Goal: Task Accomplishment & Management: Use online tool/utility

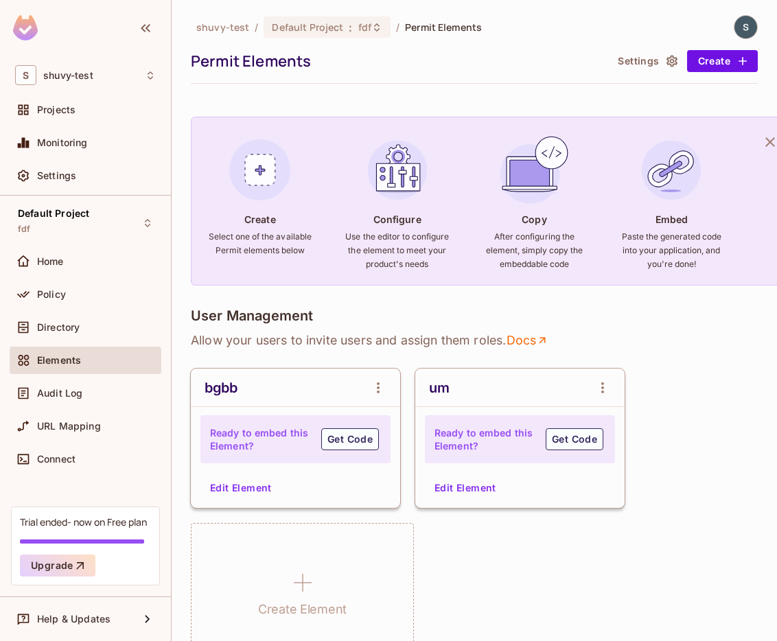
click at [116, 362] on div "Elements" at bounding box center [96, 360] width 119 height 11
click at [255, 477] on button "Edit Element" at bounding box center [241, 488] width 73 height 22
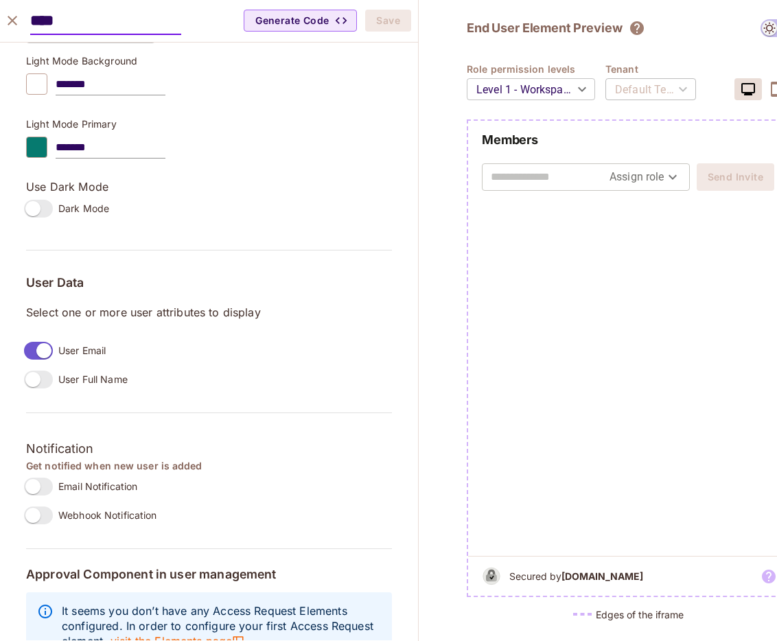
scroll to position [889, 0]
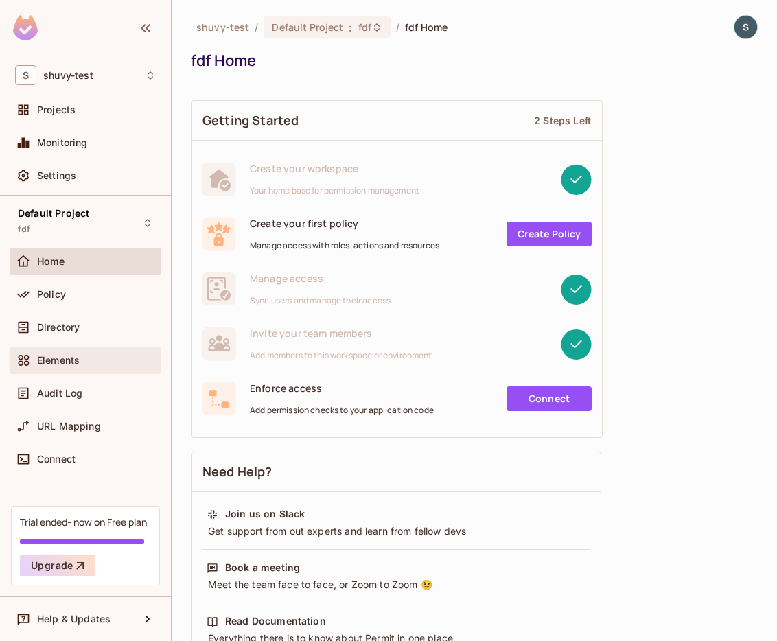
click at [67, 353] on div "Elements" at bounding box center [85, 360] width 141 height 16
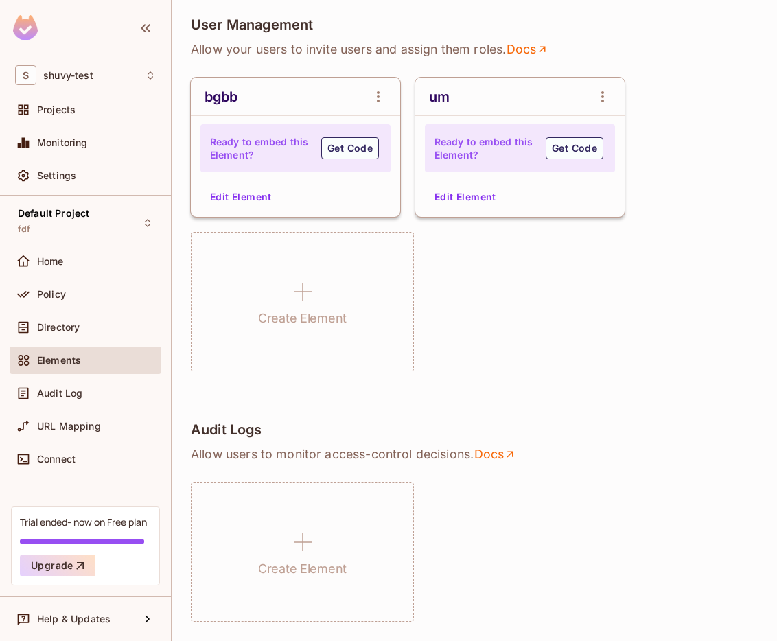
scroll to position [106, 0]
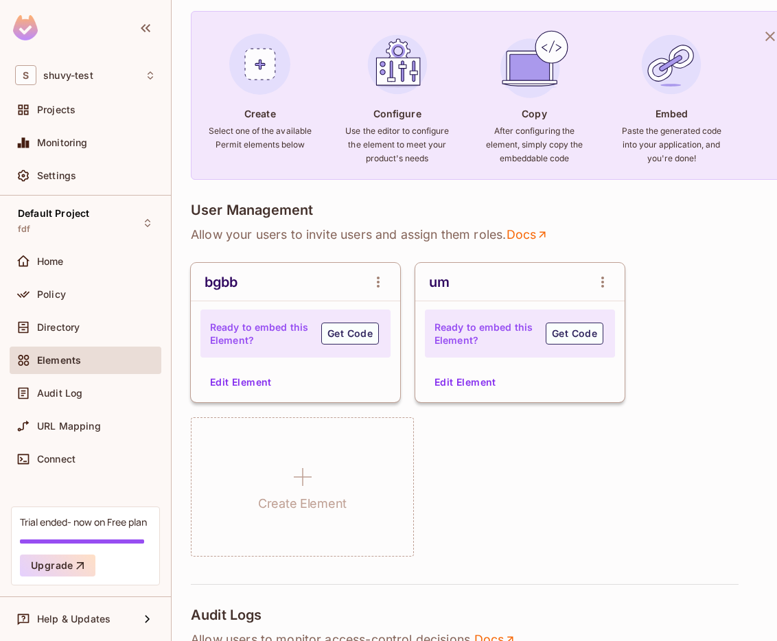
click at [438, 378] on button "Edit Element" at bounding box center [465, 382] width 73 height 22
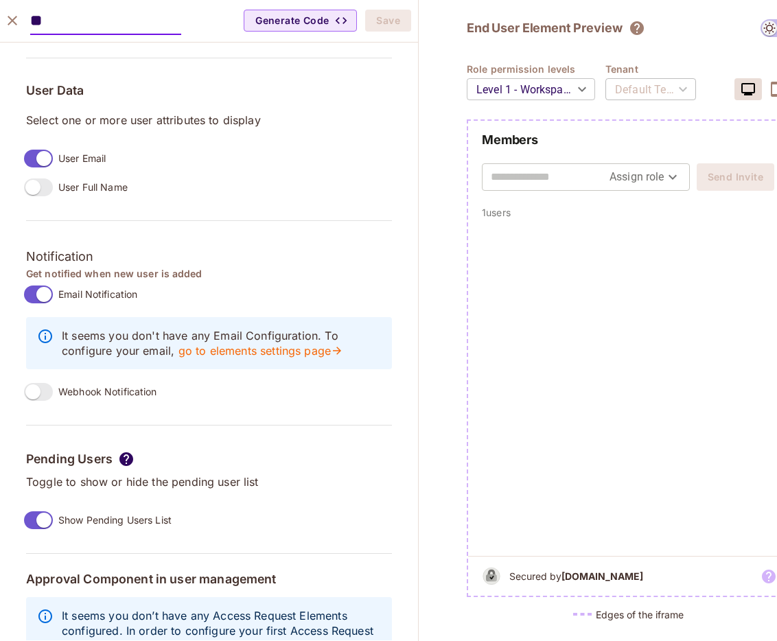
scroll to position [1086, 0]
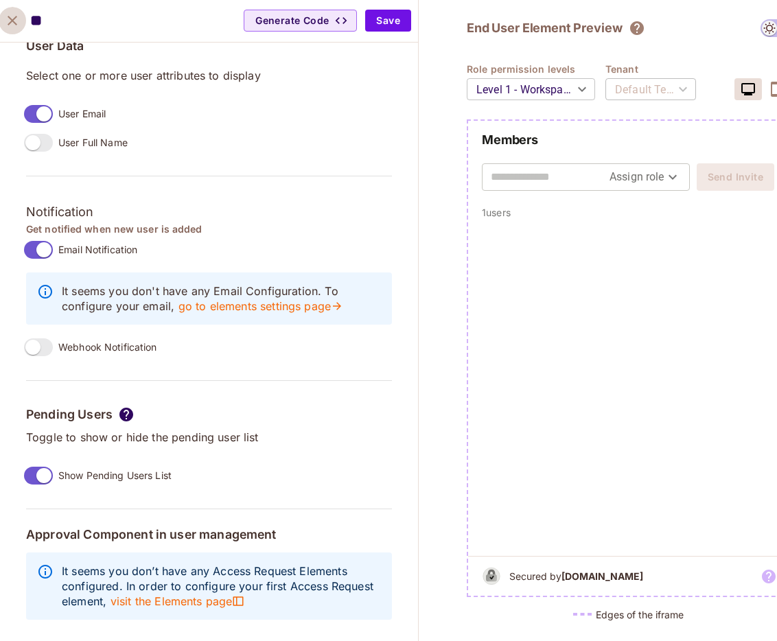
click at [10, 21] on icon "close" at bounding box center [13, 21] width 10 height 10
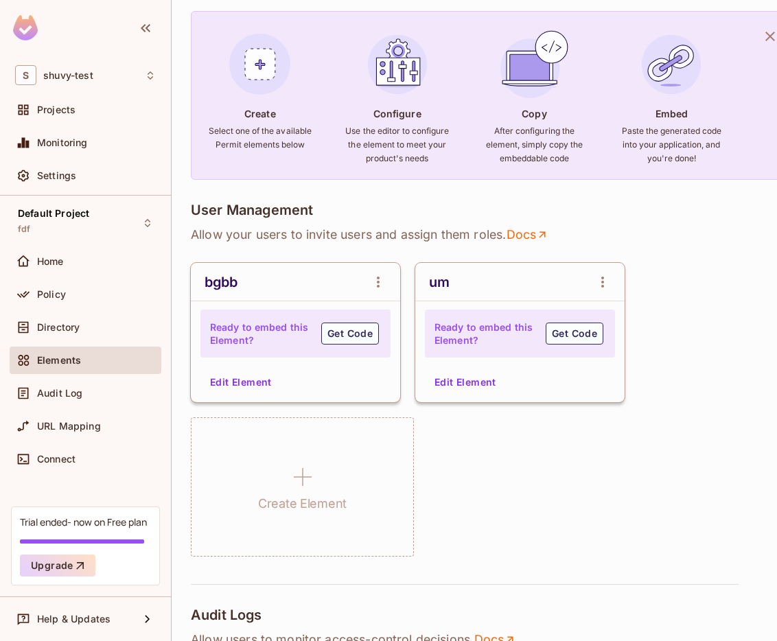
scroll to position [1040, 0]
click at [222, 390] on button "Edit Element" at bounding box center [241, 382] width 73 height 22
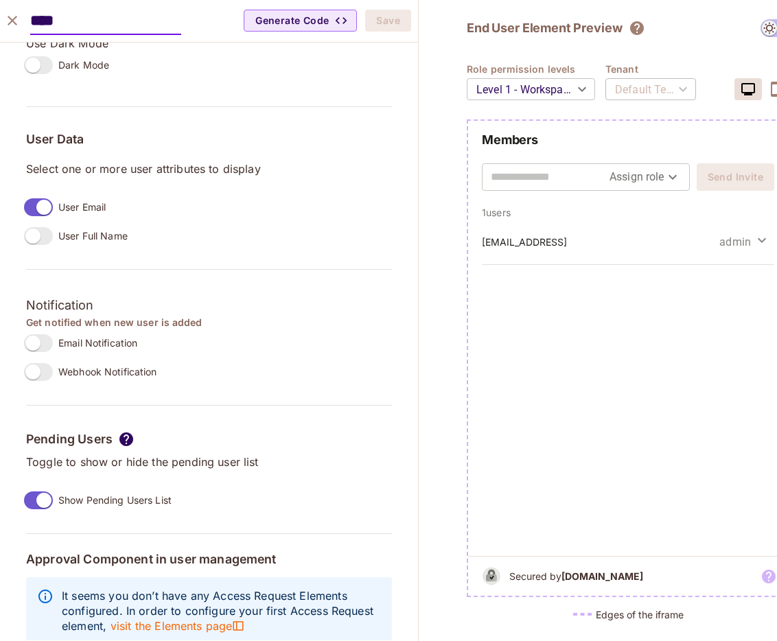
scroll to position [996, 0]
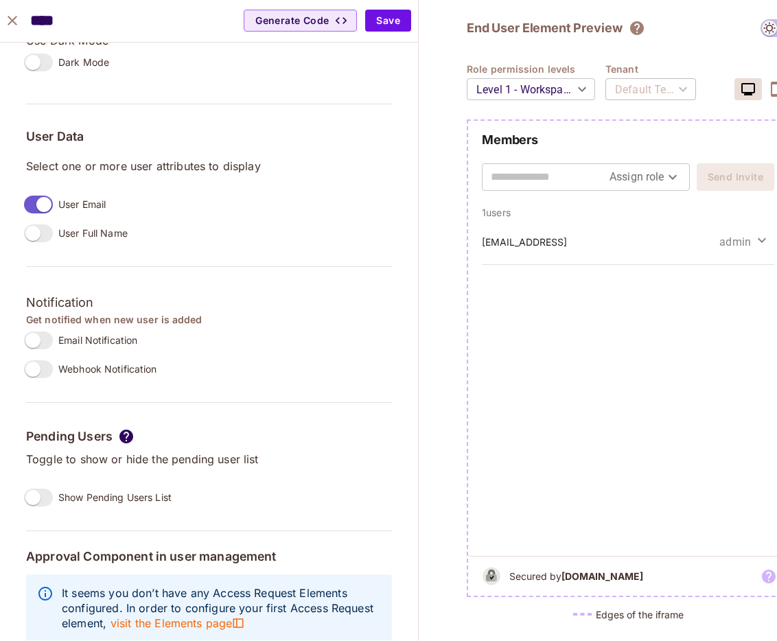
click at [14, 16] on icon "close" at bounding box center [12, 20] width 16 height 16
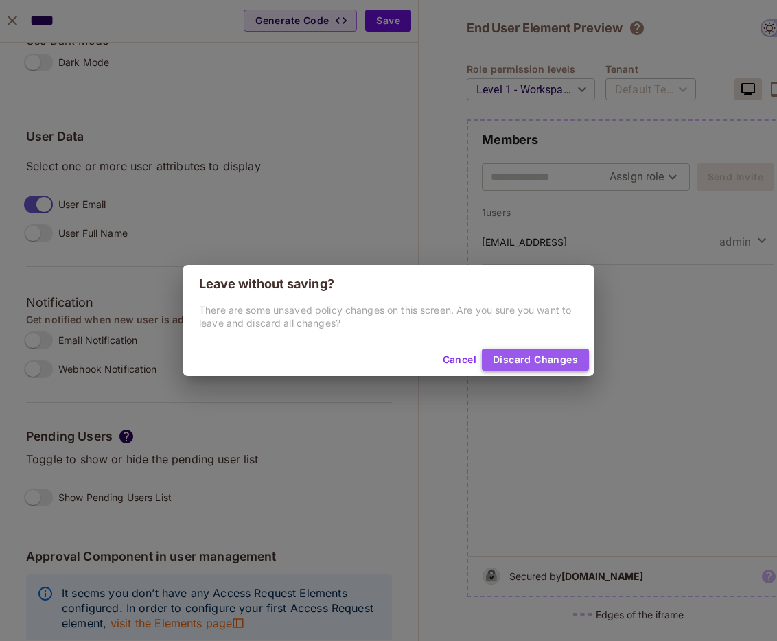
click at [565, 360] on button "Discard Changes" at bounding box center [535, 360] width 107 height 22
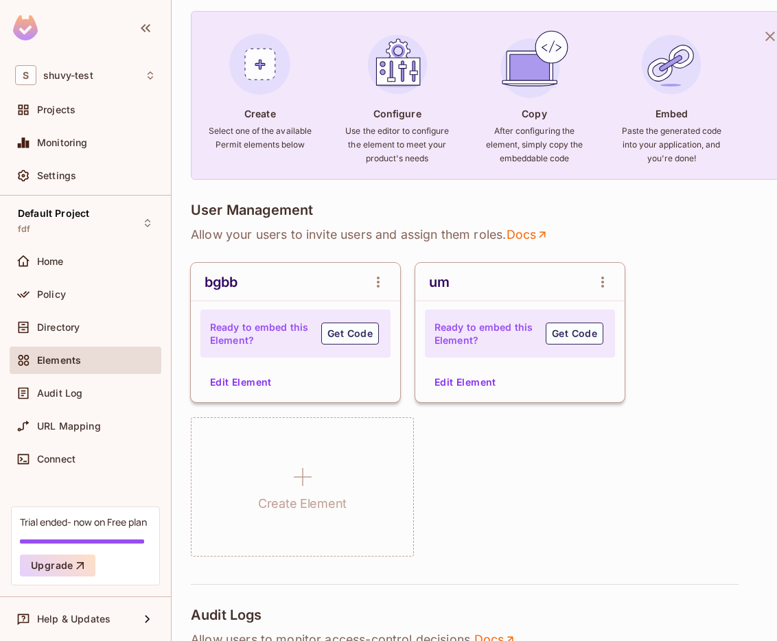
click at [468, 380] on button "Edit Element" at bounding box center [465, 382] width 73 height 22
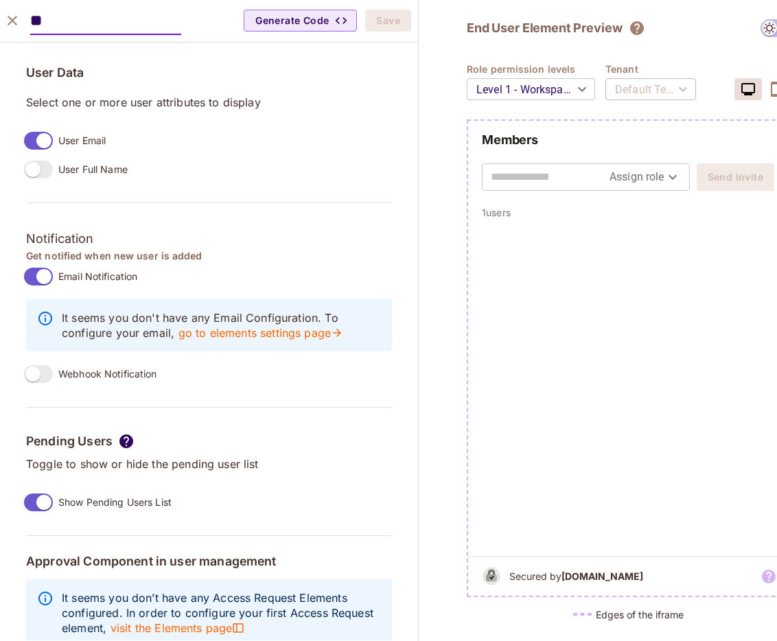
scroll to position [1086, 0]
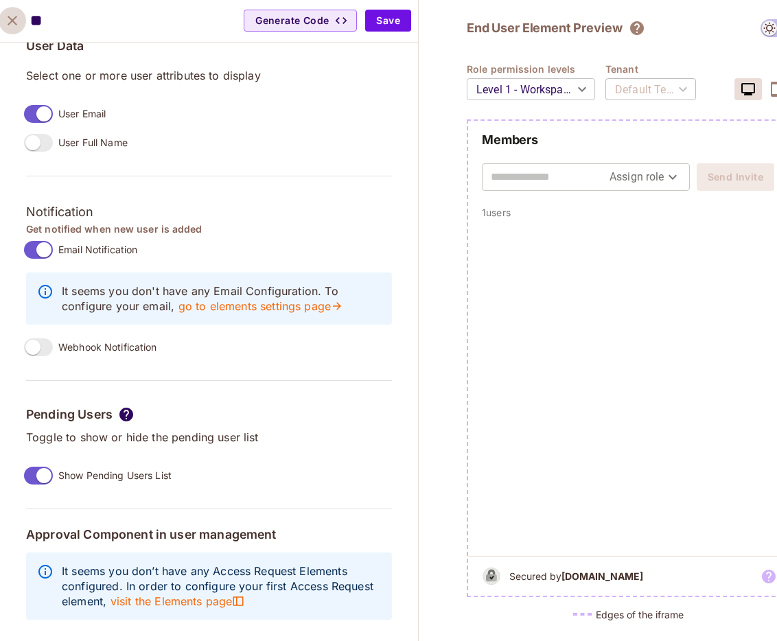
click at [13, 17] on icon "close" at bounding box center [12, 20] width 16 height 16
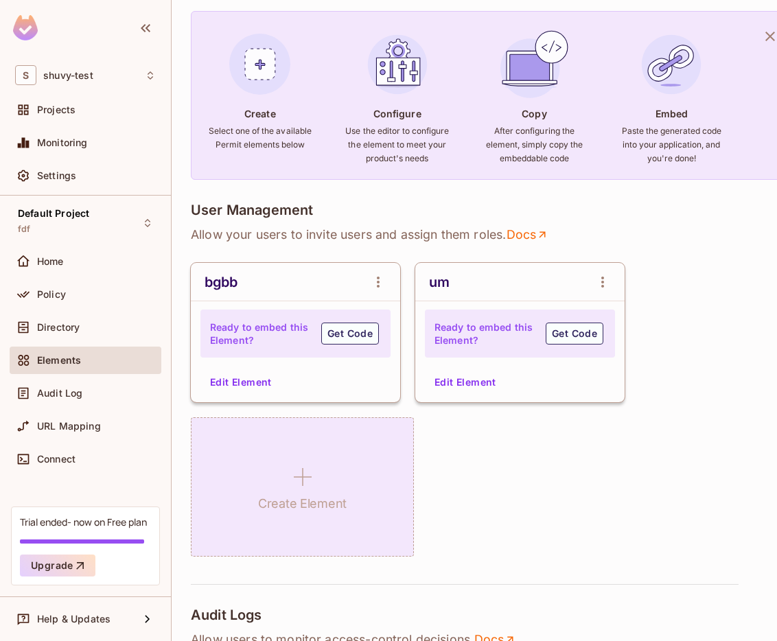
click at [292, 484] on icon at bounding box center [302, 477] width 33 height 33
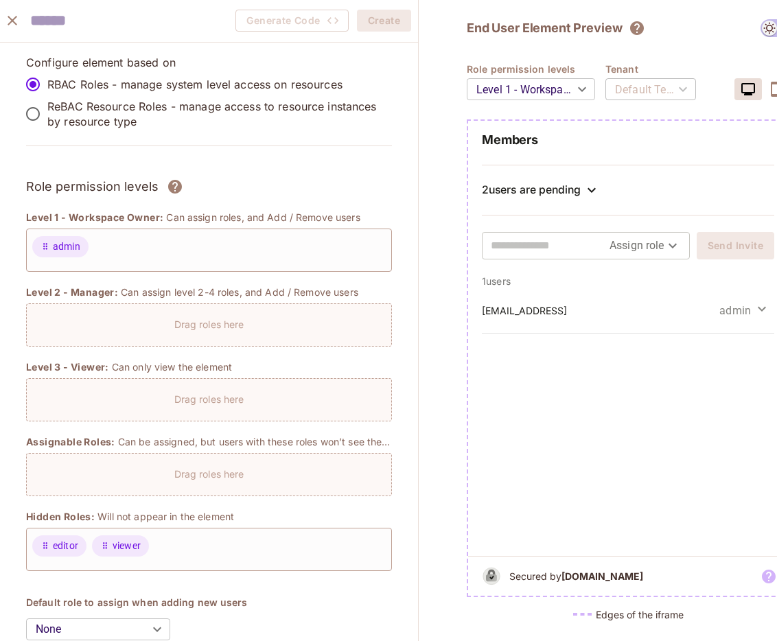
click at [10, 23] on icon "close" at bounding box center [13, 21] width 10 height 10
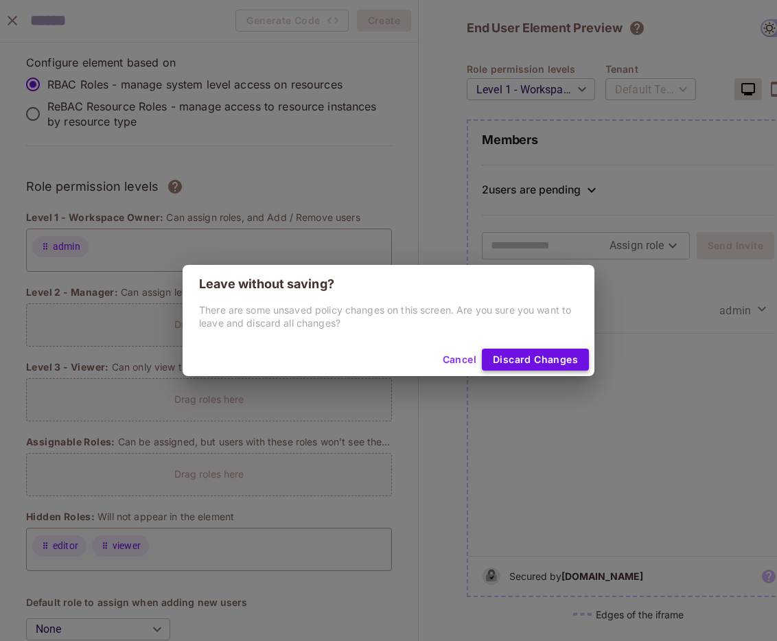
click at [513, 361] on button "Discard Changes" at bounding box center [535, 360] width 107 height 22
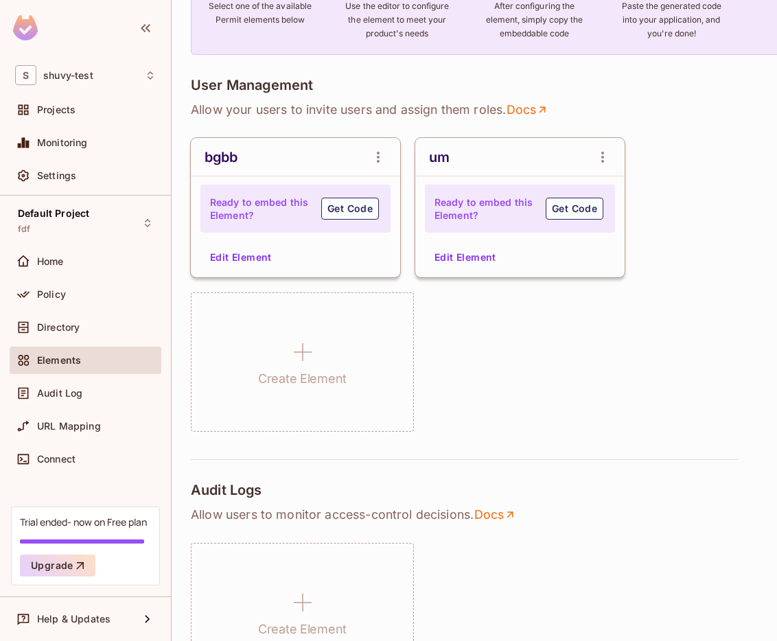
scroll to position [231, 0]
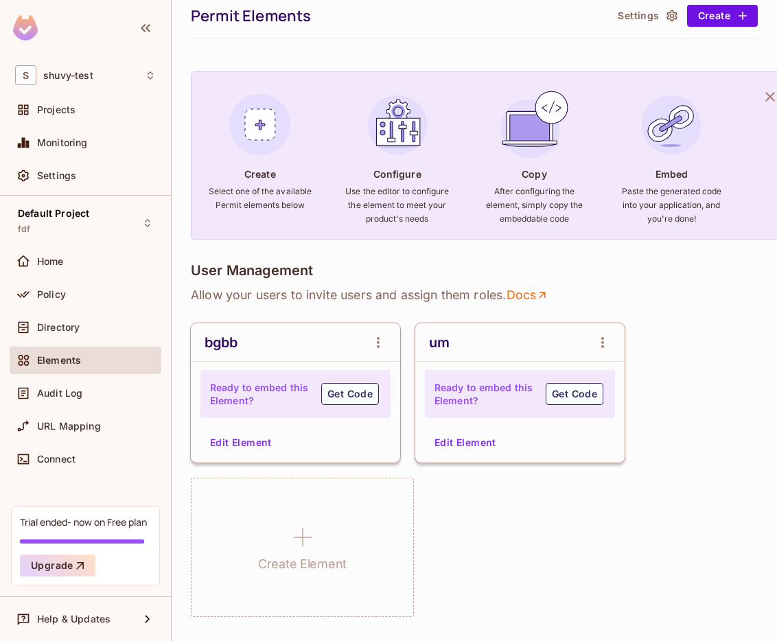
scroll to position [88, 0]
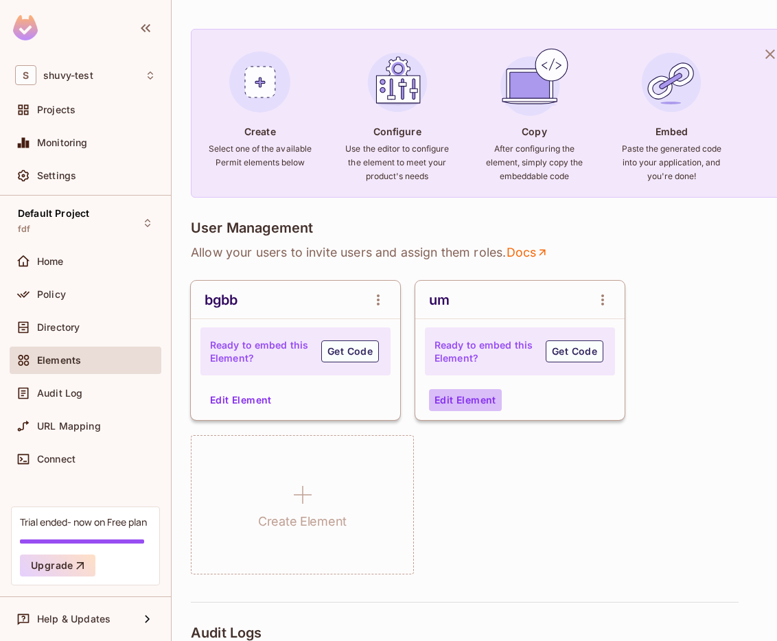
click at [451, 400] on button "Edit Element" at bounding box center [465, 400] width 73 height 22
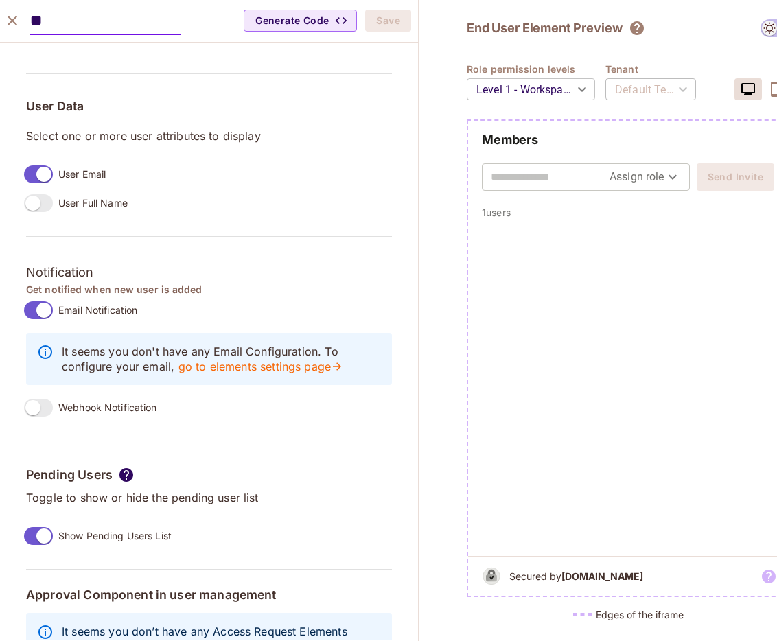
scroll to position [1030, 0]
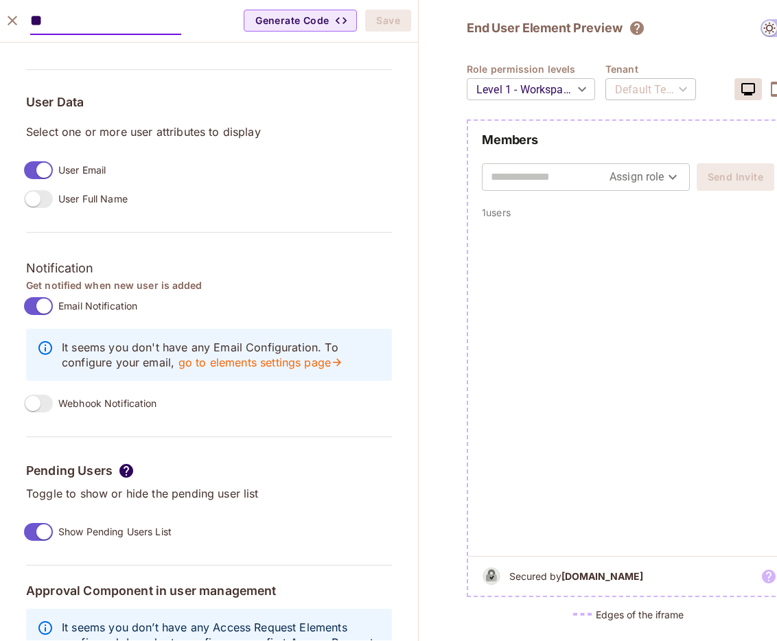
click at [18, 19] on icon "close" at bounding box center [12, 20] width 16 height 16
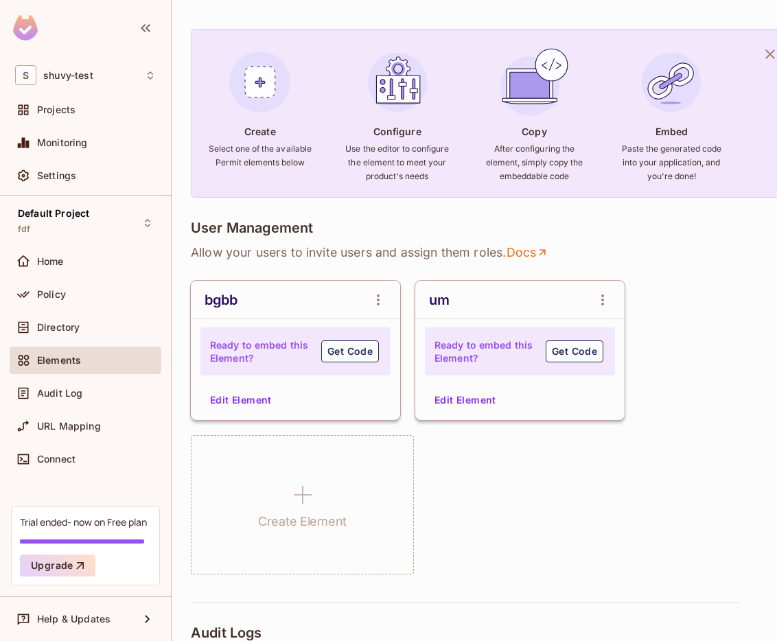
scroll to position [88, 0]
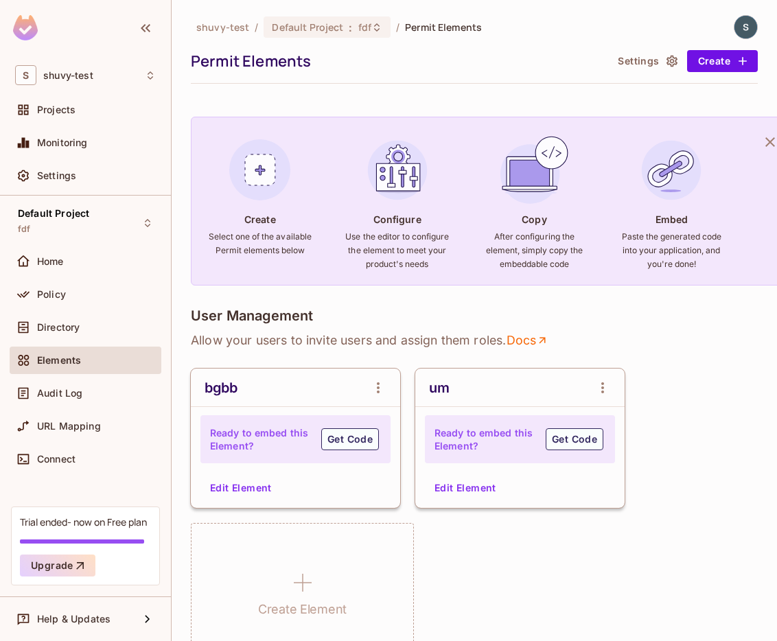
click at [463, 486] on button "Edit Element" at bounding box center [465, 488] width 73 height 22
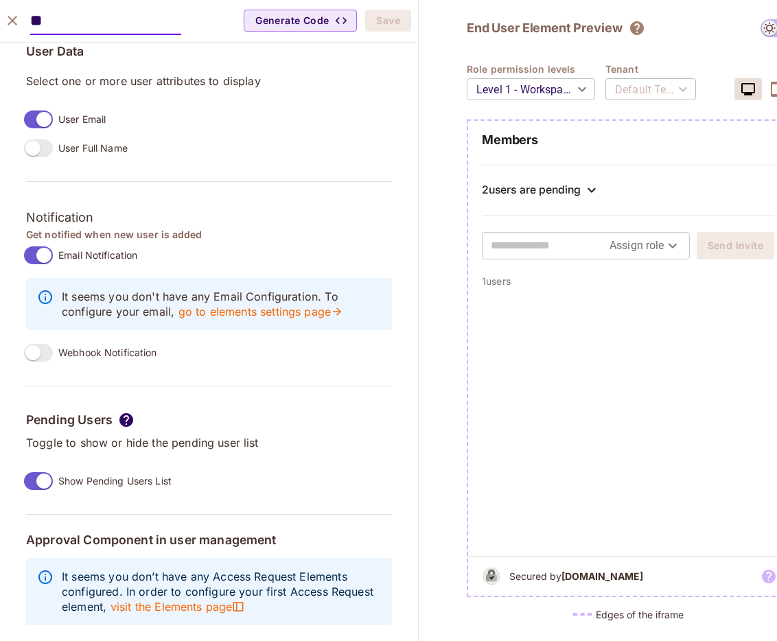
scroll to position [1086, 0]
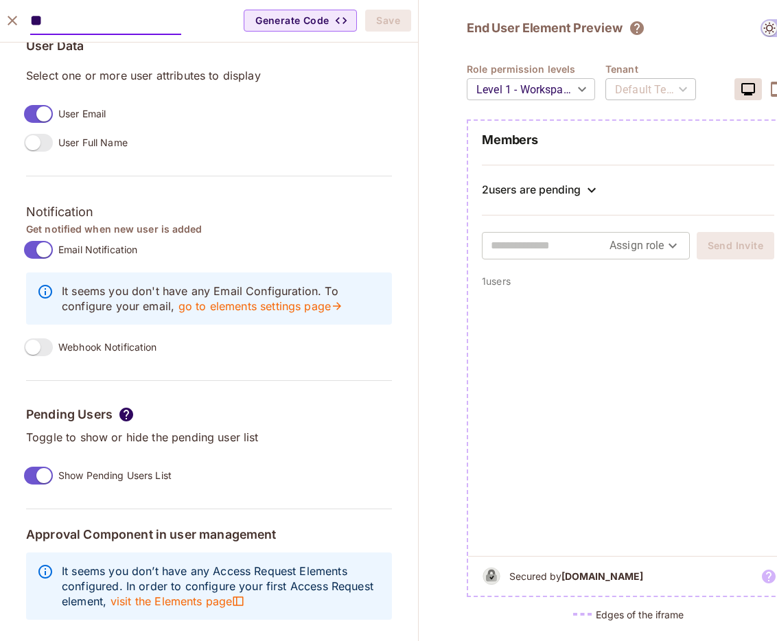
click at [19, 14] on icon "close" at bounding box center [12, 20] width 16 height 16
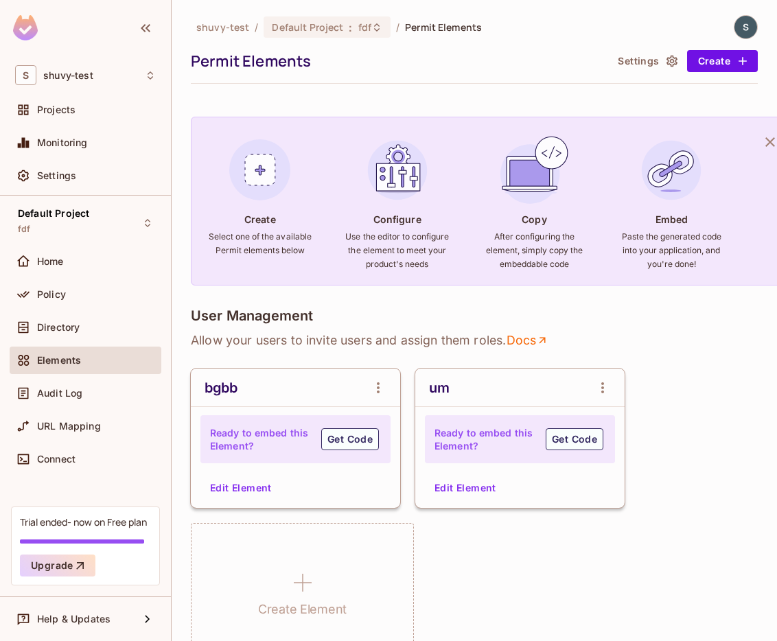
scroll to position [1040, 0]
click at [217, 482] on button "Edit Element" at bounding box center [241, 488] width 73 height 22
click at [217, 482] on body "S shuvy-test Projects Monitoring Settings Default Project fdf Home Policy Direc…" at bounding box center [388, 320] width 777 height 641
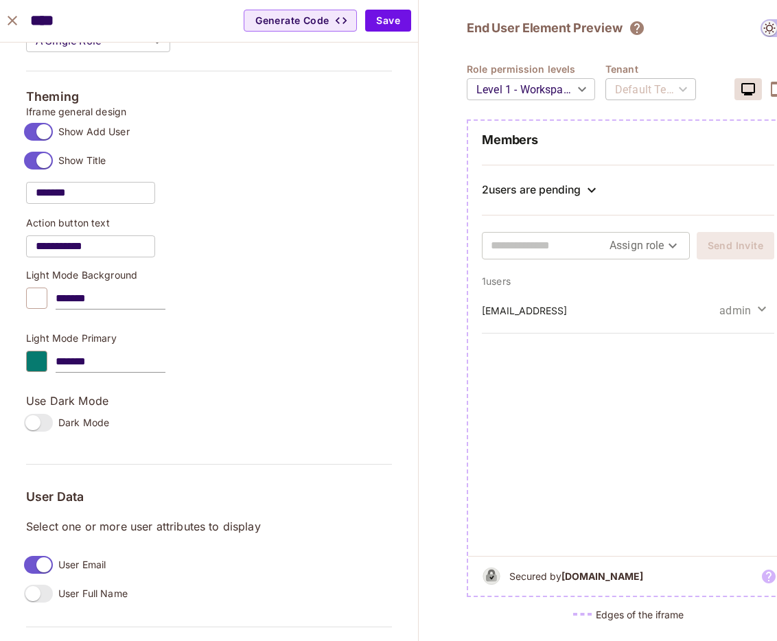
scroll to position [1018, 0]
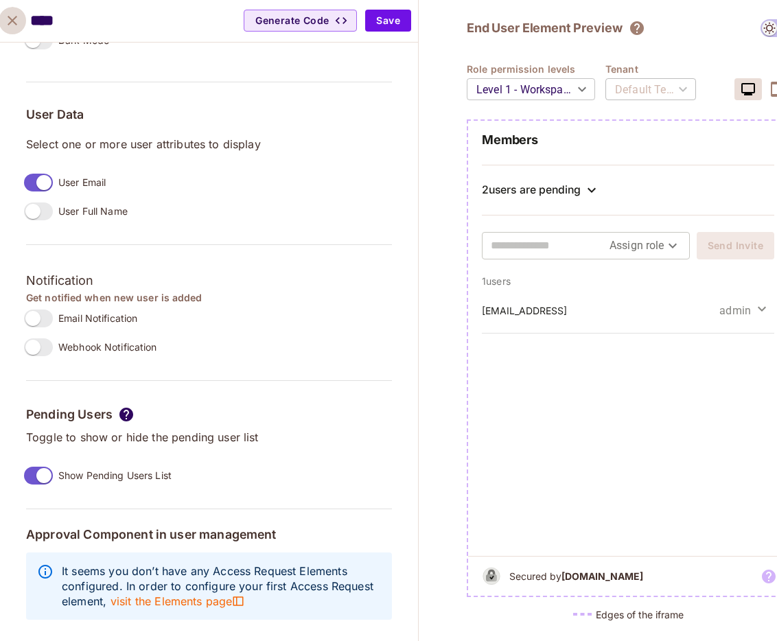
click at [15, 25] on icon "close" at bounding box center [12, 20] width 16 height 16
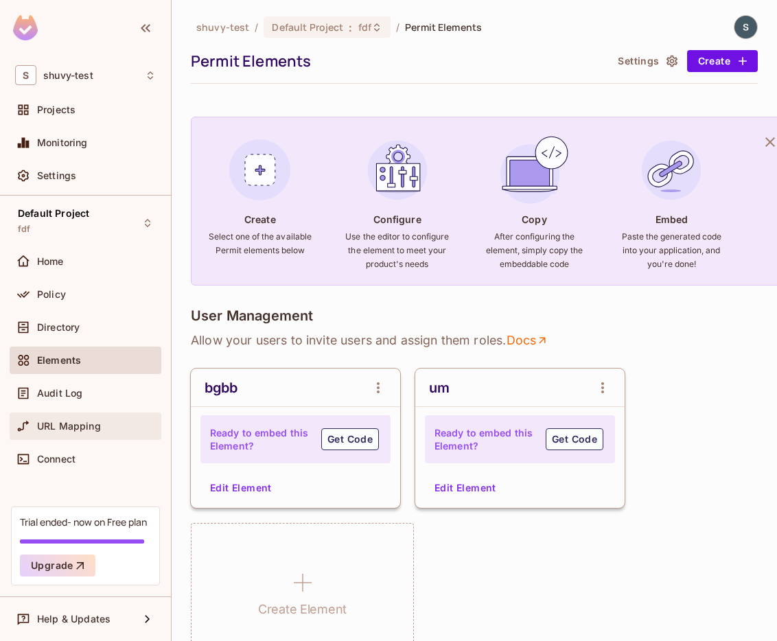
click at [62, 430] on span "URL Mapping" at bounding box center [69, 426] width 64 height 11
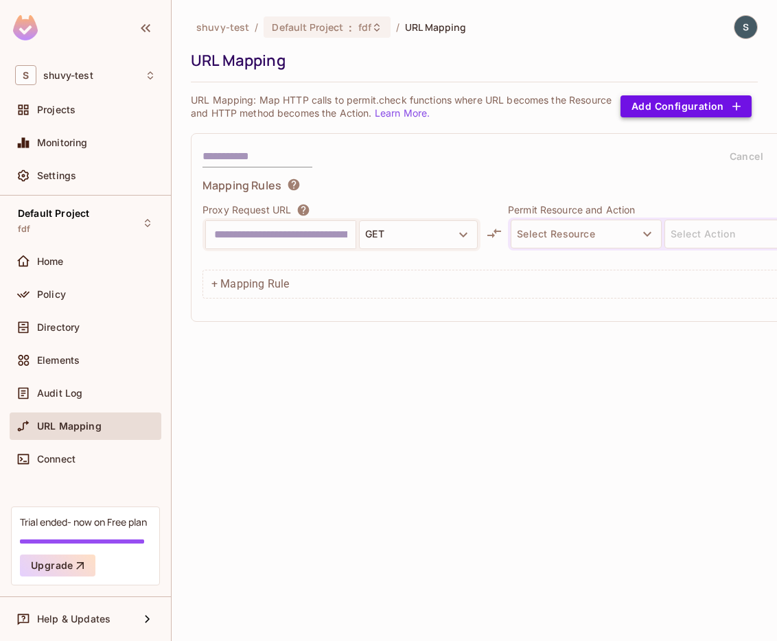
click at [682, 102] on button "Add Configuration" at bounding box center [685, 106] width 131 height 22
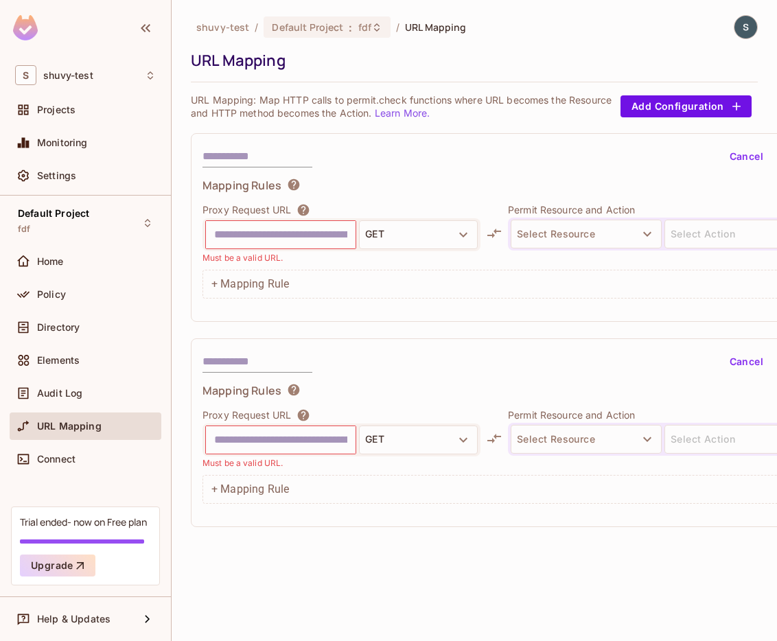
click at [283, 233] on input "text" at bounding box center [280, 235] width 133 height 22
paste input "**********"
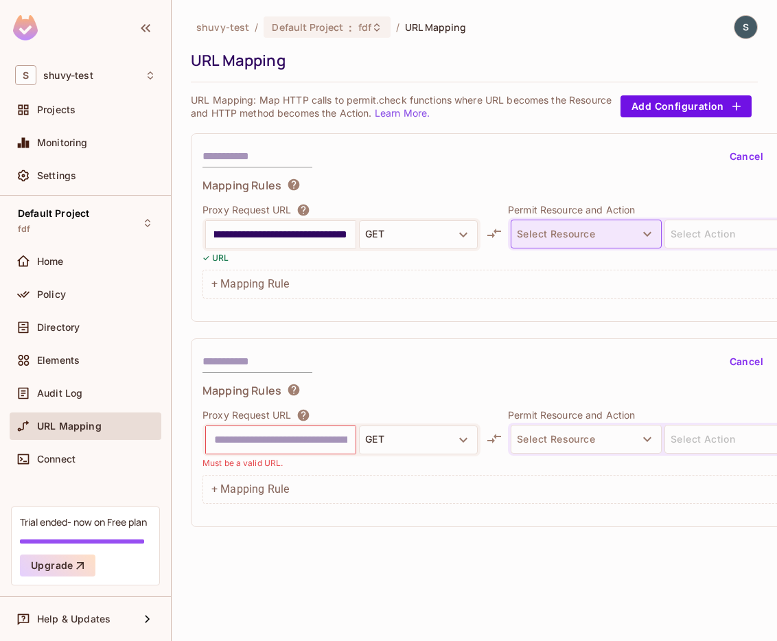
type input "**********"
click at [539, 227] on button "Select Resource" at bounding box center [586, 234] width 151 height 29
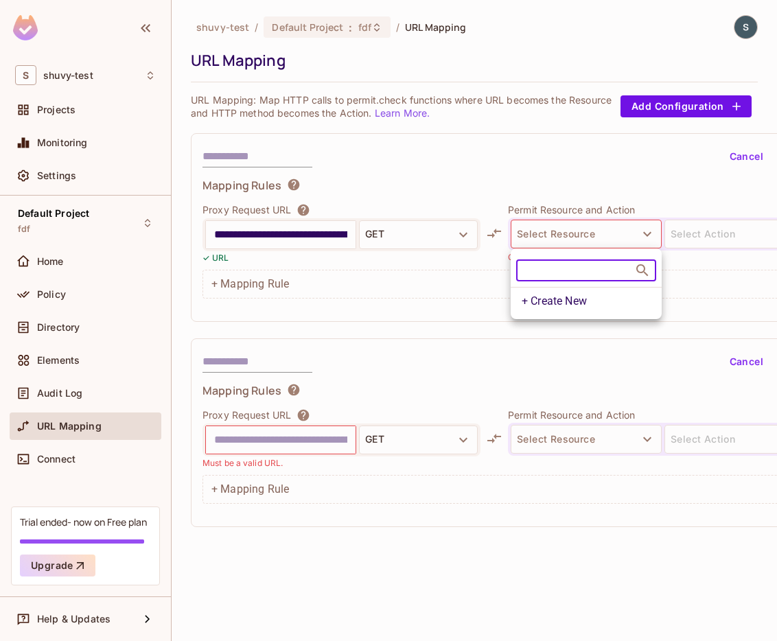
click at [574, 272] on input "text" at bounding box center [575, 270] width 118 height 38
click at [572, 430] on div at bounding box center [388, 320] width 777 height 641
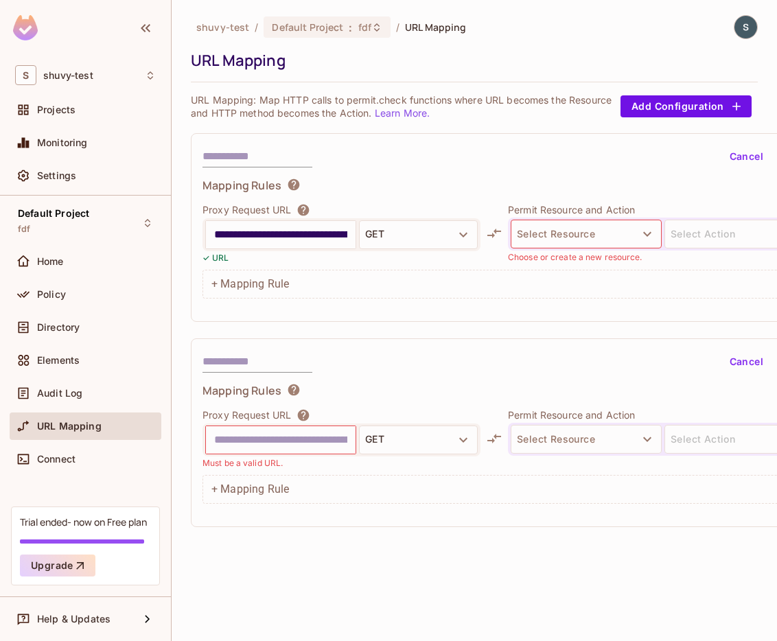
click at [579, 233] on button "Select Resource" at bounding box center [586, 234] width 151 height 29
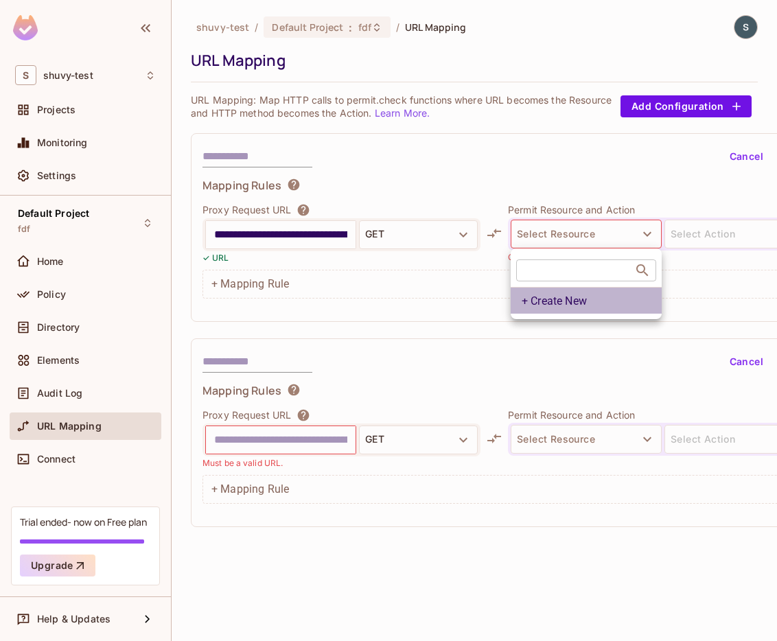
click at [569, 306] on li "+ Create New" at bounding box center [586, 300] width 151 height 27
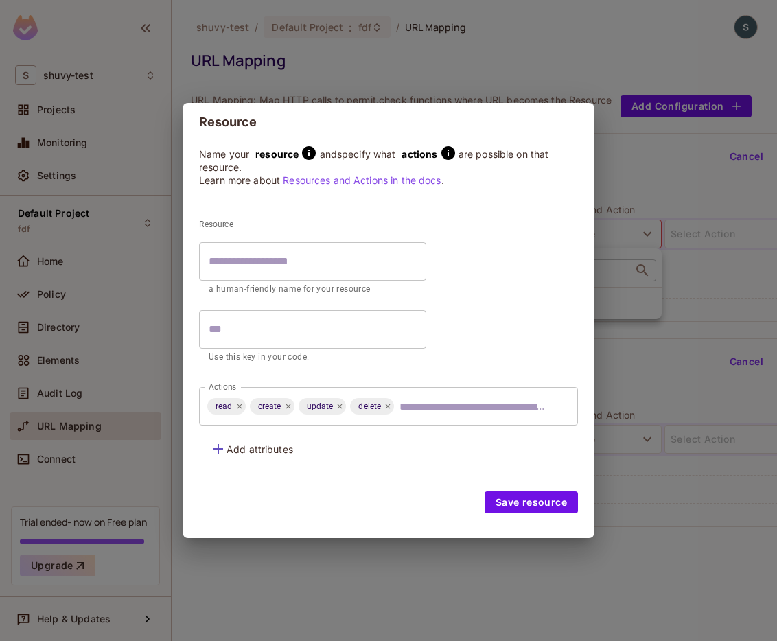
click at [299, 261] on input "text" at bounding box center [312, 261] width 227 height 38
type input "*"
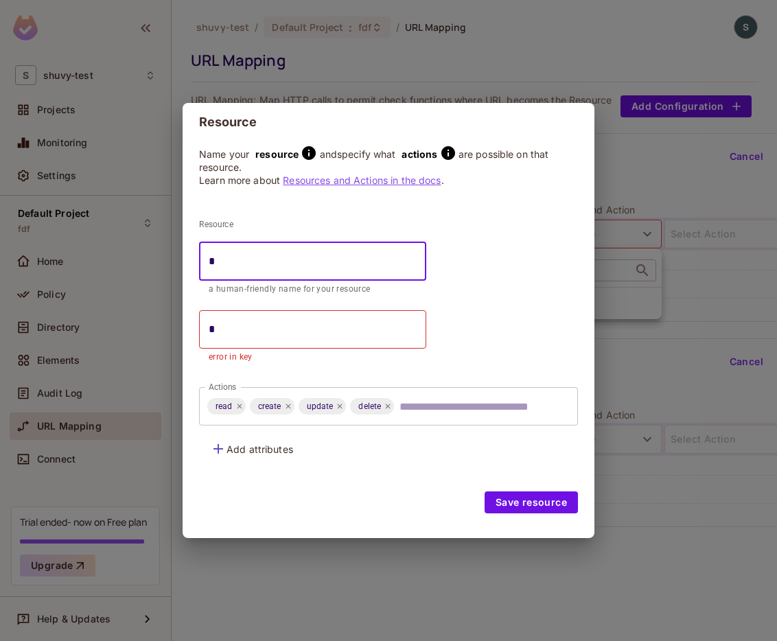
type input "**"
type input "*"
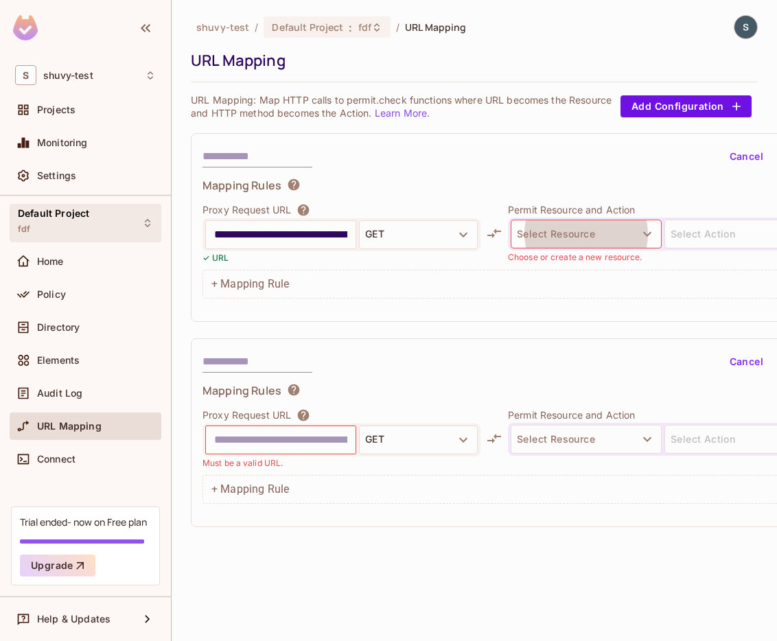
click at [121, 222] on div "Default Project fdf" at bounding box center [86, 223] width 152 height 38
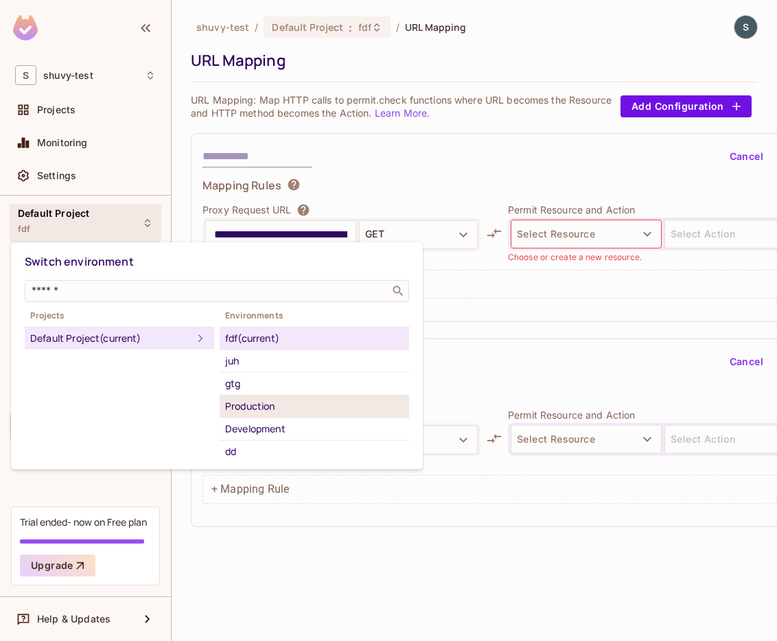
click at [264, 400] on div "Production" at bounding box center [314, 406] width 178 height 16
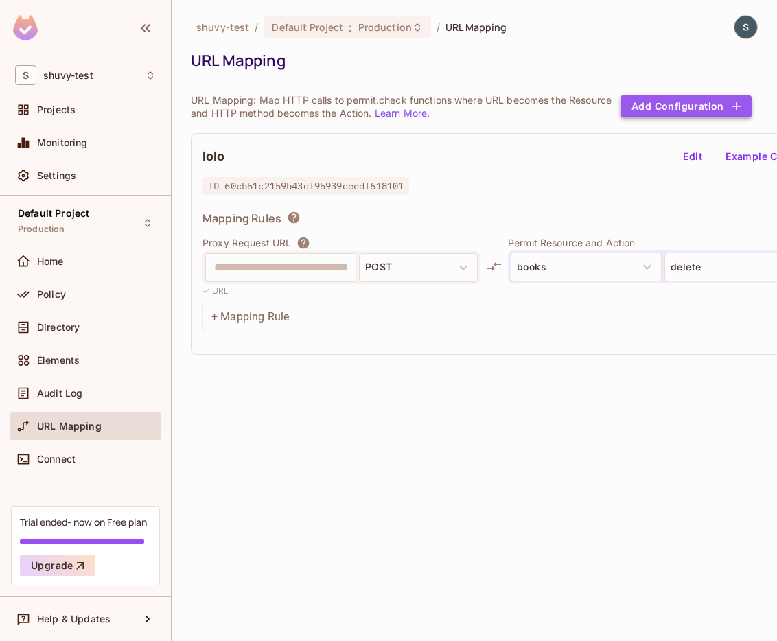
click at [701, 108] on button "Add Configuration" at bounding box center [685, 106] width 131 height 22
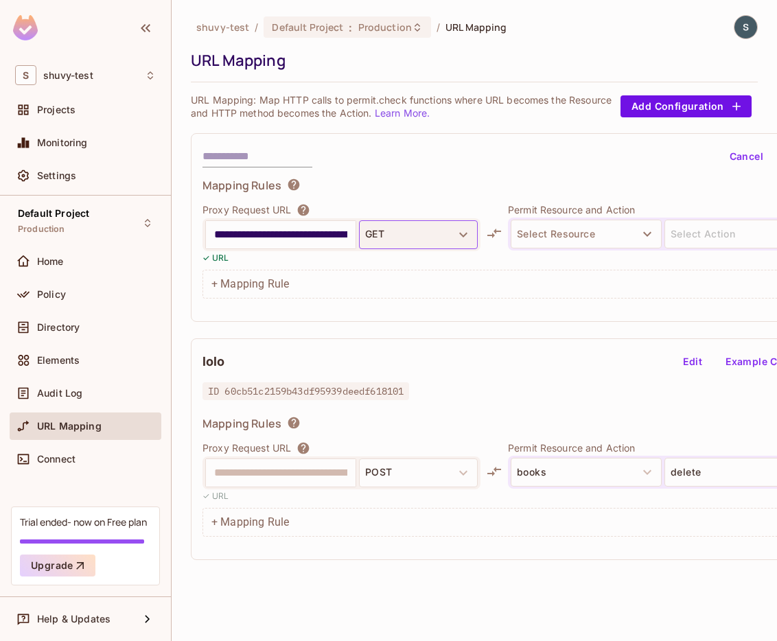
scroll to position [0, 51]
type input "**********"
click at [395, 239] on button "GET" at bounding box center [418, 234] width 119 height 29
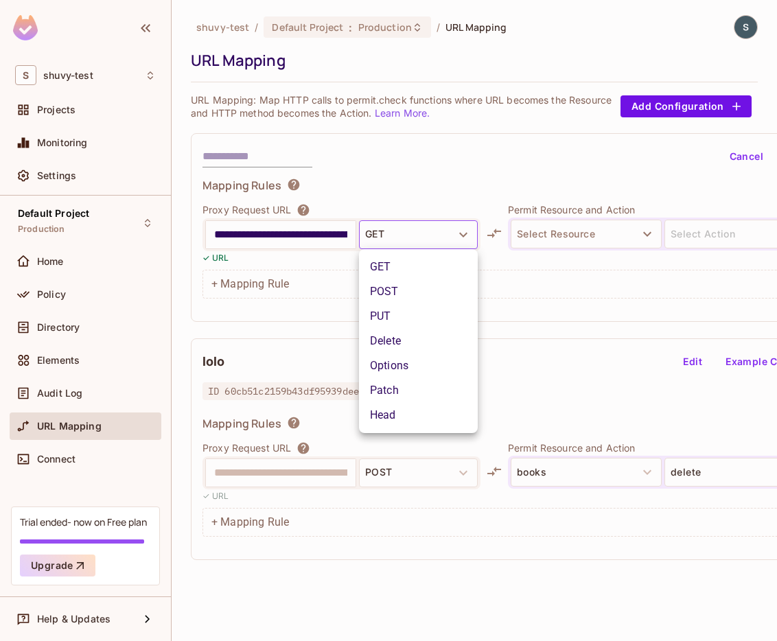
click at [395, 337] on li "Delete" at bounding box center [418, 341] width 119 height 25
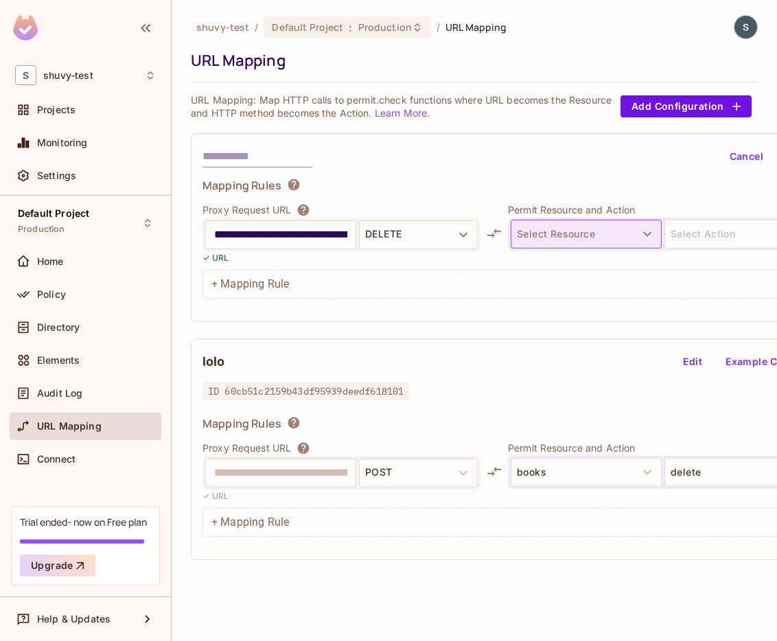
click at [606, 220] on button "Select Resource" at bounding box center [586, 234] width 151 height 29
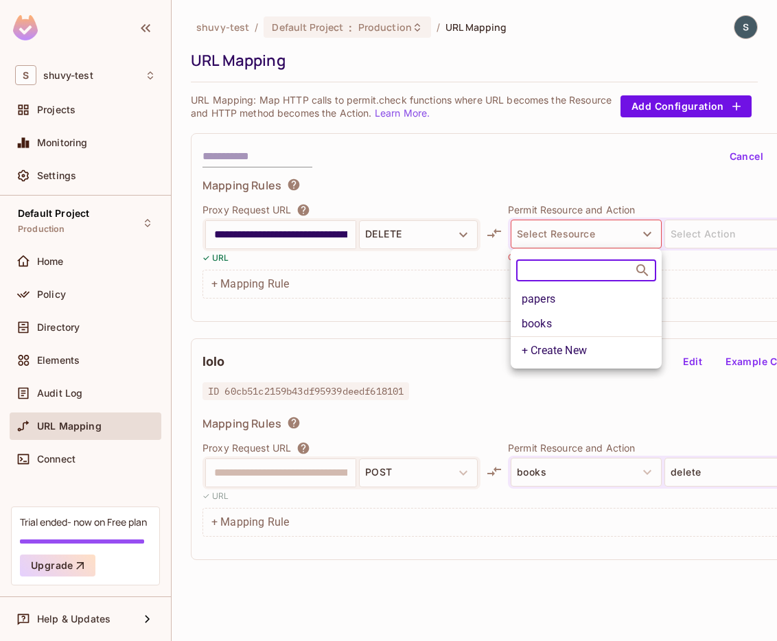
click at [586, 292] on li "papers" at bounding box center [586, 299] width 151 height 25
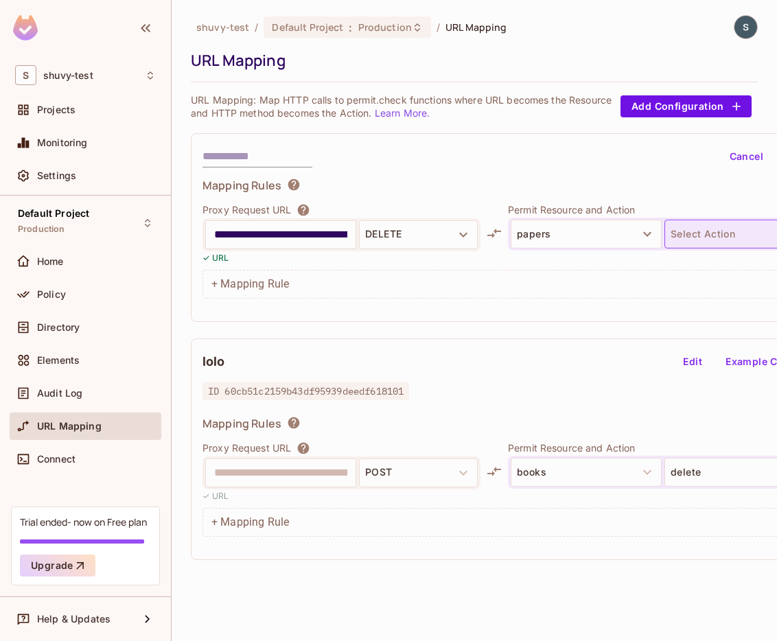
click at [688, 230] on button "Select Action" at bounding box center [739, 234] width 151 height 29
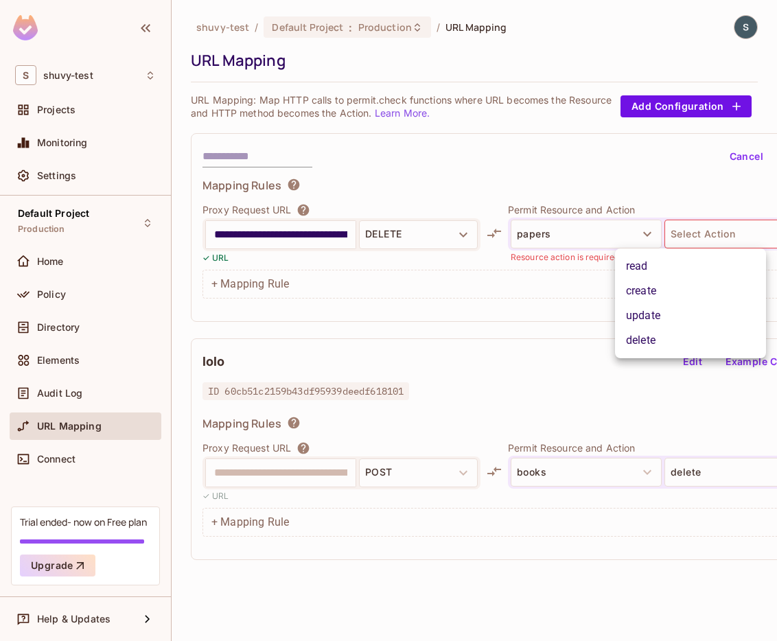
click at [684, 299] on li "create" at bounding box center [690, 291] width 151 height 25
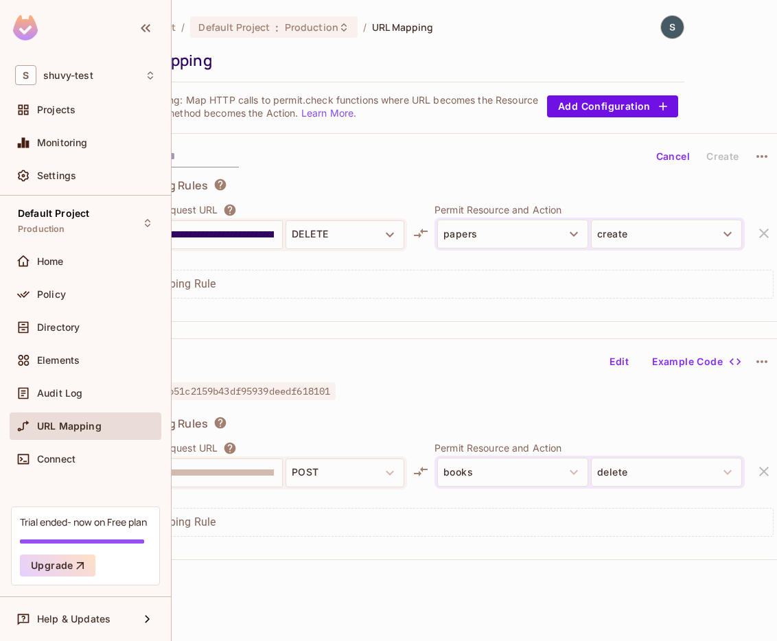
scroll to position [0, 13]
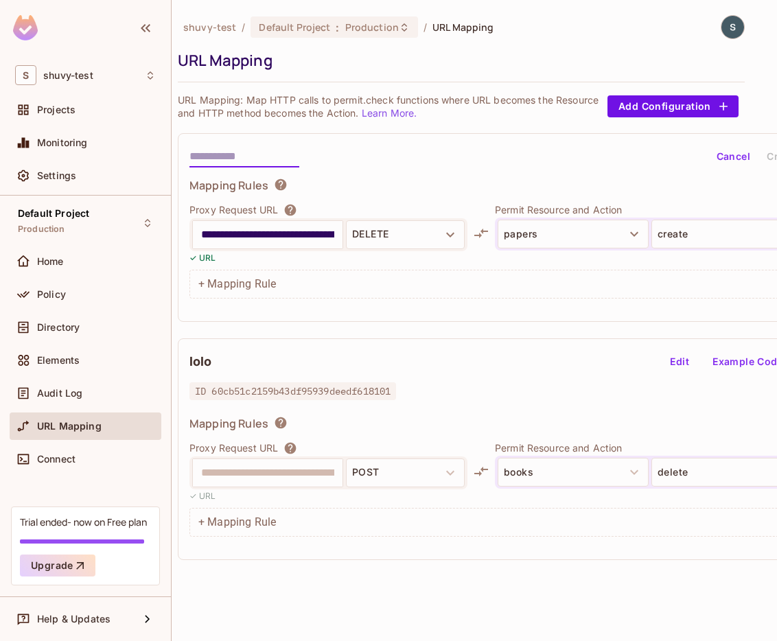
click at [266, 156] on input "text" at bounding box center [244, 156] width 110 height 22
type input "*"
type input "***"
click at [766, 159] on button "Create" at bounding box center [783, 156] width 44 height 22
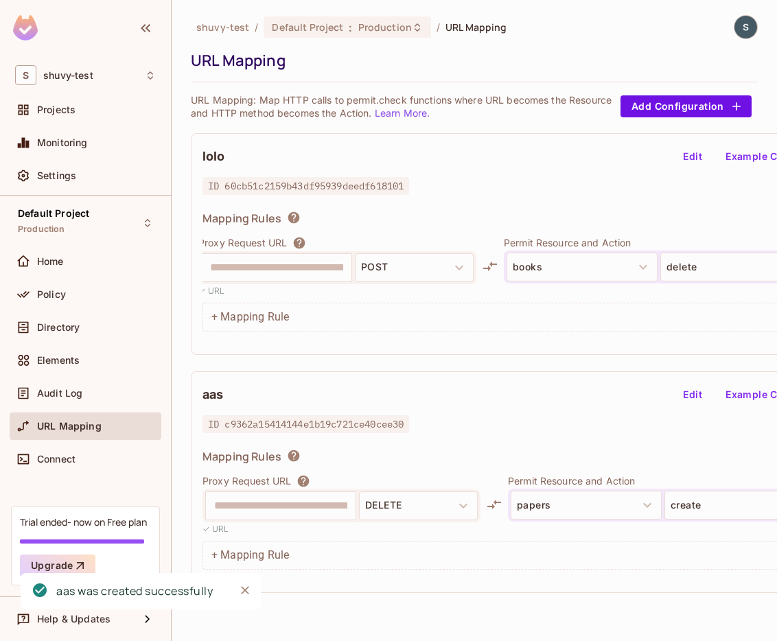
scroll to position [0, 82]
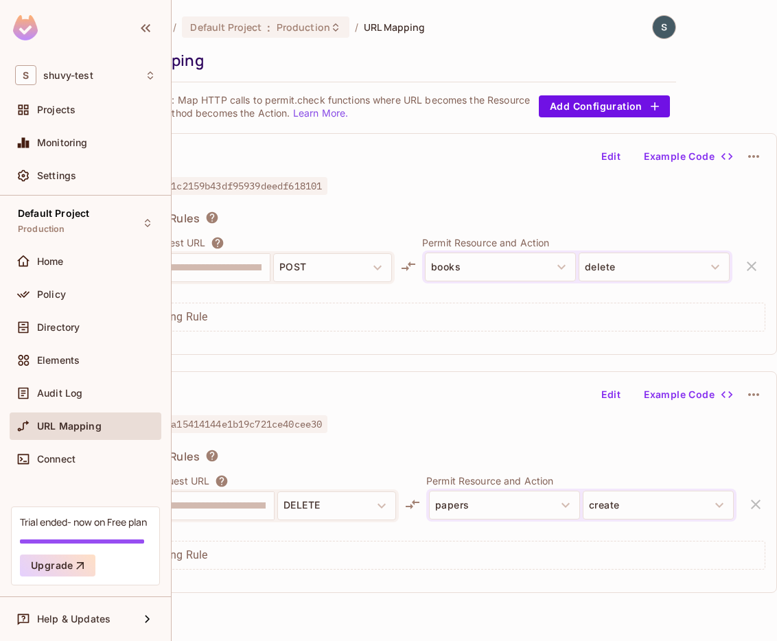
click at [607, 168] on div "**********" at bounding box center [443, 244] width 668 height 222
click at [607, 160] on button "Edit" at bounding box center [611, 156] width 44 height 22
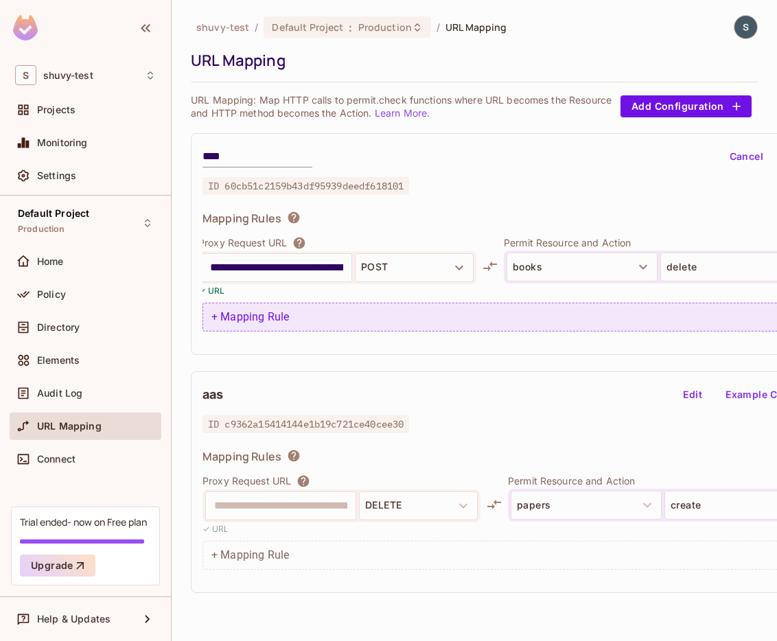
click at [307, 310] on div "+ Mapping Rule" at bounding box center [524, 317] width 644 height 29
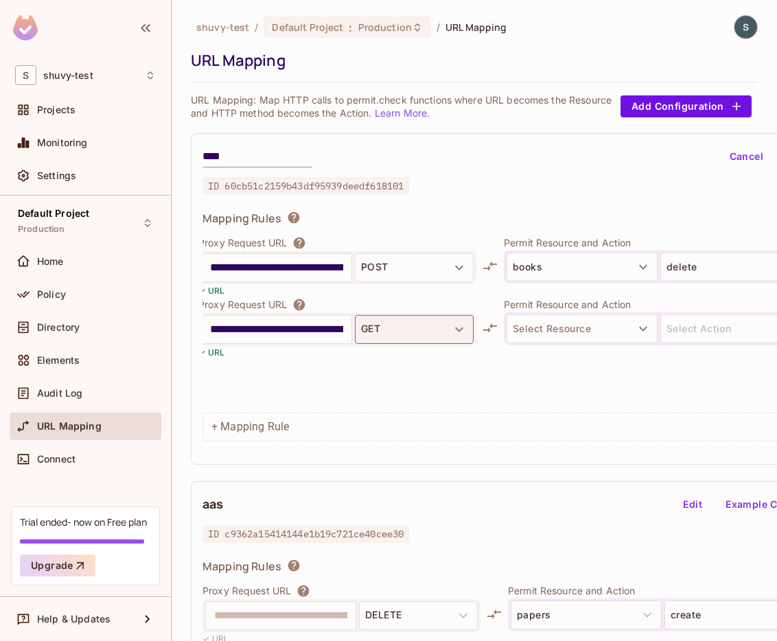
scroll to position [0, 51]
type input "**********"
click at [439, 329] on button "GET" at bounding box center [414, 329] width 119 height 29
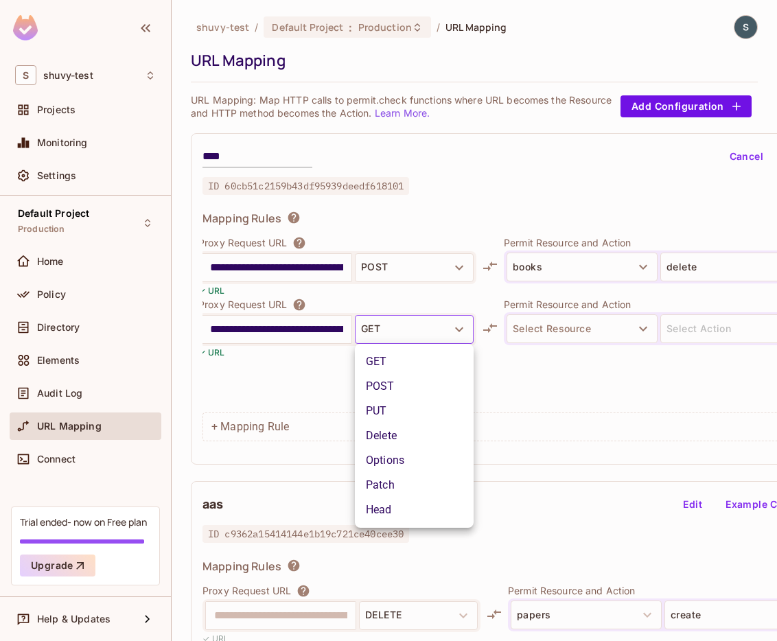
click at [405, 434] on li "Delete" at bounding box center [414, 435] width 119 height 25
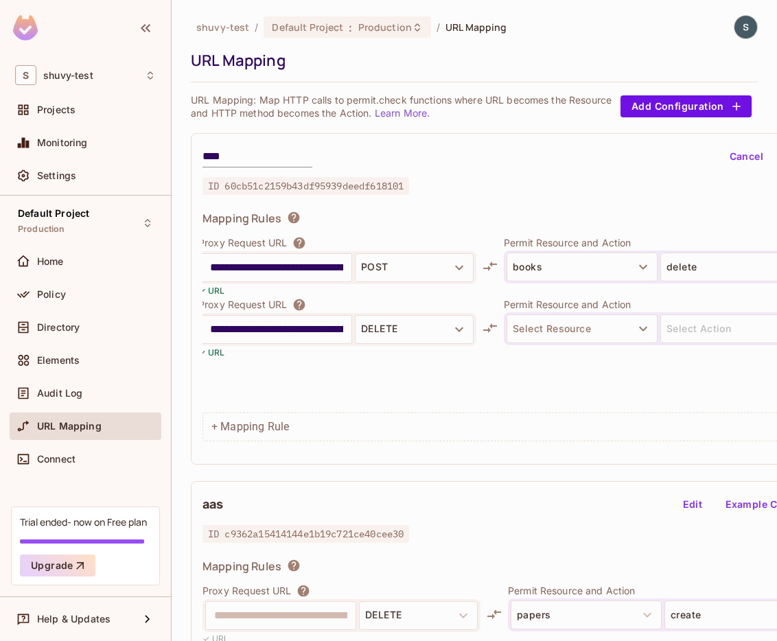
click at [552, 352] on div at bounding box center [659, 351] width 310 height 13
click at [557, 337] on button "Select Resource" at bounding box center [581, 328] width 151 height 29
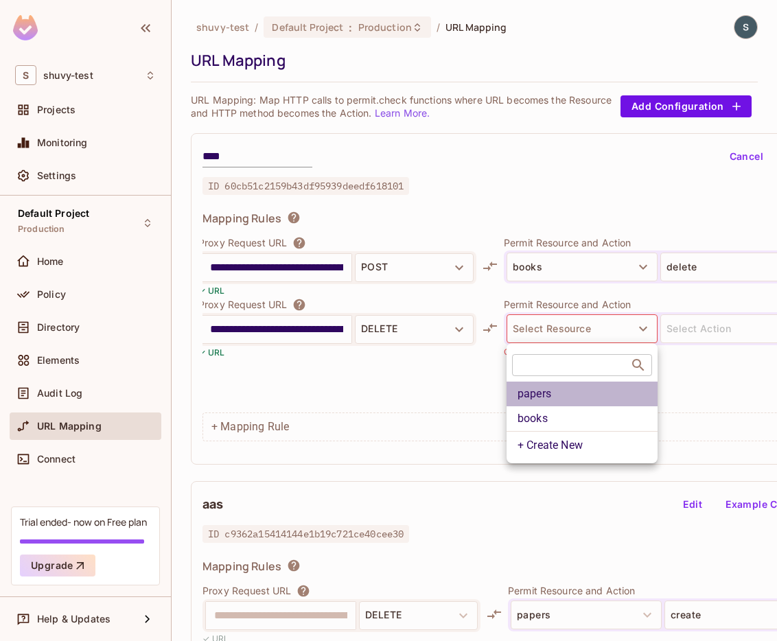
click at [555, 386] on li "papers" at bounding box center [581, 394] width 151 height 25
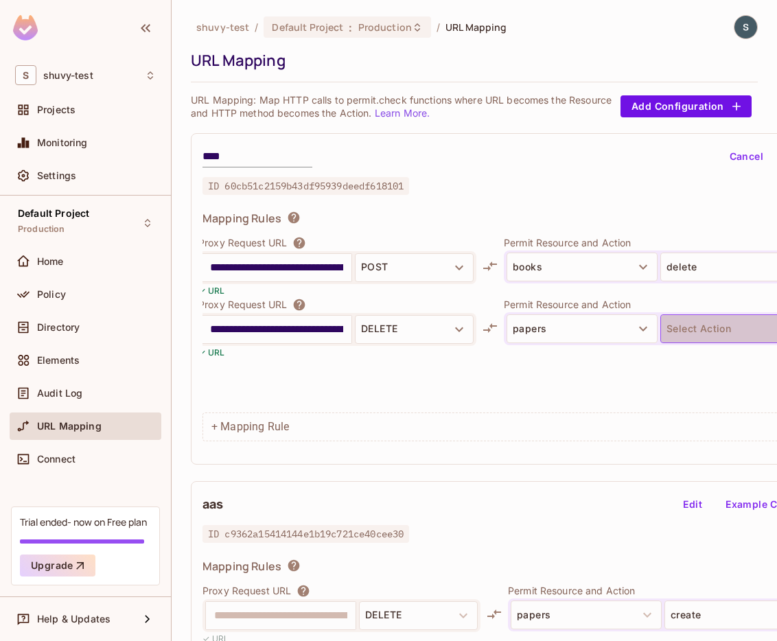
click at [686, 329] on button "Select Action" at bounding box center [735, 328] width 151 height 29
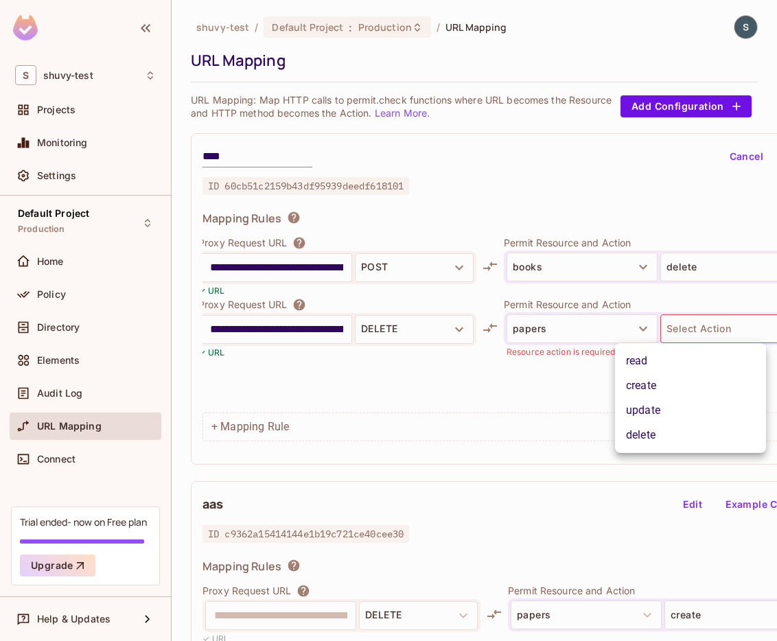
click at [681, 376] on li "create" at bounding box center [690, 385] width 151 height 25
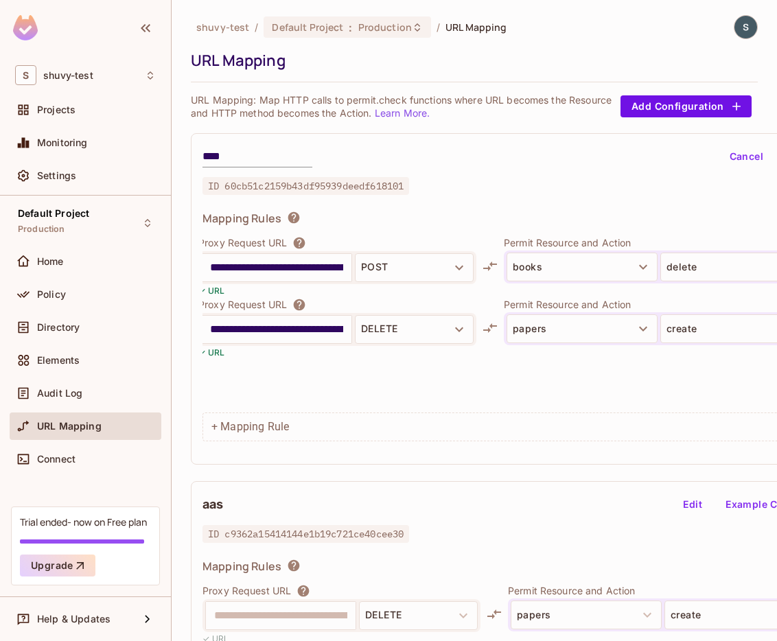
scroll to position [0, 82]
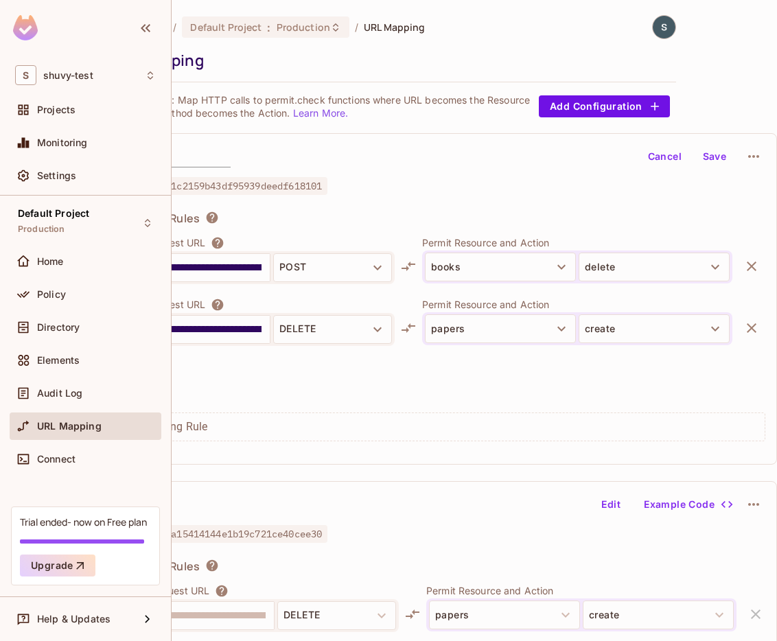
click at [713, 155] on button "Save" at bounding box center [714, 156] width 44 height 22
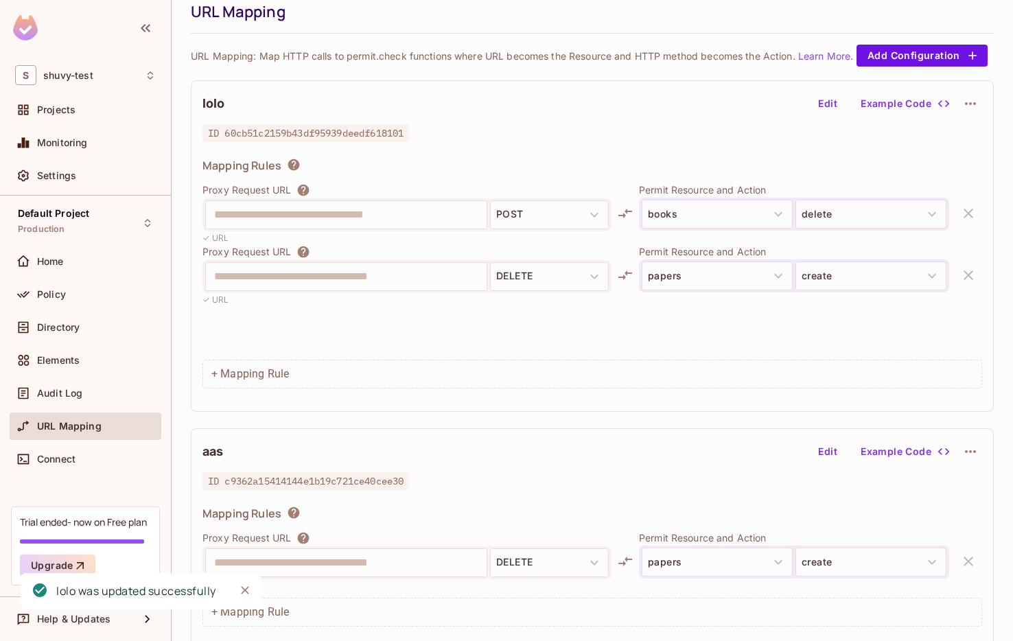
scroll to position [45, 0]
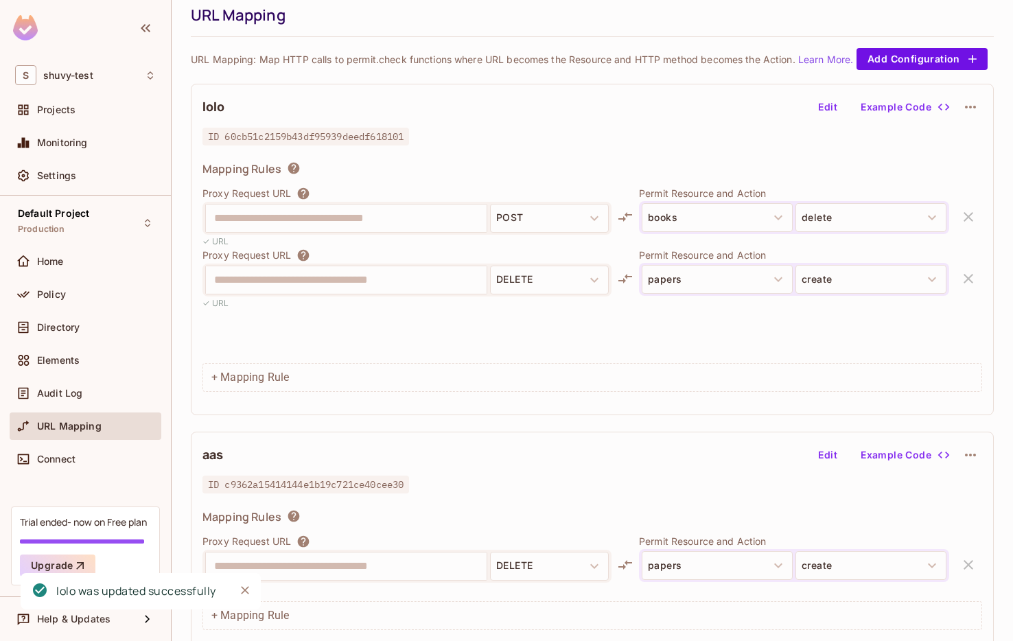
click at [528, 164] on div "**********" at bounding box center [592, 249] width 803 height 331
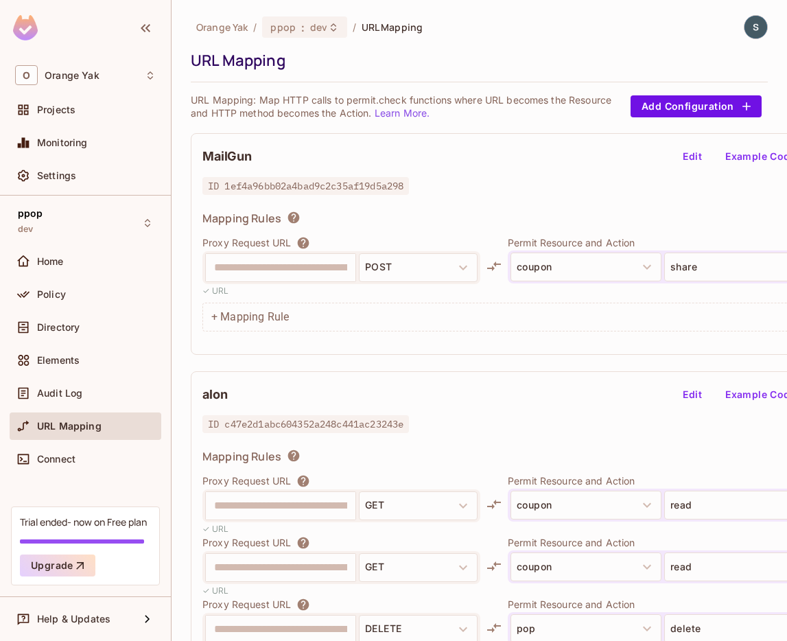
scroll to position [0, 71]
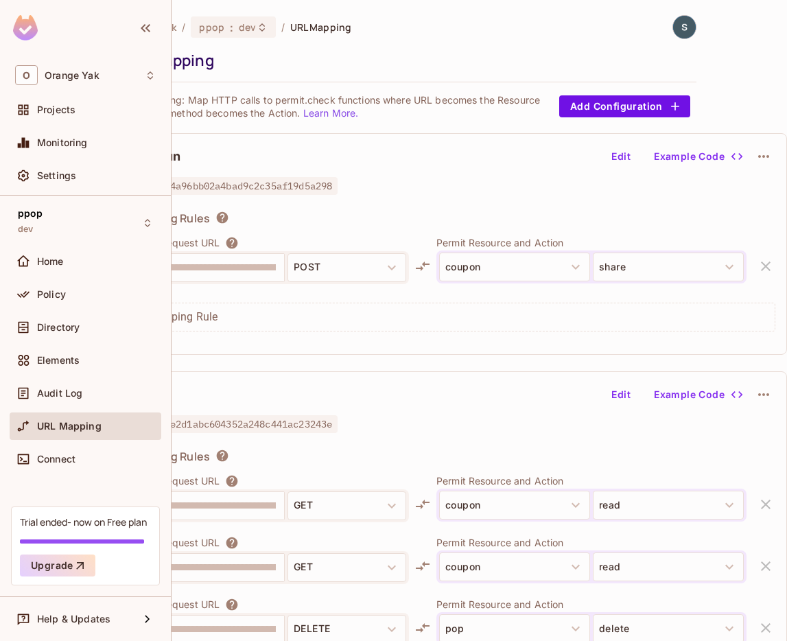
click at [612, 91] on div "**********" at bounding box center [407, 361] width 577 height 693
click at [612, 105] on button "Add Configuration" at bounding box center [624, 106] width 131 height 22
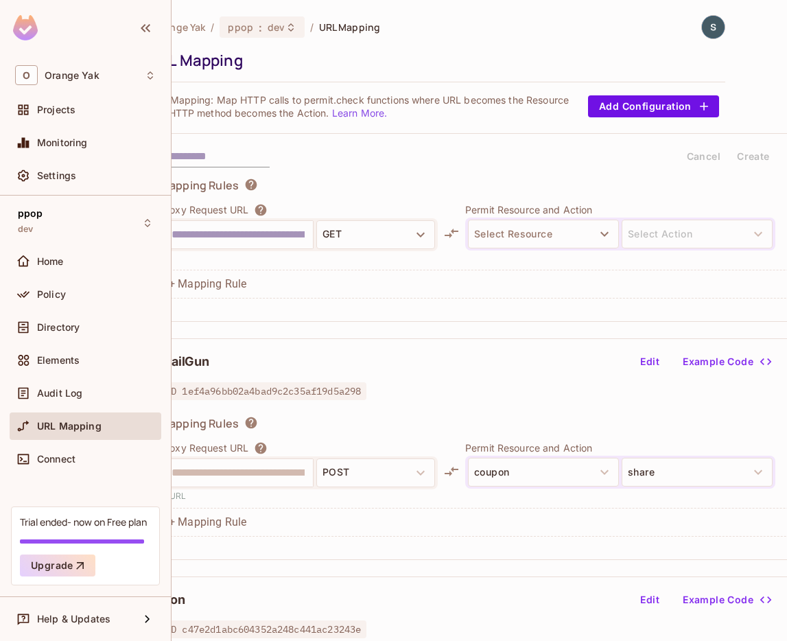
scroll to position [0, 0]
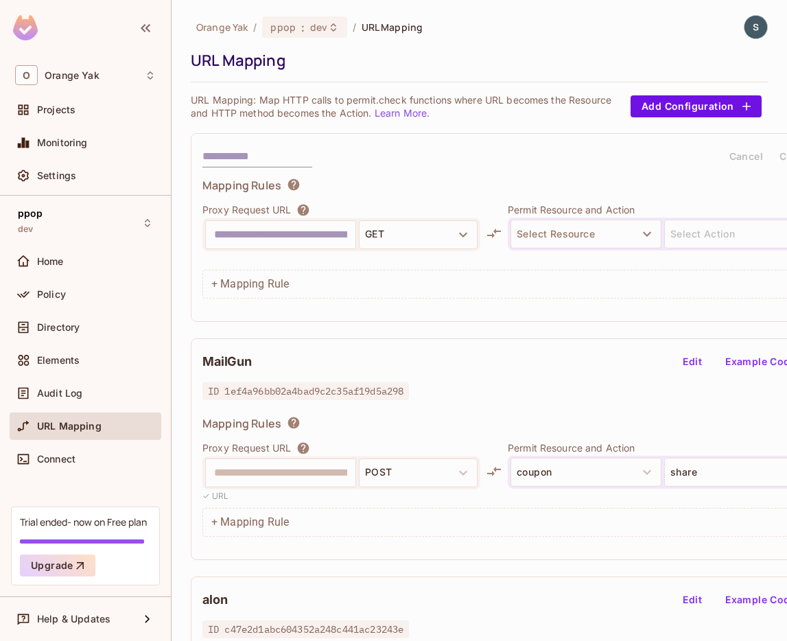
click at [277, 163] on input "text" at bounding box center [257, 156] width 110 height 22
type input "*"
type input "******"
click at [276, 241] on input "text" at bounding box center [280, 235] width 133 height 22
paste input "**********"
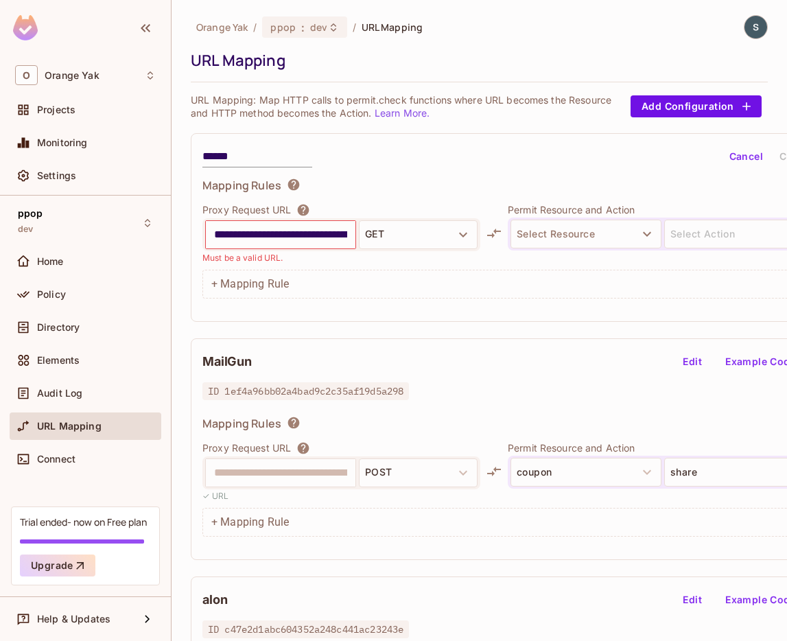
scroll to position [0, 33]
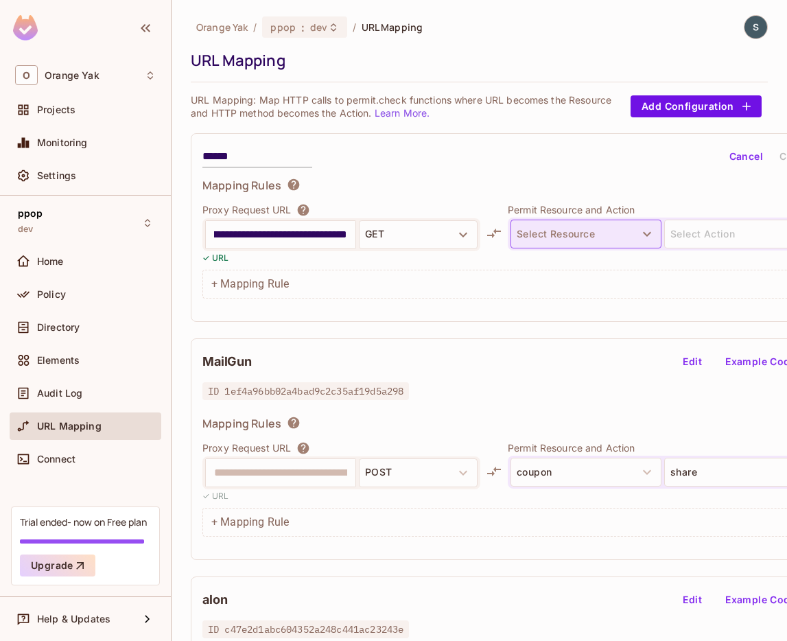
type input "**********"
click at [645, 228] on icon "button" at bounding box center [647, 234] width 16 height 16
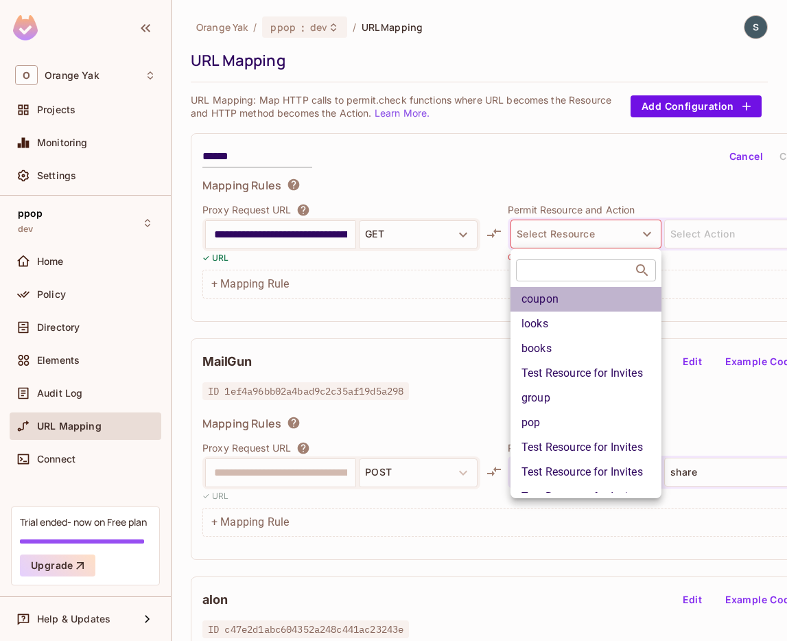
click at [602, 305] on li "coupon" at bounding box center [586, 299] width 151 height 25
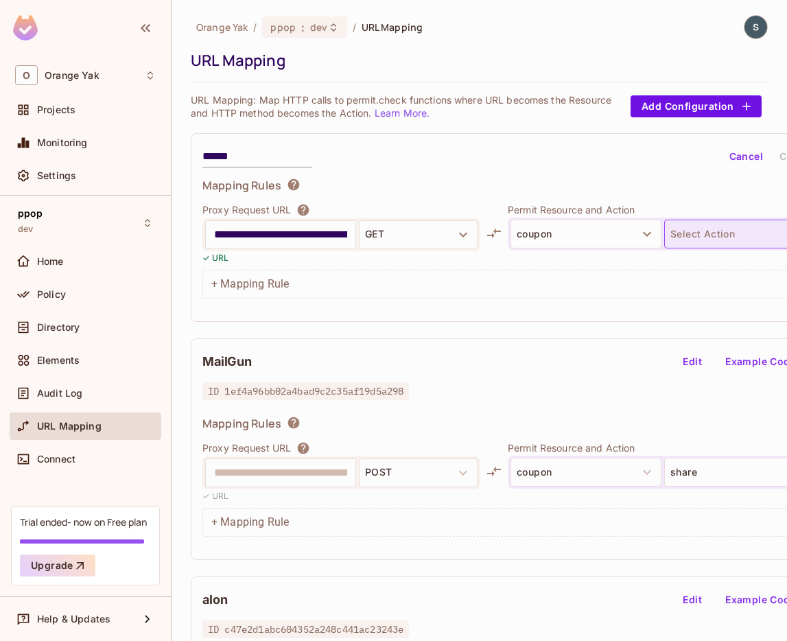
click at [700, 234] on button "Select Action" at bounding box center [739, 234] width 151 height 29
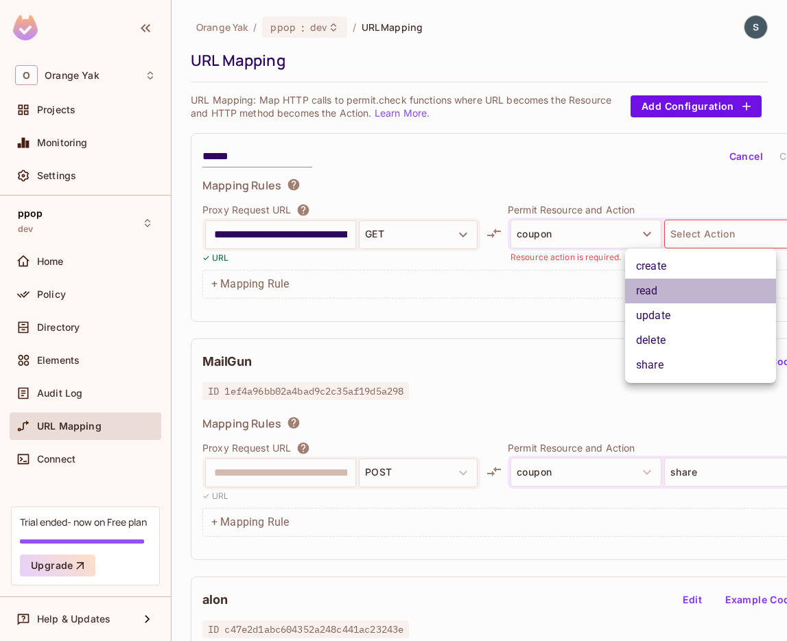
click at [684, 294] on li "read" at bounding box center [700, 291] width 151 height 25
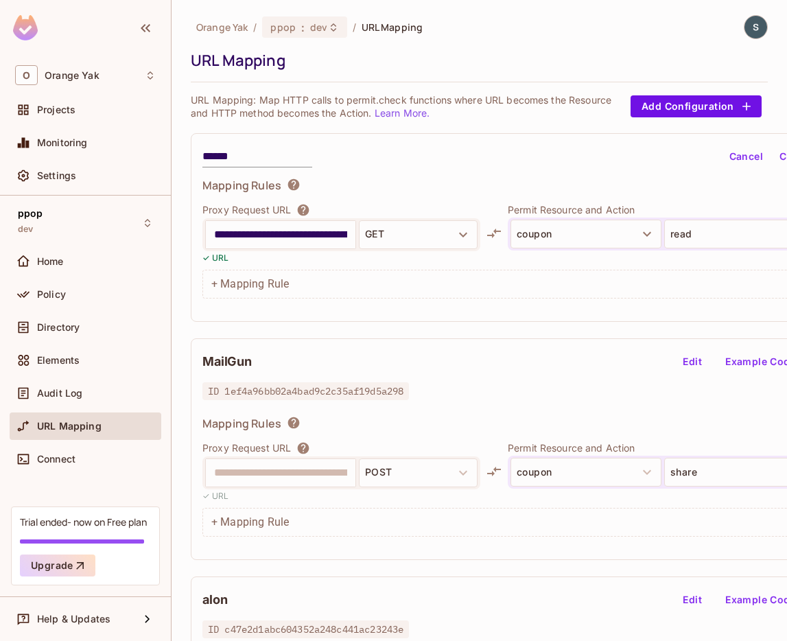
scroll to position [0, 71]
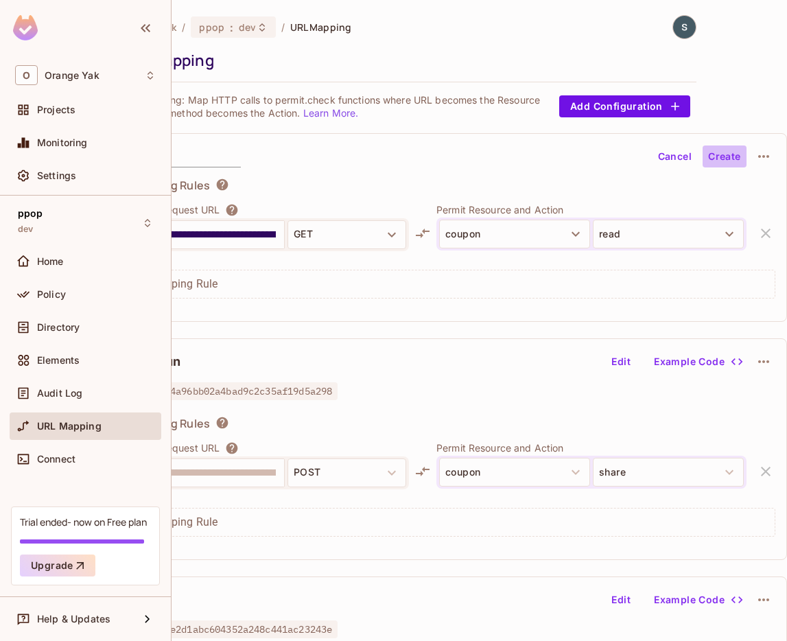
click at [732, 156] on button "Create" at bounding box center [725, 156] width 44 height 22
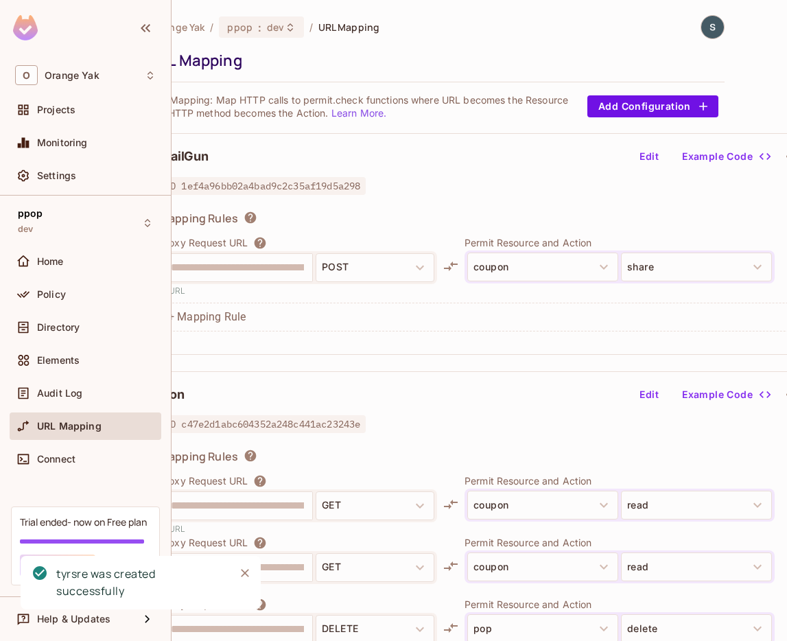
scroll to position [0, 0]
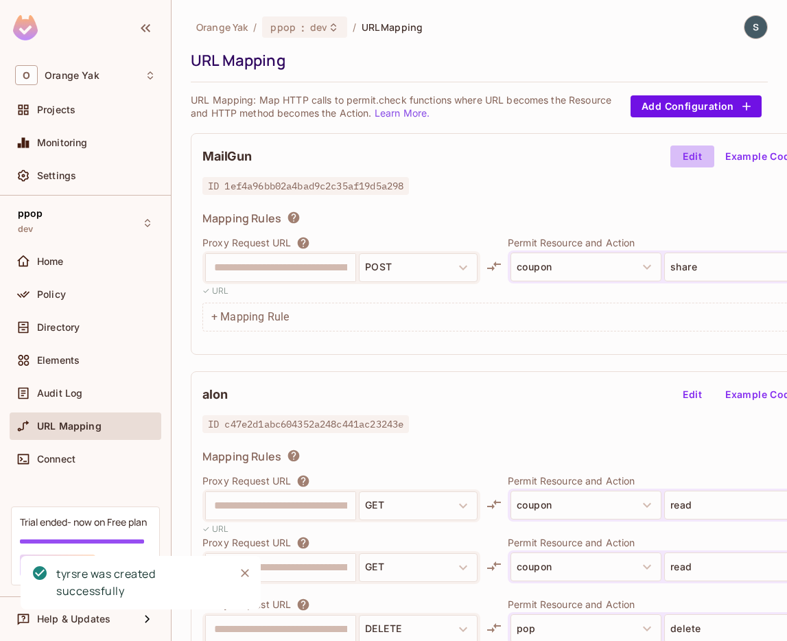
click at [690, 154] on button "Edit" at bounding box center [693, 156] width 44 height 22
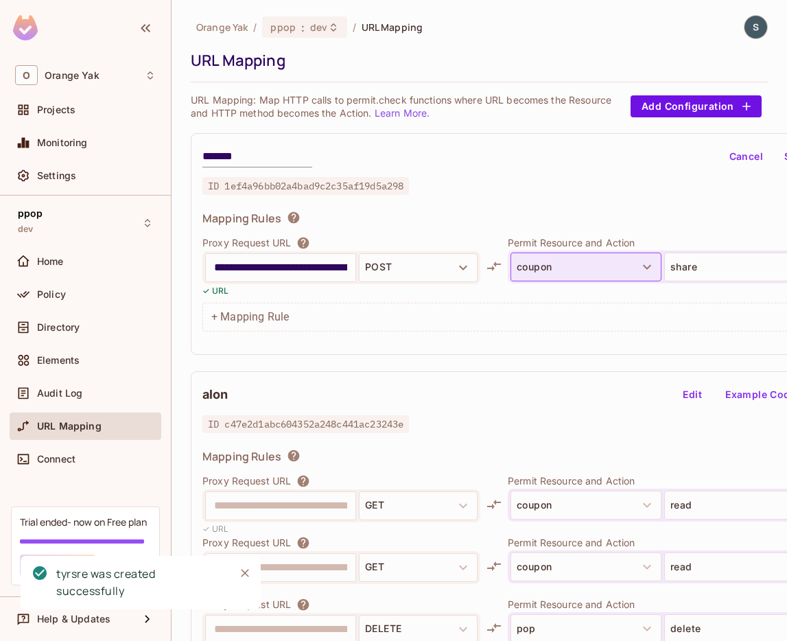
click at [570, 270] on button "coupon" at bounding box center [586, 267] width 151 height 29
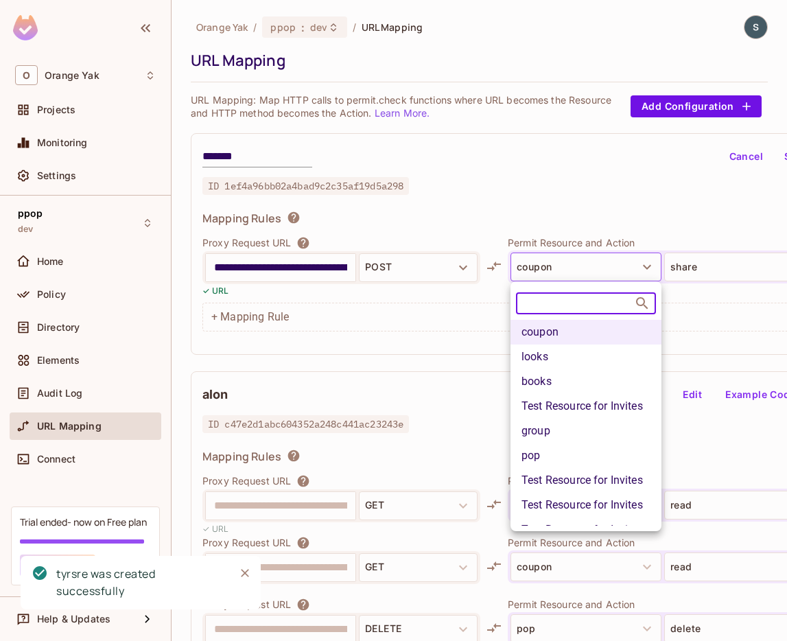
click at [559, 407] on li "Test Resource for Invites" at bounding box center [586, 406] width 151 height 25
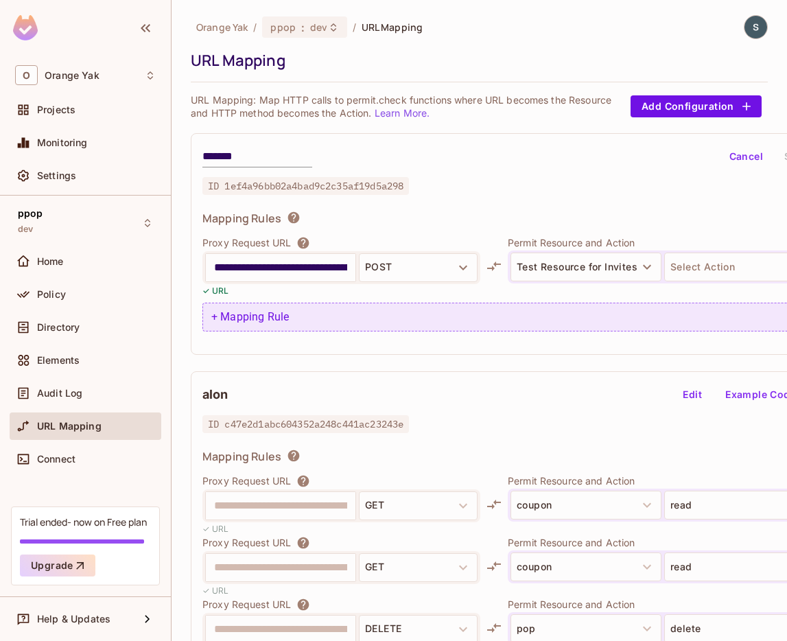
click at [318, 314] on div "+ Mapping Rule" at bounding box center [524, 317] width 644 height 29
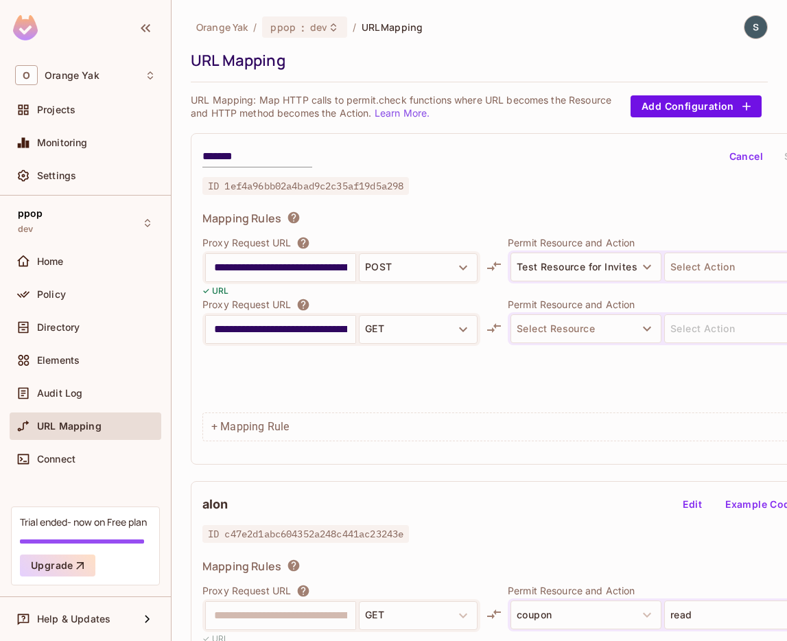
scroll to position [0, 33]
type input "**********"
click at [421, 339] on button "GET" at bounding box center [418, 329] width 119 height 29
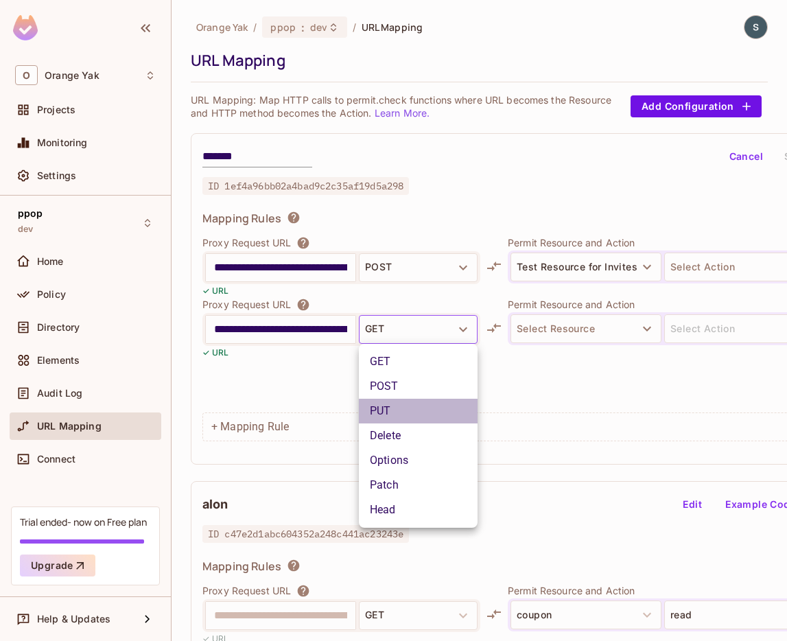
click at [412, 399] on li "PUT" at bounding box center [418, 411] width 119 height 25
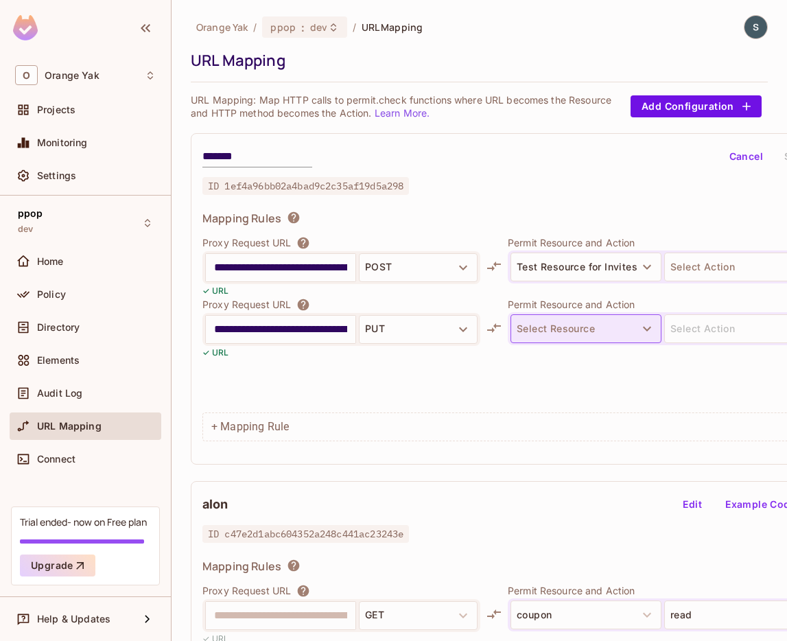
click at [577, 340] on button "Select Resource" at bounding box center [586, 328] width 151 height 29
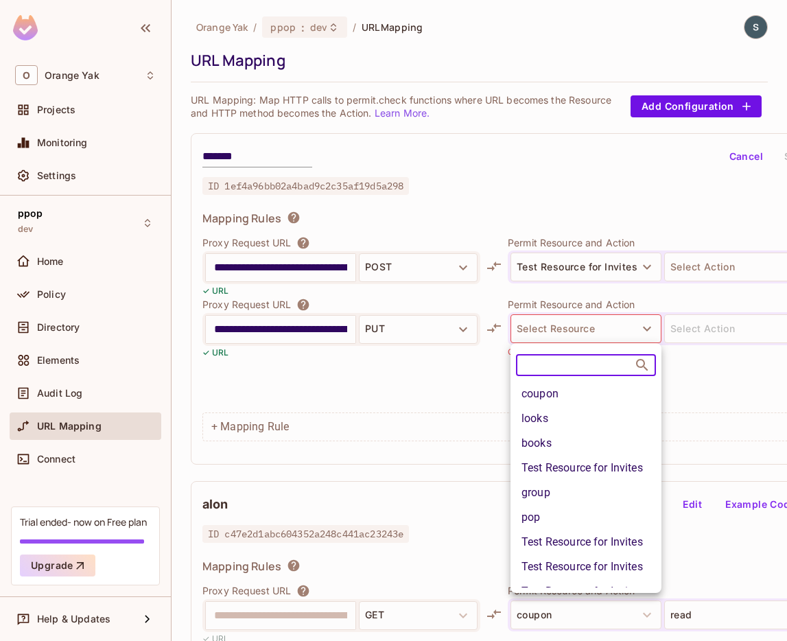
click at [574, 386] on li "coupon" at bounding box center [586, 394] width 151 height 25
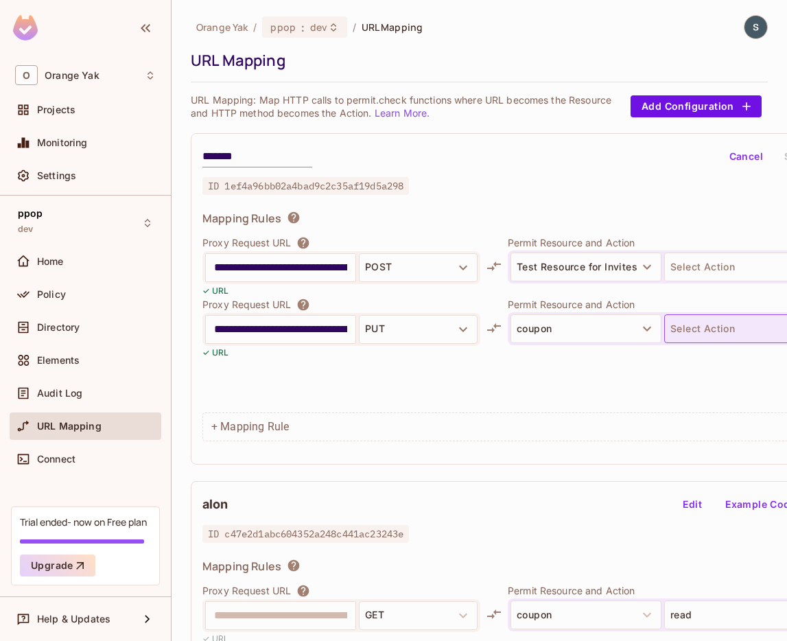
click at [689, 331] on button "Select Action" at bounding box center [739, 328] width 151 height 29
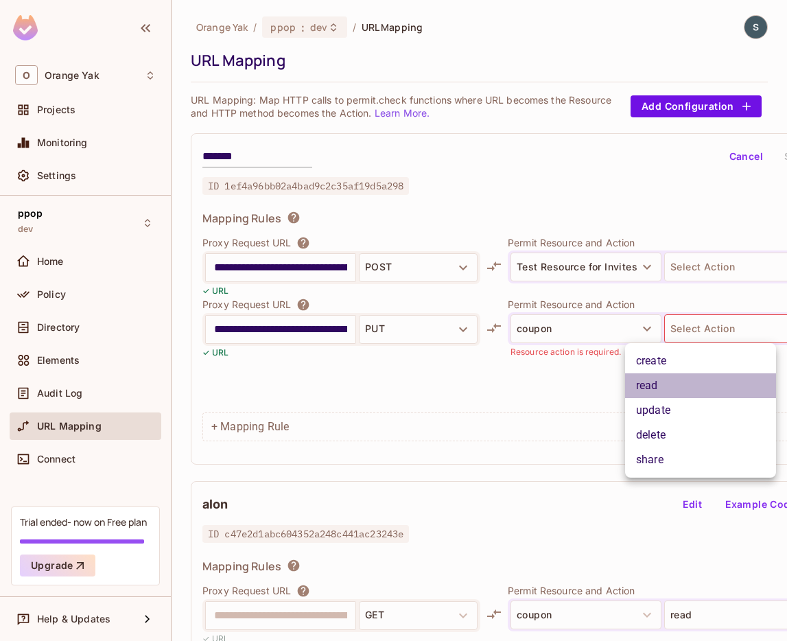
click at [688, 382] on li "read" at bounding box center [700, 385] width 151 height 25
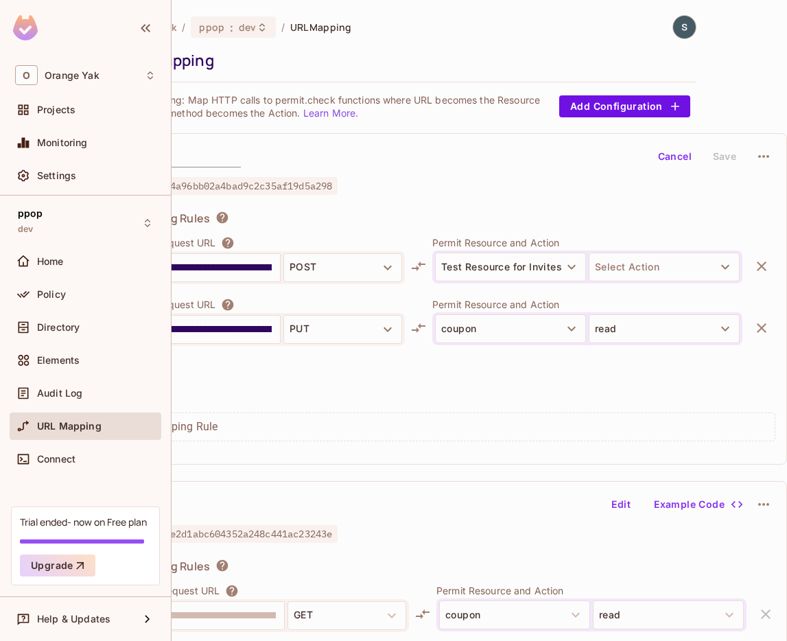
scroll to position [0, 68]
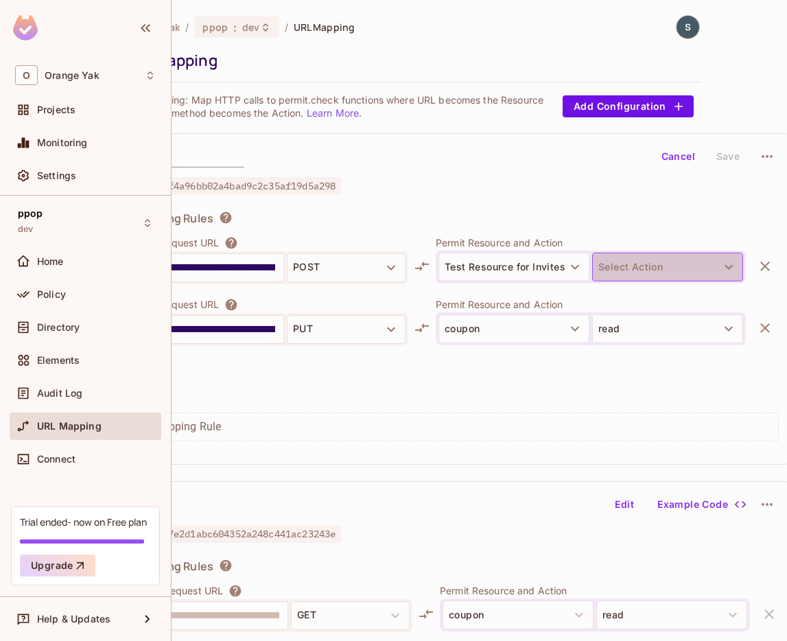
click at [709, 257] on button "Select Action" at bounding box center [667, 267] width 151 height 29
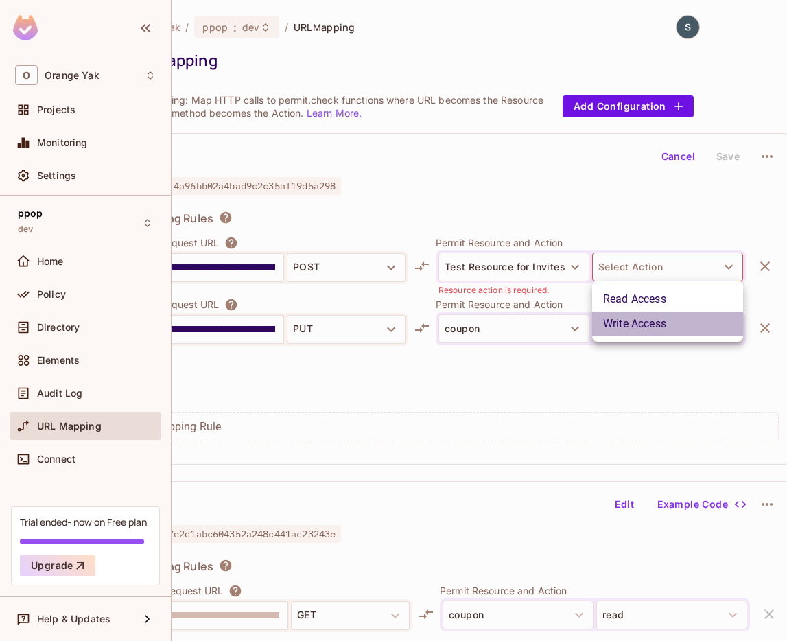
click at [675, 336] on li "Write Access" at bounding box center [667, 324] width 151 height 25
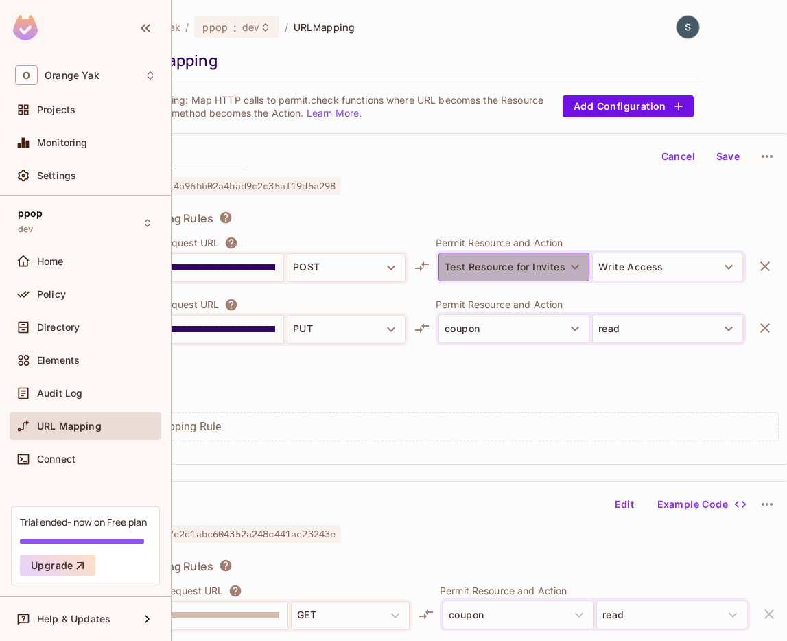
click at [568, 277] on button "Test Resource for Invites" at bounding box center [514, 267] width 151 height 29
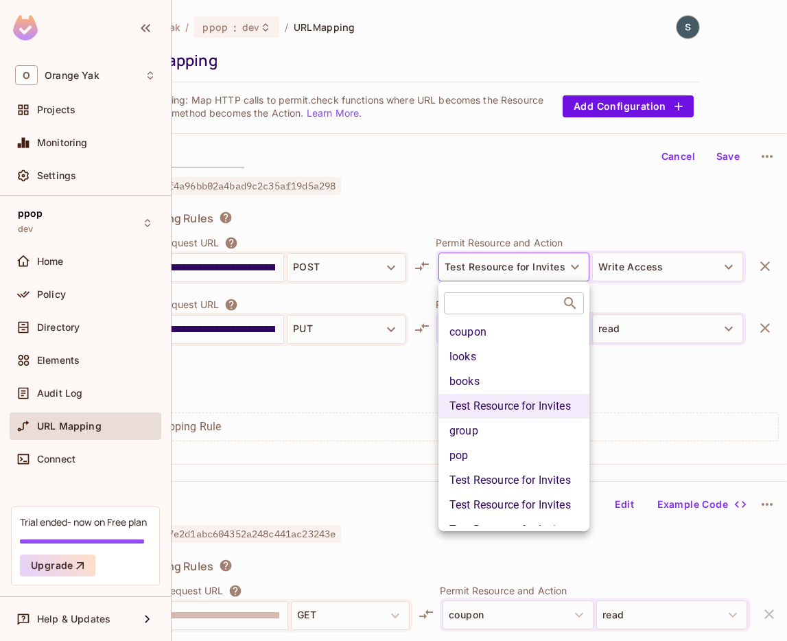
click at [647, 240] on div at bounding box center [393, 320] width 787 height 641
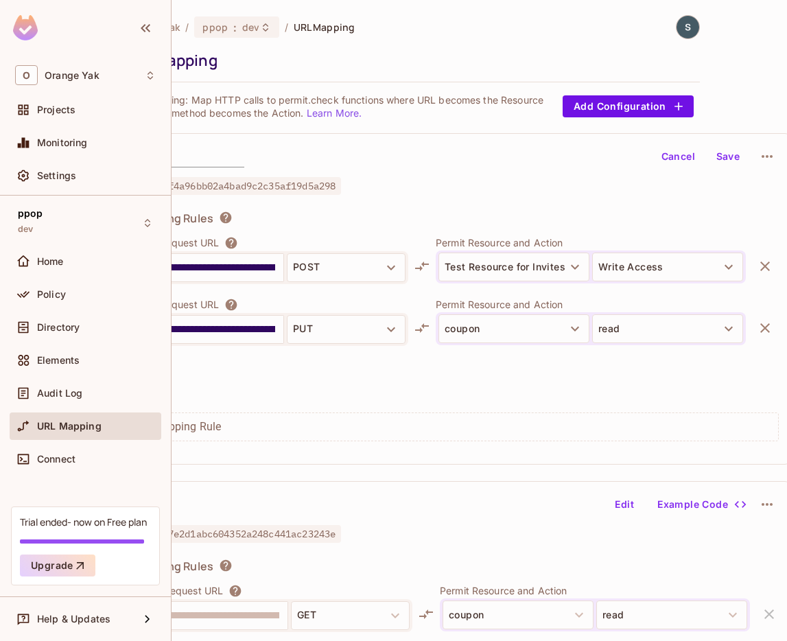
click at [726, 161] on button "Save" at bounding box center [728, 156] width 44 height 22
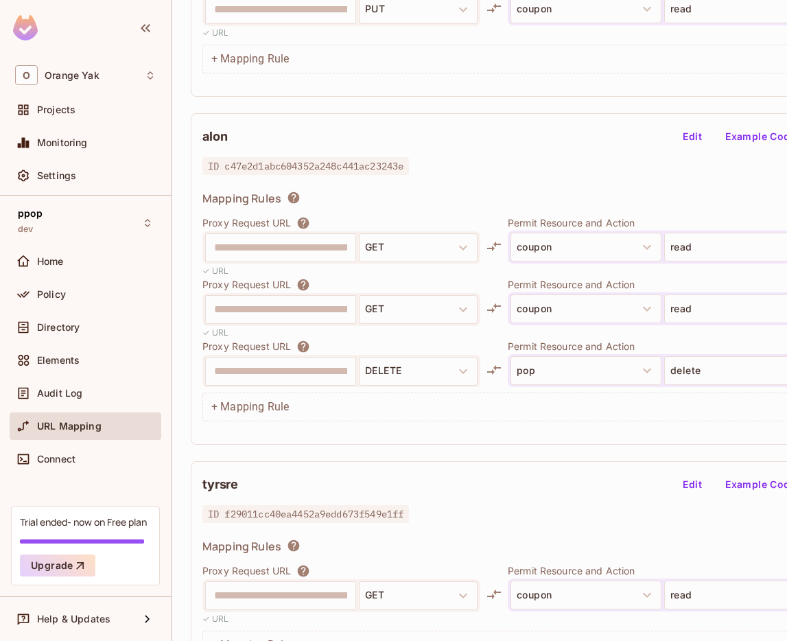
scroll to position [305, 0]
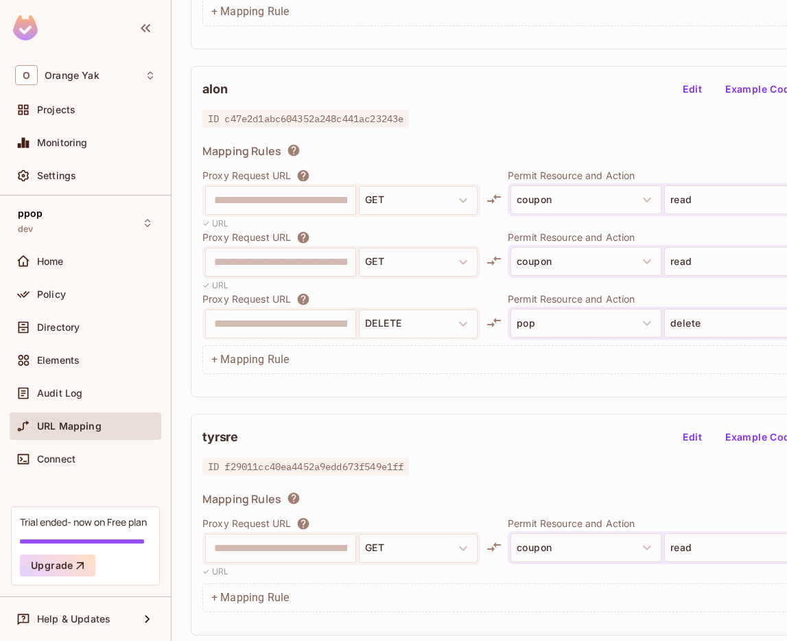
click at [275, 601] on div "+ Mapping Rule" at bounding box center [524, 597] width 644 height 29
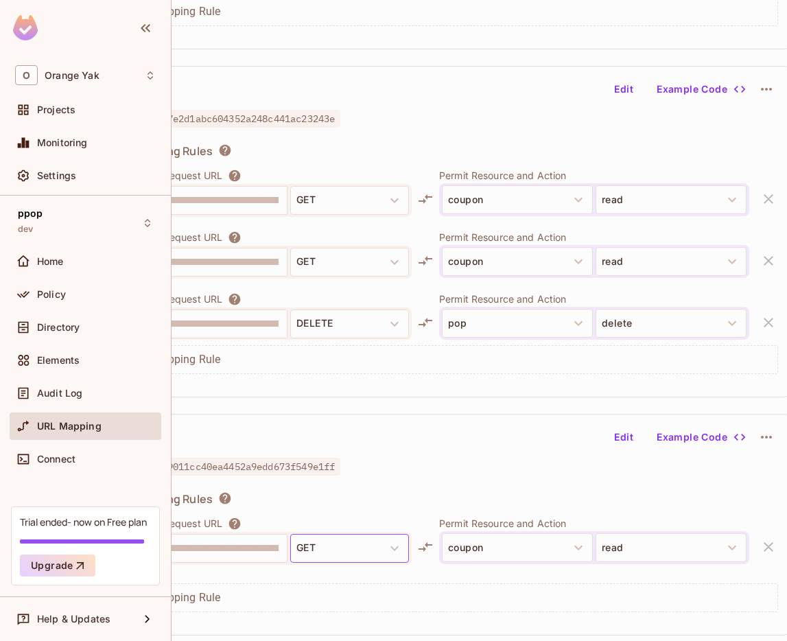
scroll to position [305, 71]
click at [620, 443] on button "Edit" at bounding box center [621, 437] width 44 height 22
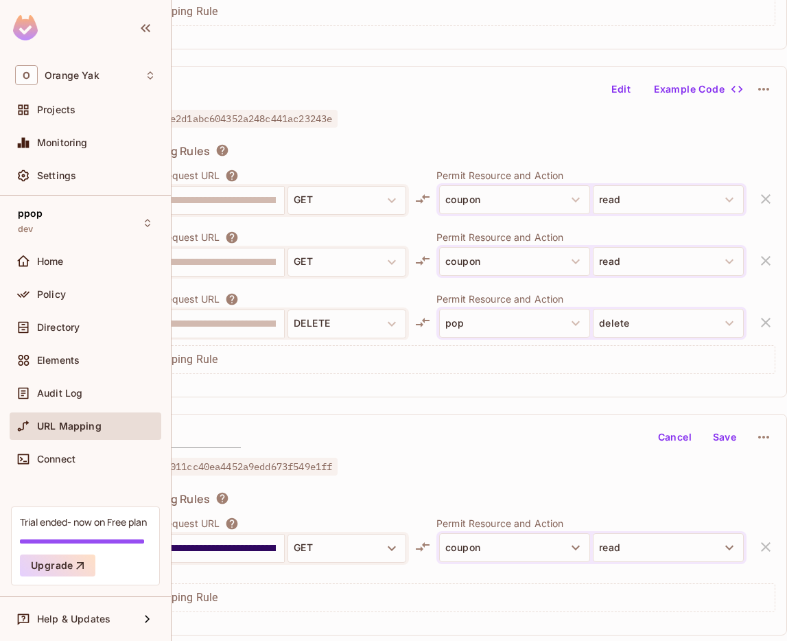
scroll to position [305, 0]
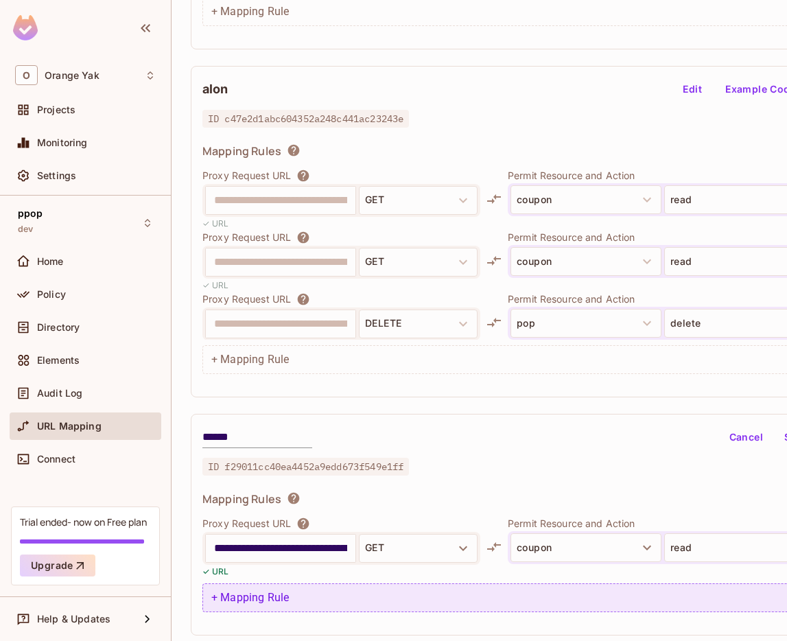
click at [248, 594] on div "+ Mapping Rule" at bounding box center [524, 597] width 644 height 29
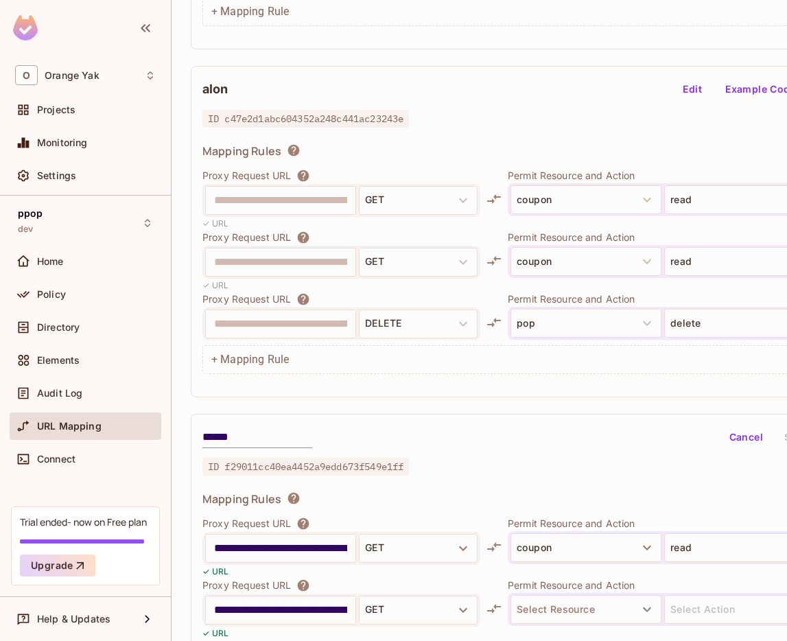
scroll to position [0, 33]
type input "**********"
click at [376, 613] on button "GET" at bounding box center [418, 610] width 119 height 29
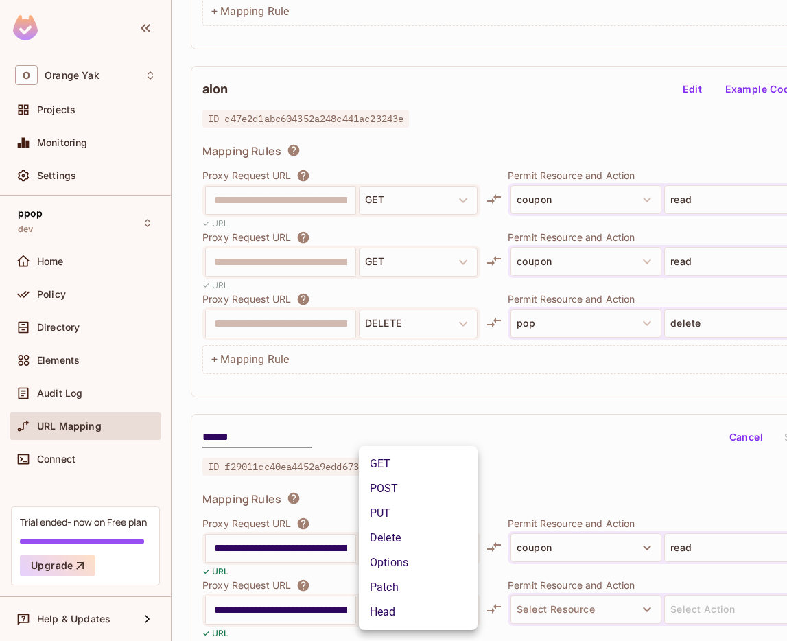
click at [396, 555] on li "Options" at bounding box center [418, 562] width 119 height 25
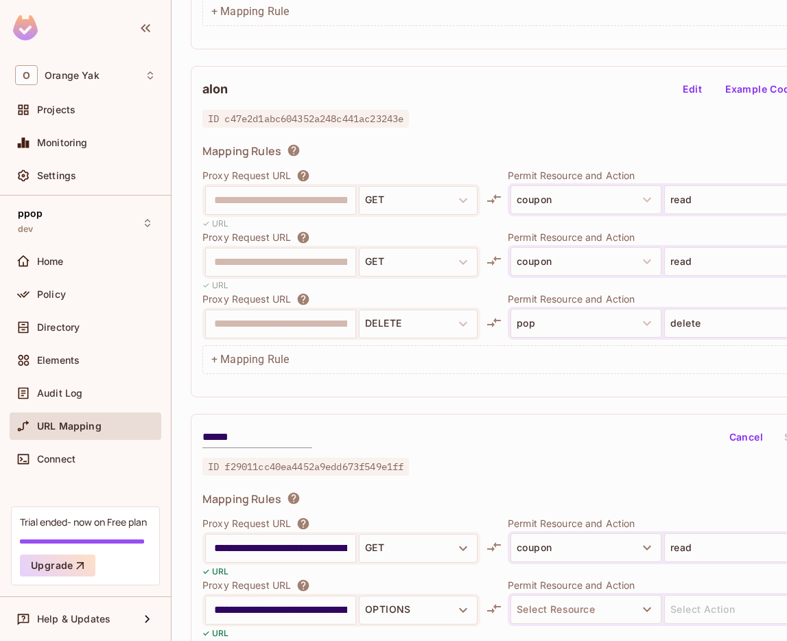
scroll to position [0, 4]
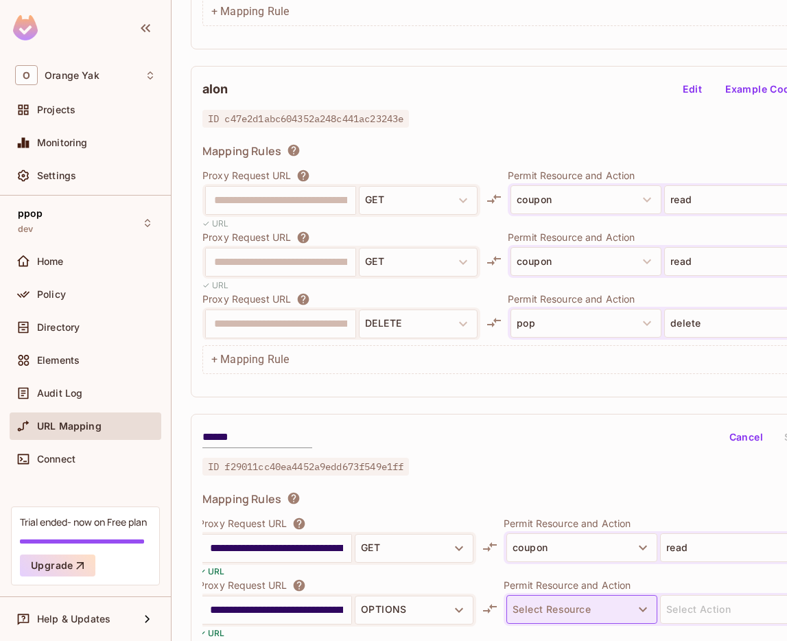
click at [518, 607] on button "Select Resource" at bounding box center [581, 609] width 151 height 29
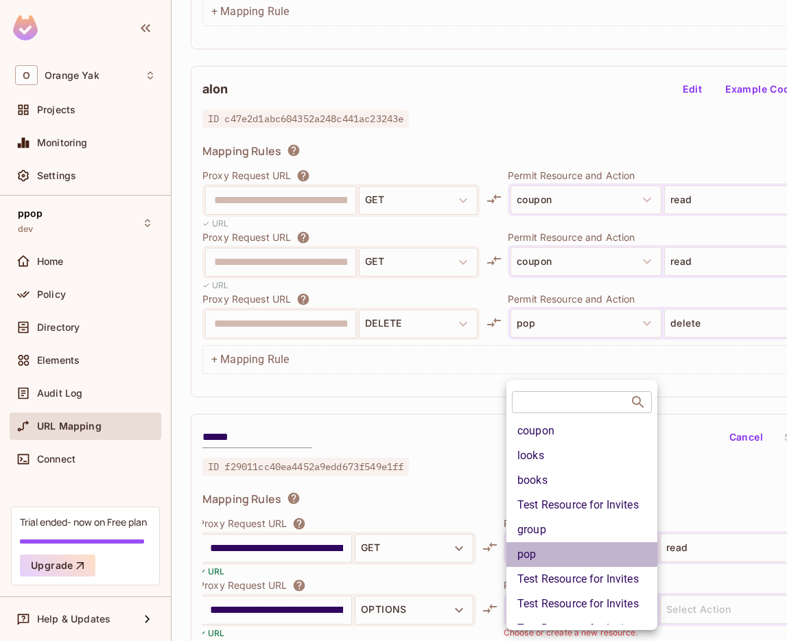
click at [550, 557] on li "pop" at bounding box center [581, 554] width 151 height 25
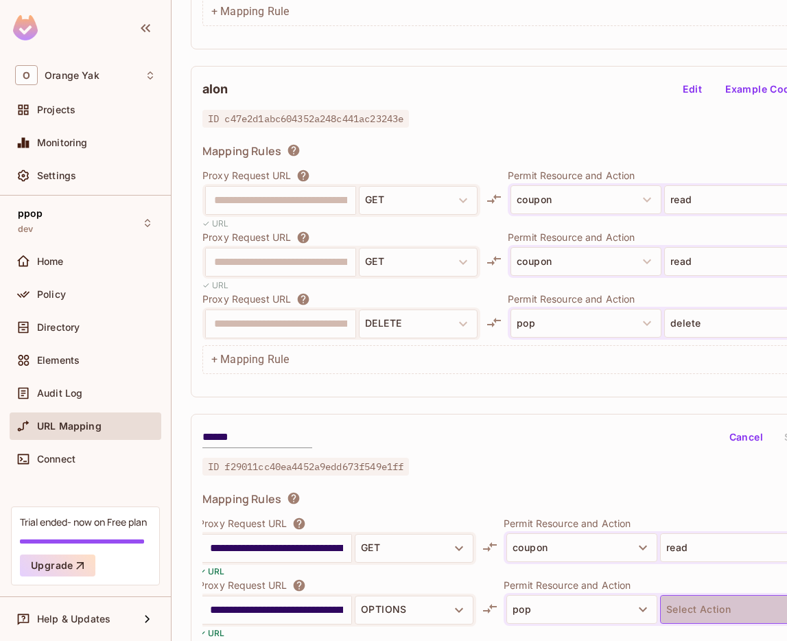
click at [690, 612] on button "Select Action" at bounding box center [735, 609] width 151 height 29
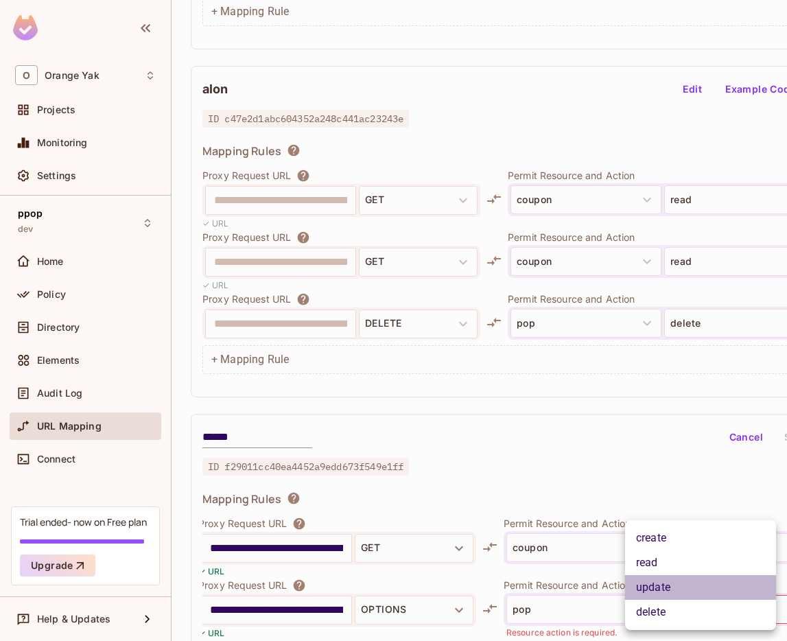
click at [669, 590] on li "update" at bounding box center [700, 587] width 151 height 25
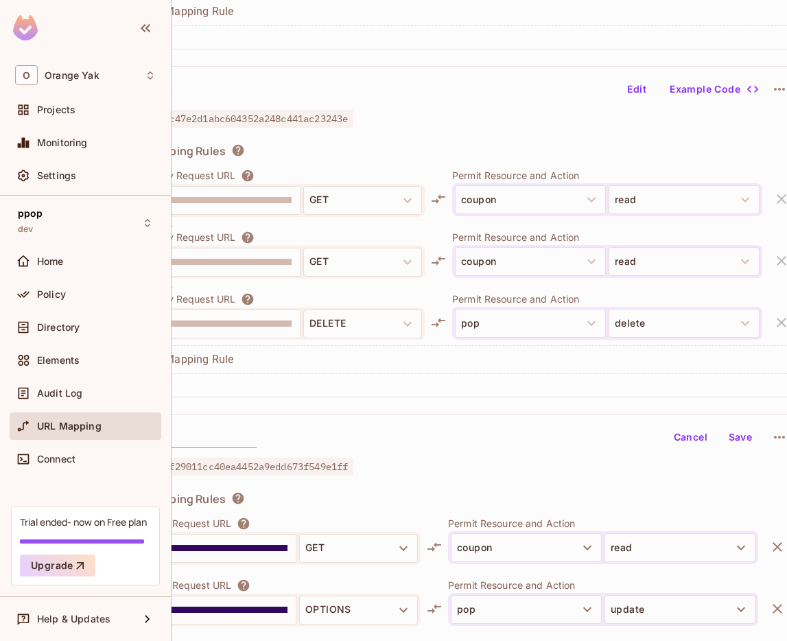
scroll to position [305, 59]
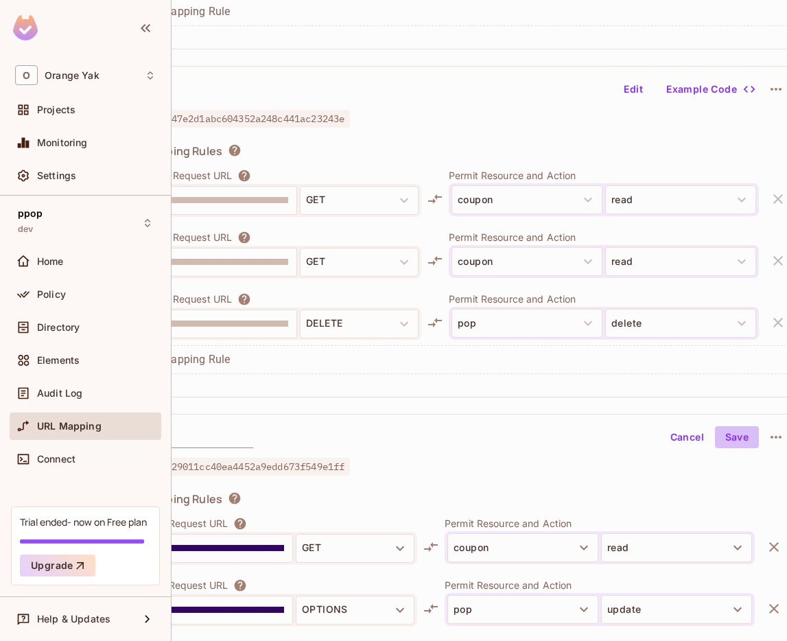
click at [737, 439] on button "Save" at bounding box center [737, 437] width 44 height 22
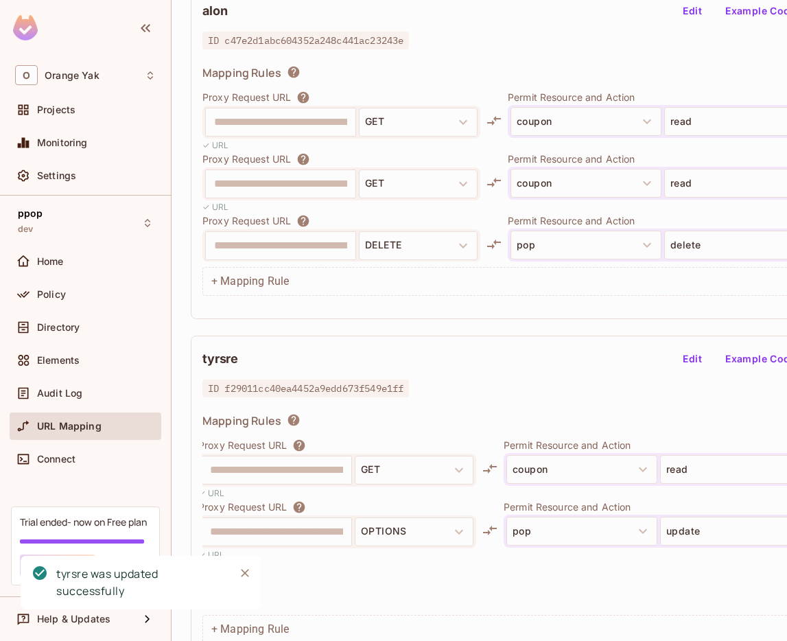
scroll to position [415, 0]
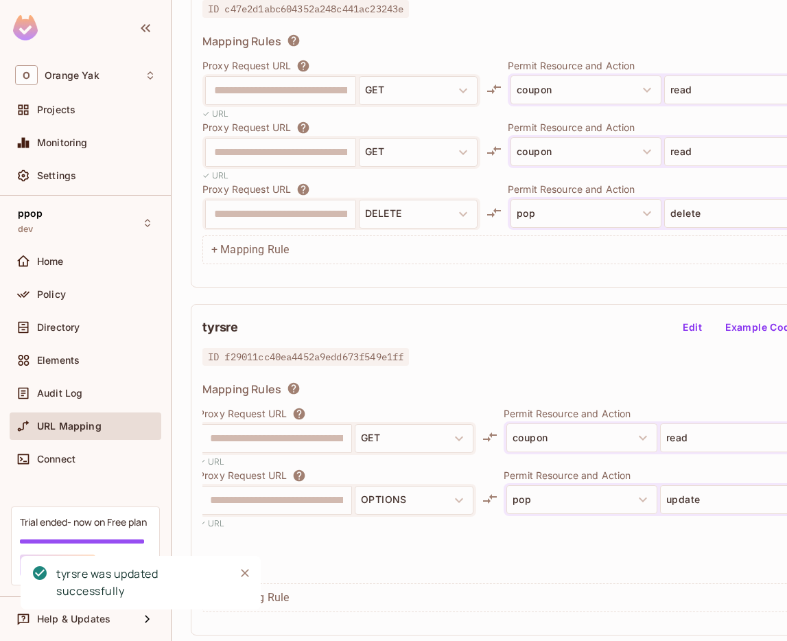
click at [531, 565] on div "**********" at bounding box center [524, 492] width 644 height 172
click at [243, 602] on div "+ Mapping Rule" at bounding box center [524, 597] width 644 height 29
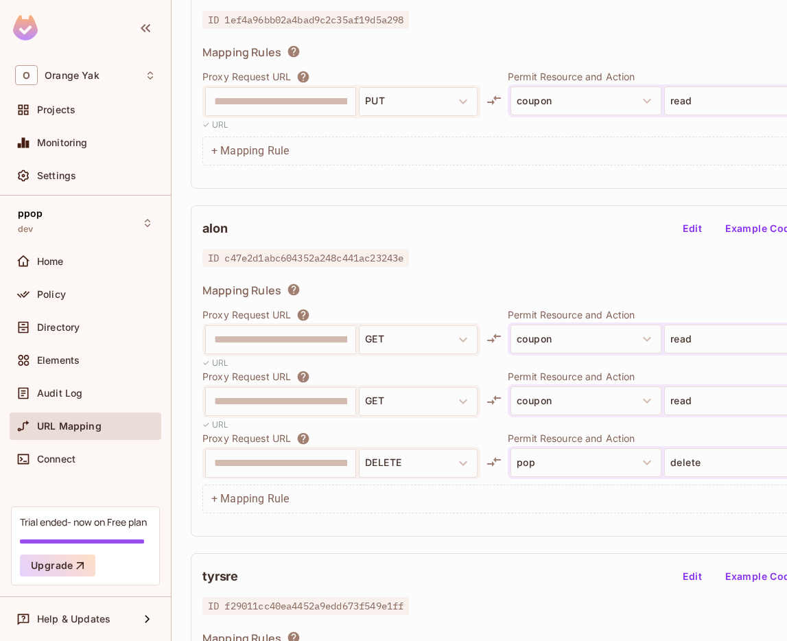
scroll to position [0, 0]
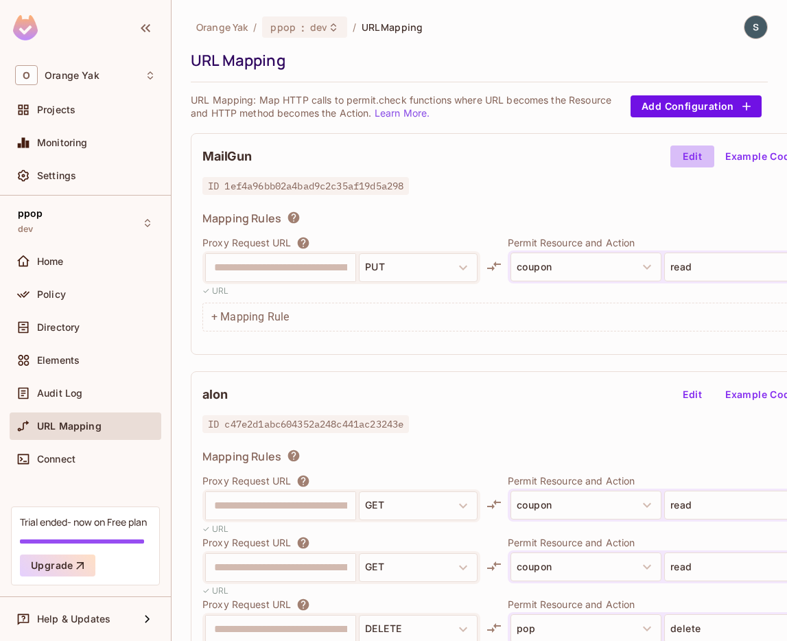
click at [692, 156] on button "Edit" at bounding box center [693, 156] width 44 height 22
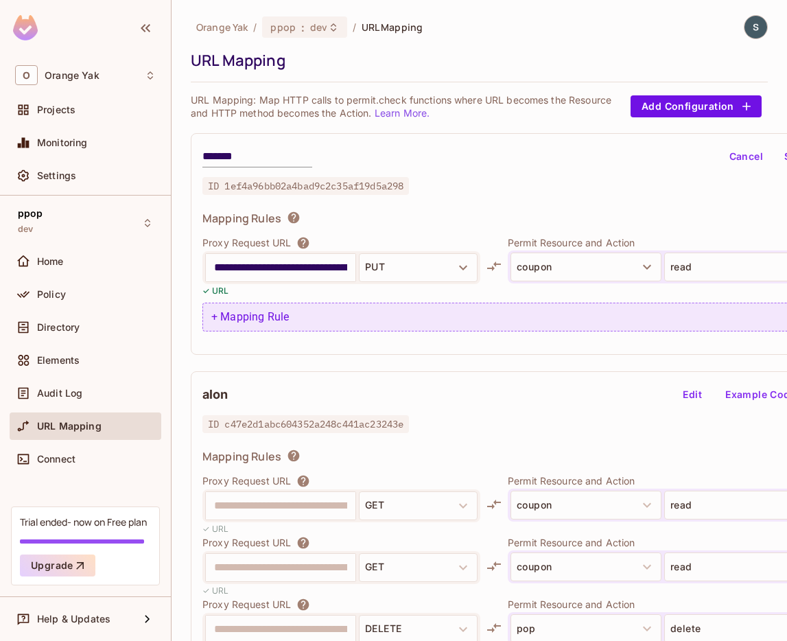
click at [360, 307] on div "+ Mapping Rule" at bounding box center [524, 317] width 644 height 29
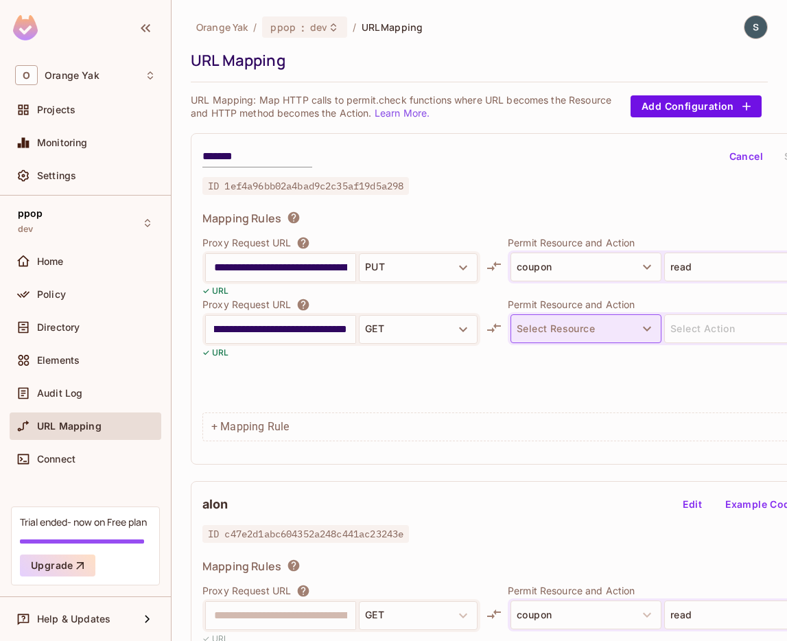
type input "**********"
click at [558, 325] on button "Select Resource" at bounding box center [586, 328] width 151 height 29
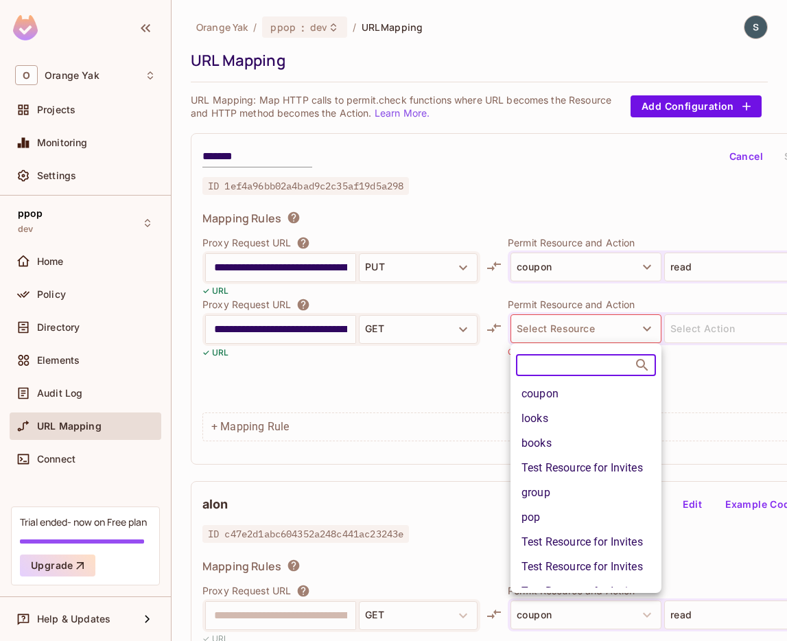
click at [552, 382] on li "coupon" at bounding box center [586, 394] width 151 height 25
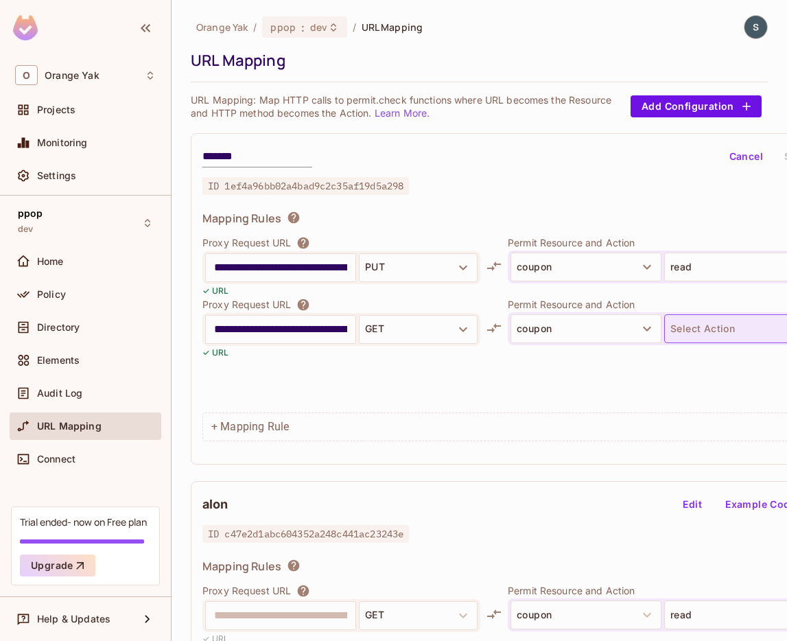
click at [685, 331] on button "Select Action" at bounding box center [739, 328] width 151 height 29
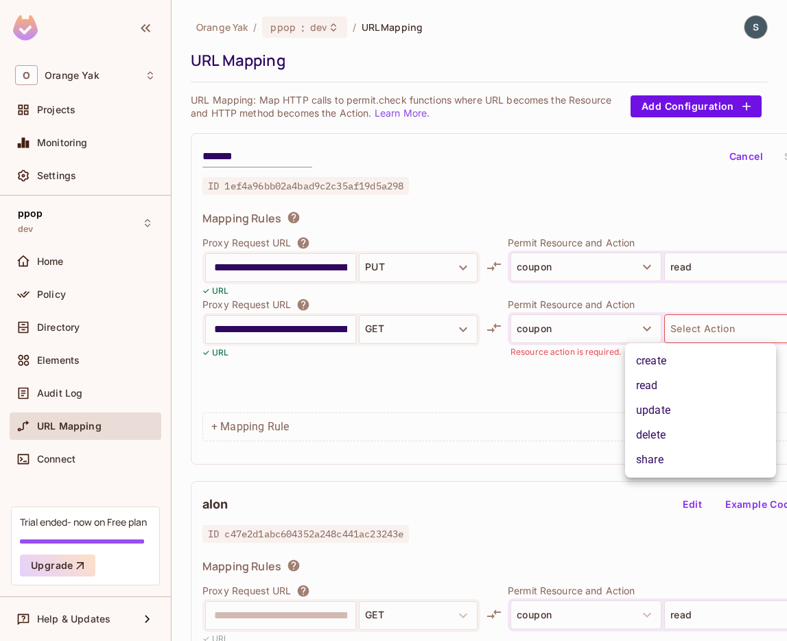
click at [667, 436] on li "delete" at bounding box center [700, 435] width 151 height 25
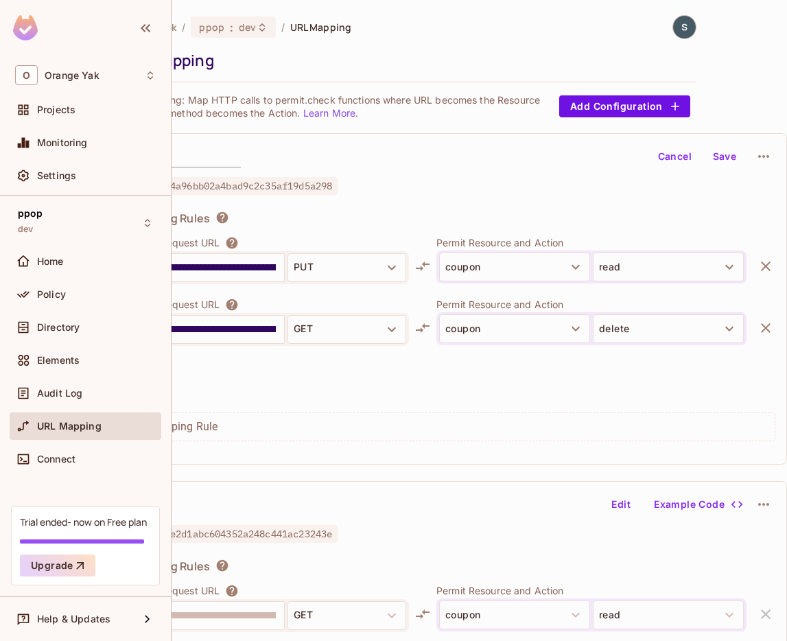
click at [733, 158] on button "Save" at bounding box center [725, 156] width 44 height 22
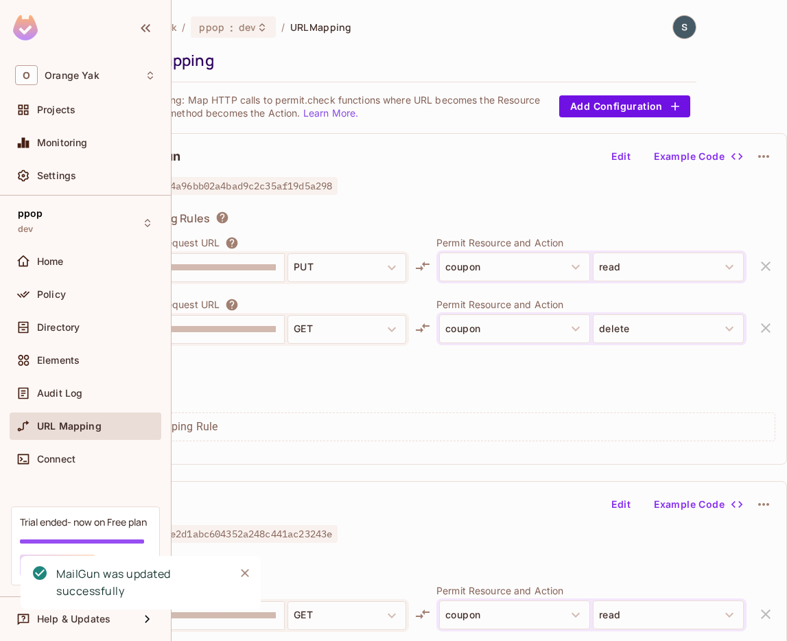
scroll to position [0, 68]
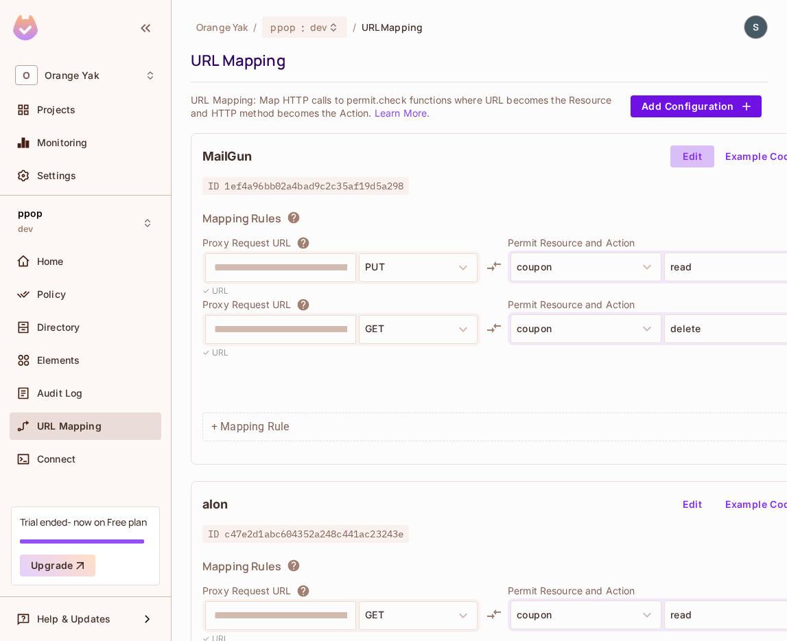
click at [695, 153] on button "Edit" at bounding box center [693, 156] width 44 height 22
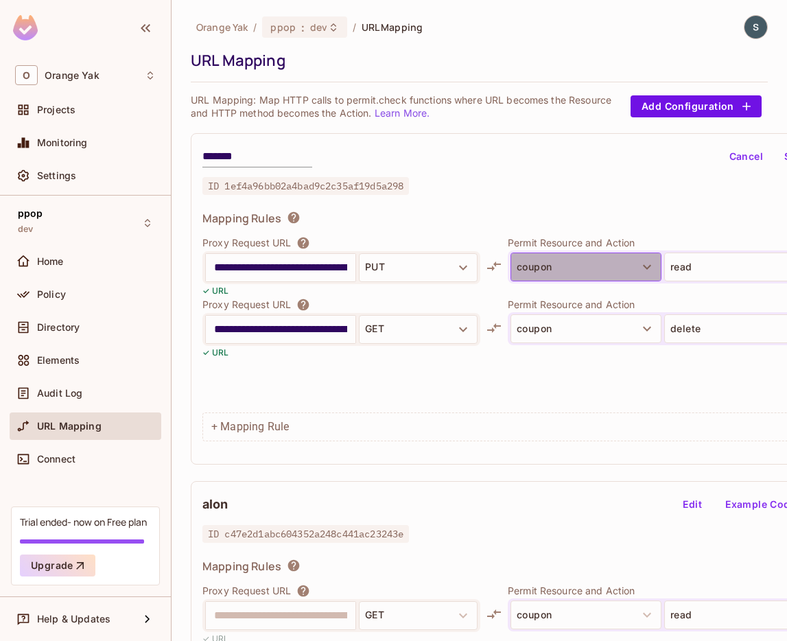
click at [576, 269] on button "coupon" at bounding box center [586, 267] width 151 height 29
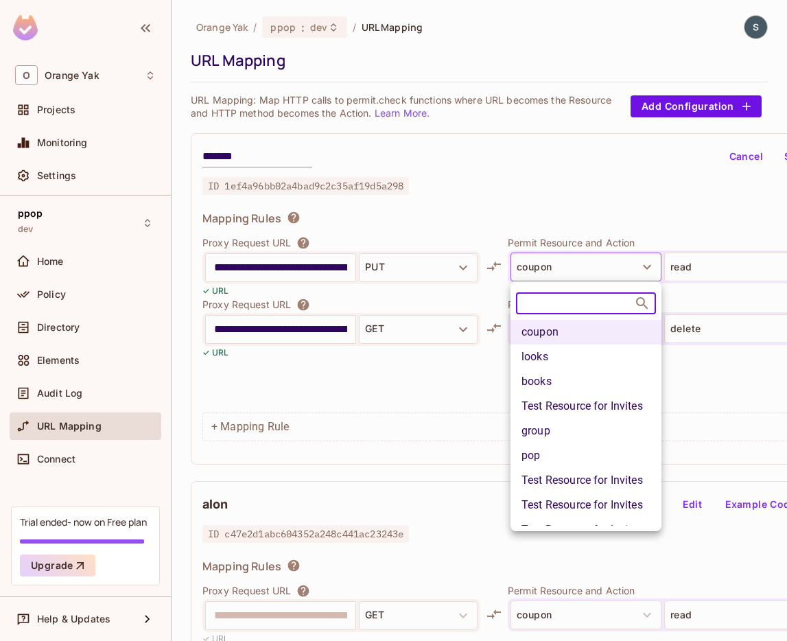
click at [555, 391] on li "books" at bounding box center [586, 381] width 151 height 25
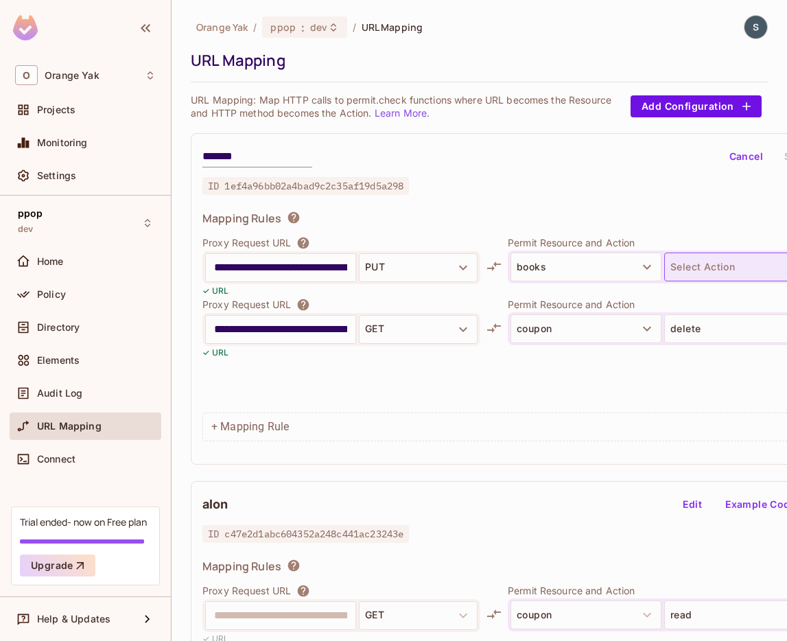
click at [717, 270] on button "Select Action" at bounding box center [739, 267] width 151 height 29
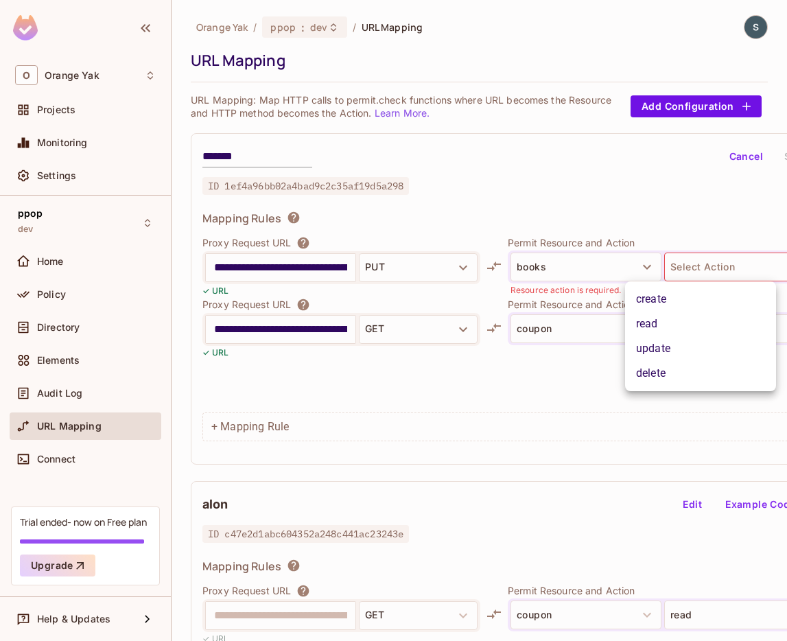
click at [701, 335] on li "read" at bounding box center [700, 324] width 151 height 25
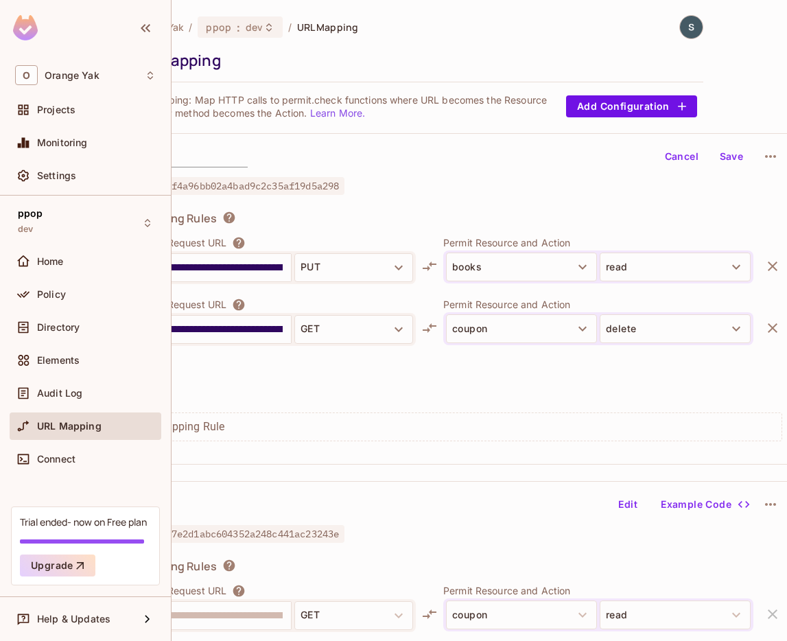
scroll to position [0, 71]
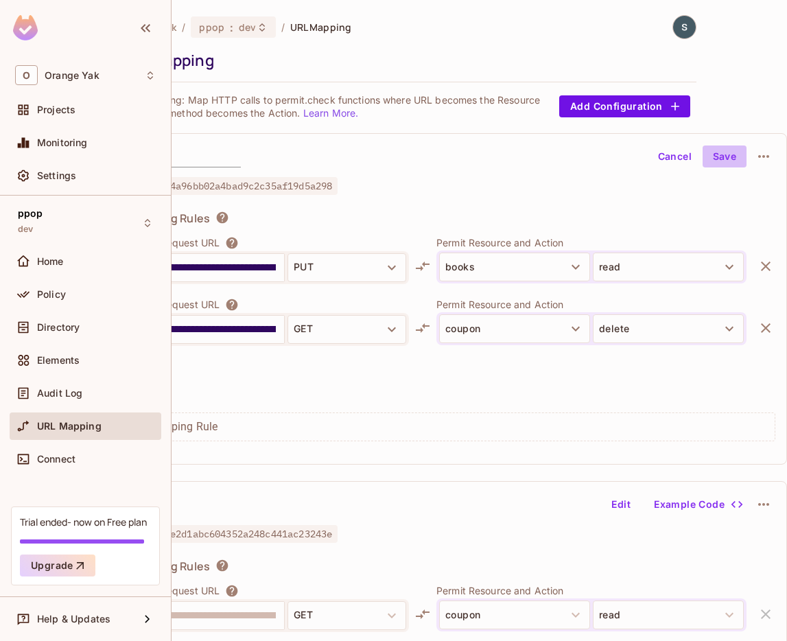
click at [730, 153] on button "Save" at bounding box center [725, 156] width 44 height 22
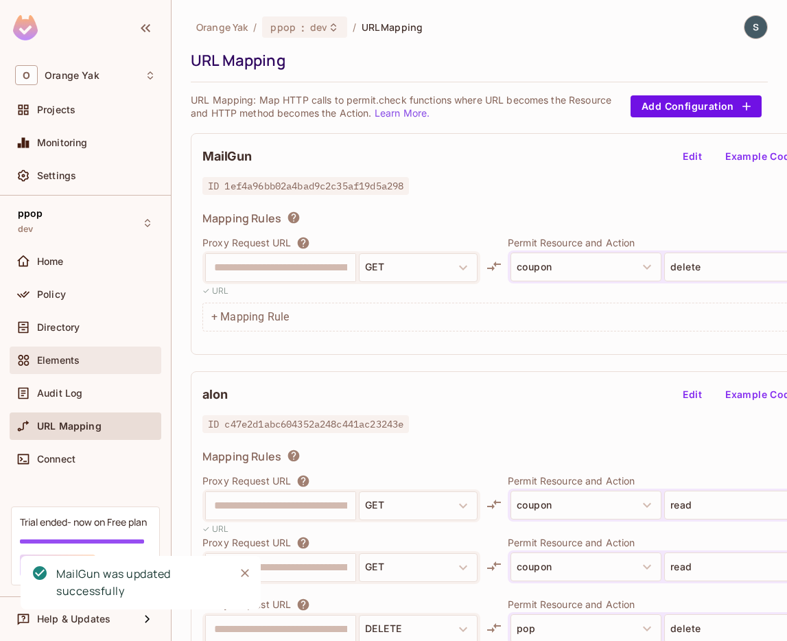
click at [68, 360] on span "Elements" at bounding box center [58, 360] width 43 height 11
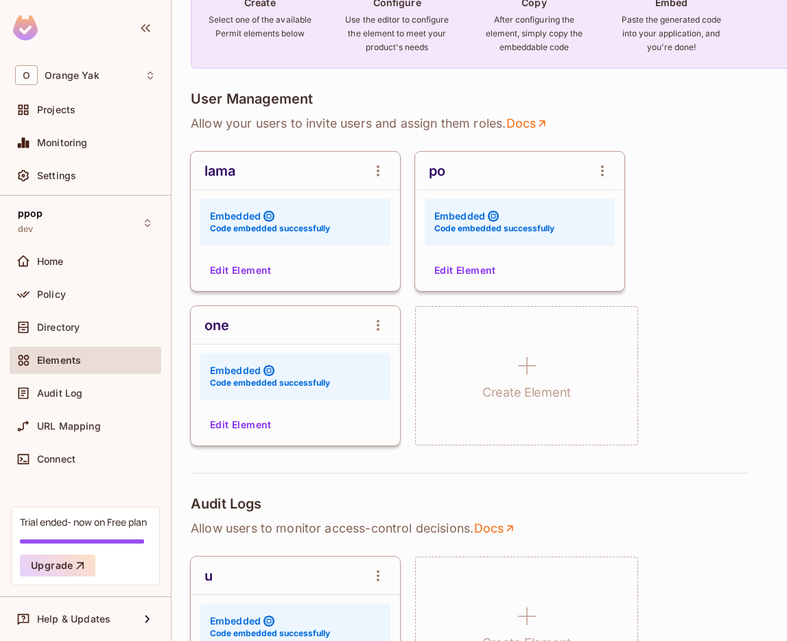
scroll to position [335, 0]
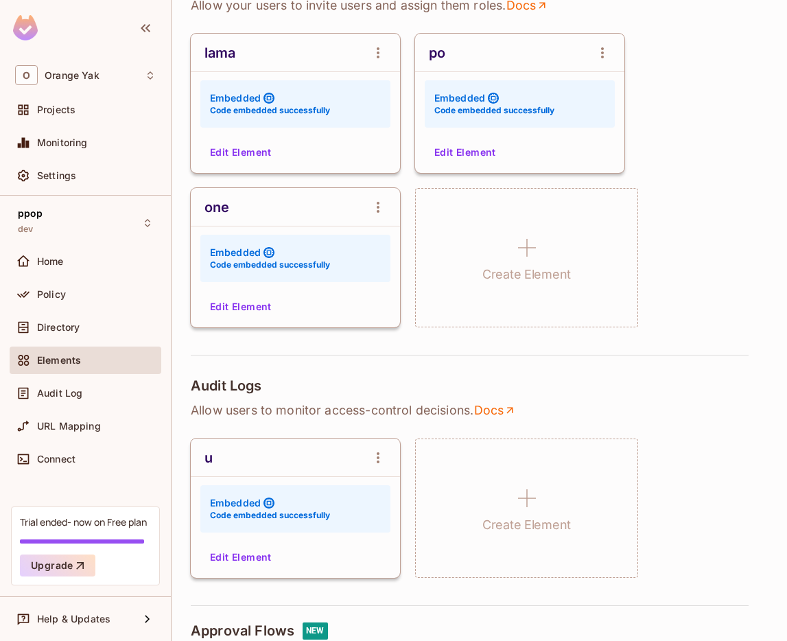
click at [456, 156] on button "Edit Element" at bounding box center [465, 152] width 73 height 22
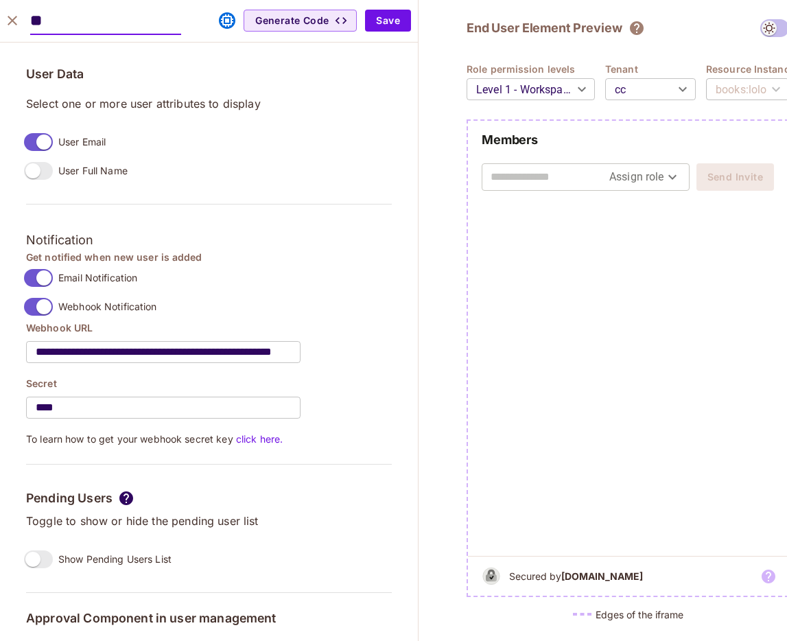
scroll to position [1187, 0]
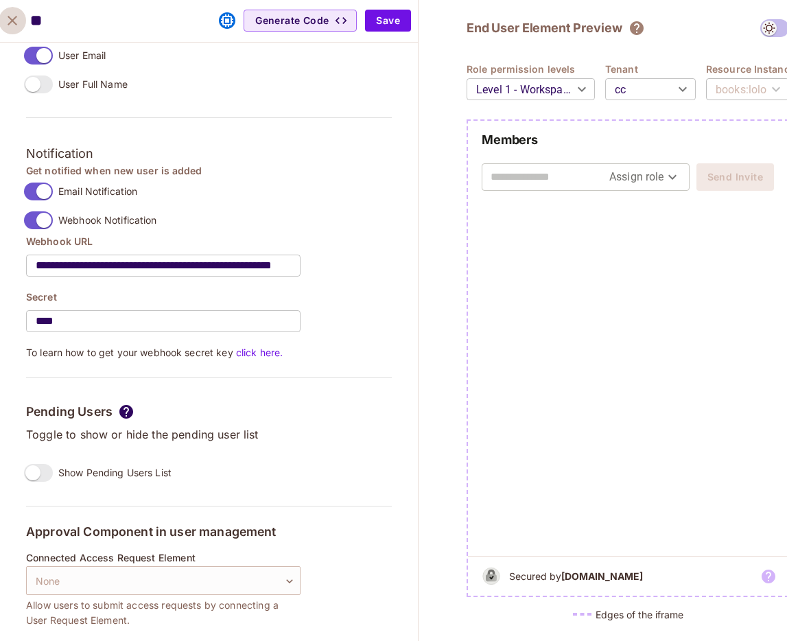
click at [15, 16] on icon "close" at bounding box center [12, 20] width 16 height 16
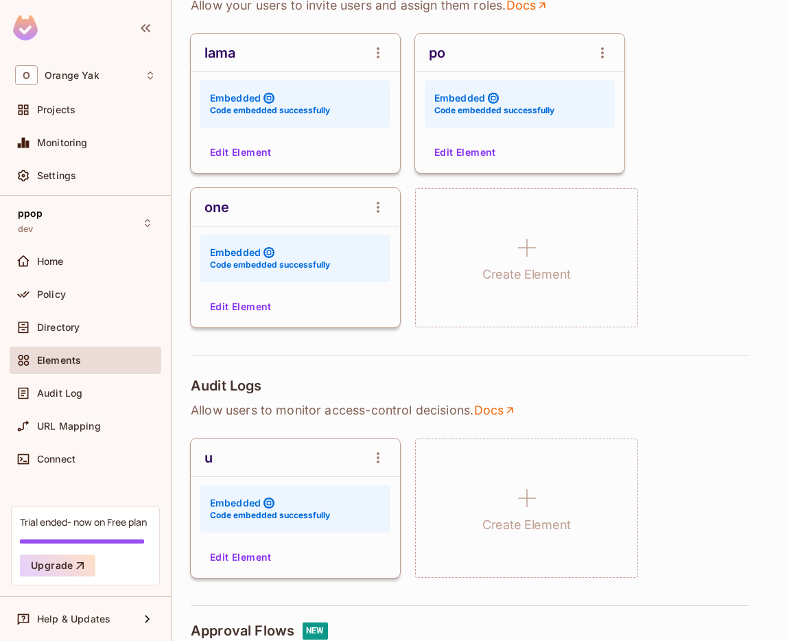
click at [253, 155] on button "Edit Element" at bounding box center [241, 152] width 73 height 22
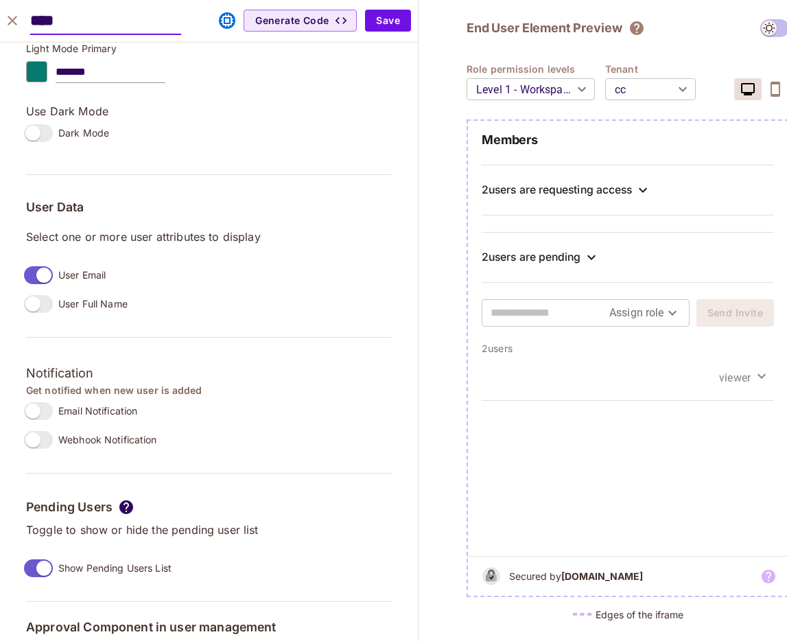
scroll to position [1119, 0]
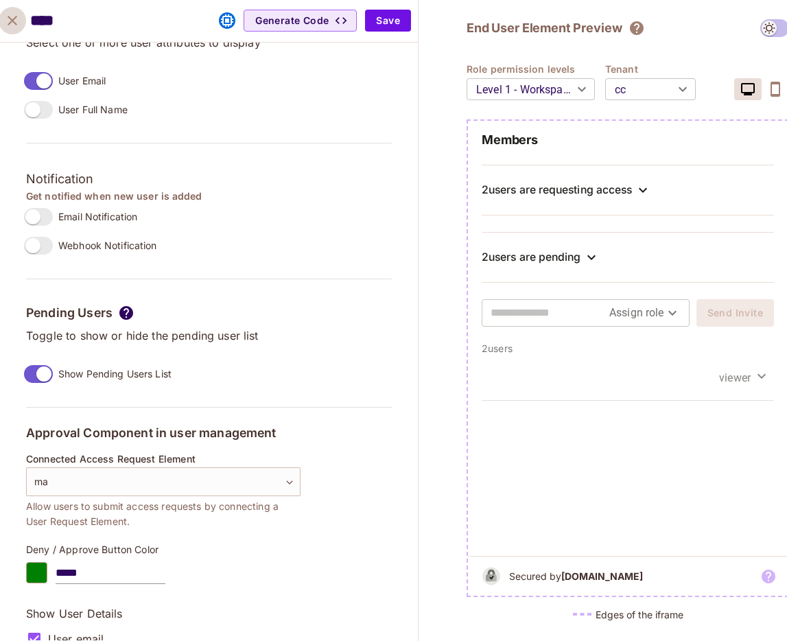
click at [15, 22] on icon "close" at bounding box center [12, 20] width 16 height 16
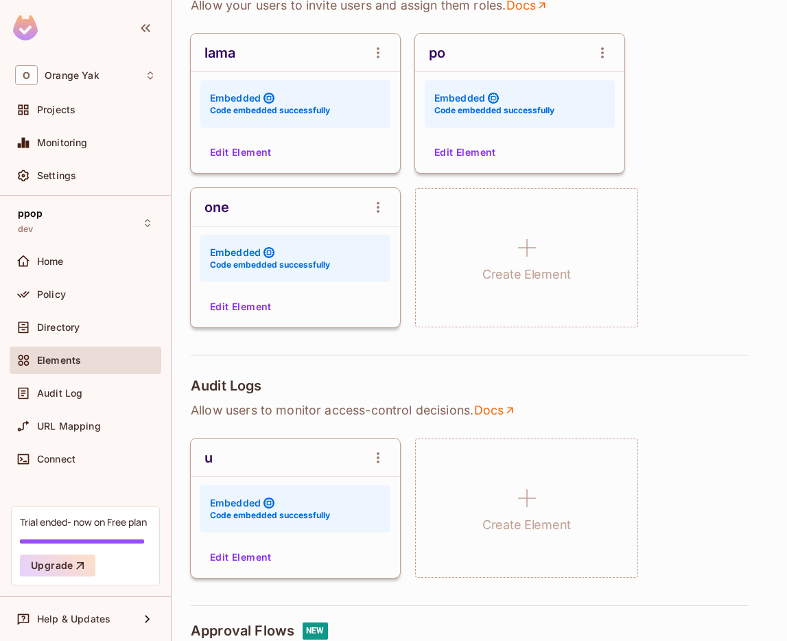
scroll to position [1071, 0]
click at [231, 301] on button "Edit Element" at bounding box center [241, 307] width 73 height 22
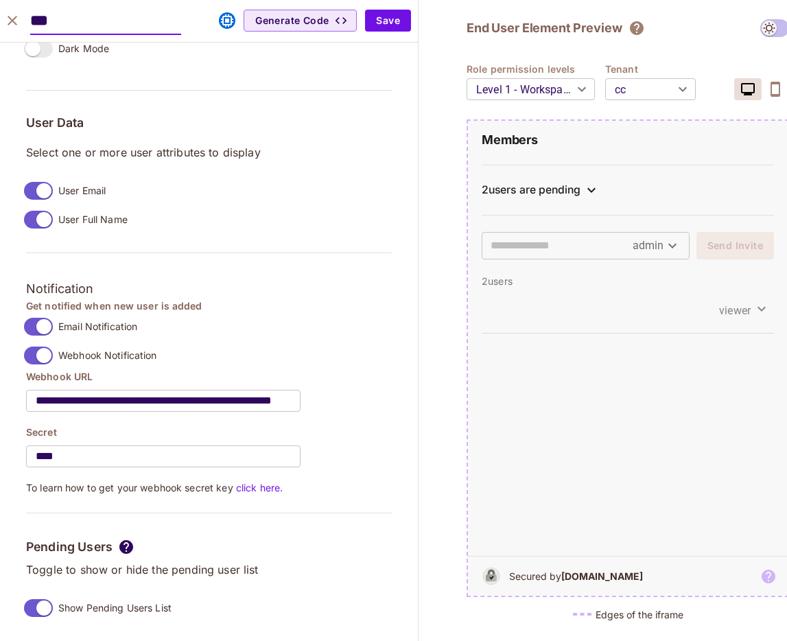
scroll to position [1145, 0]
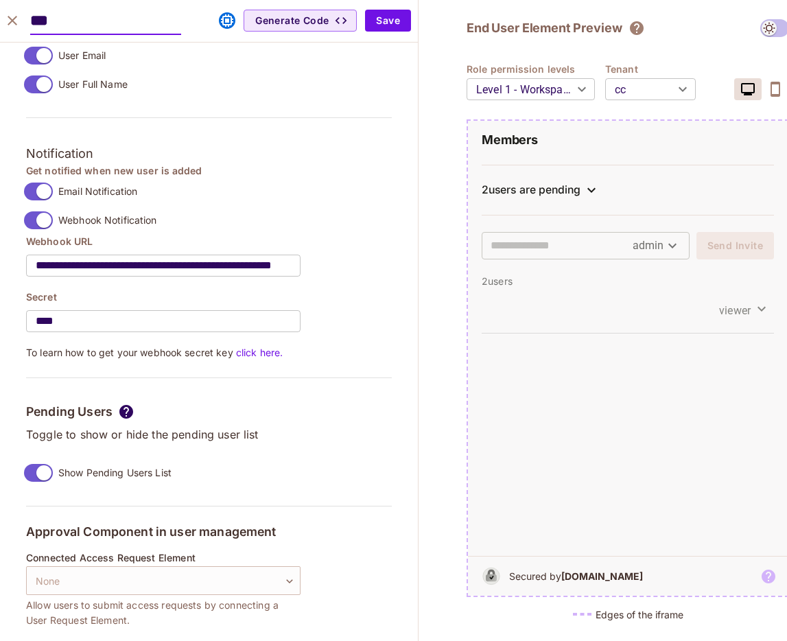
click at [10, 24] on icon "close" at bounding box center [12, 20] width 16 height 16
type input "*******"
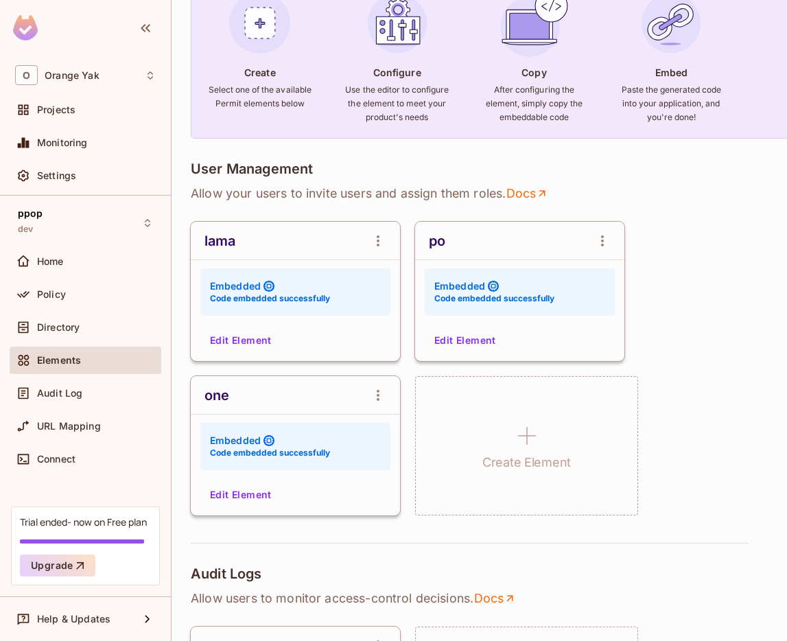
scroll to position [149, 0]
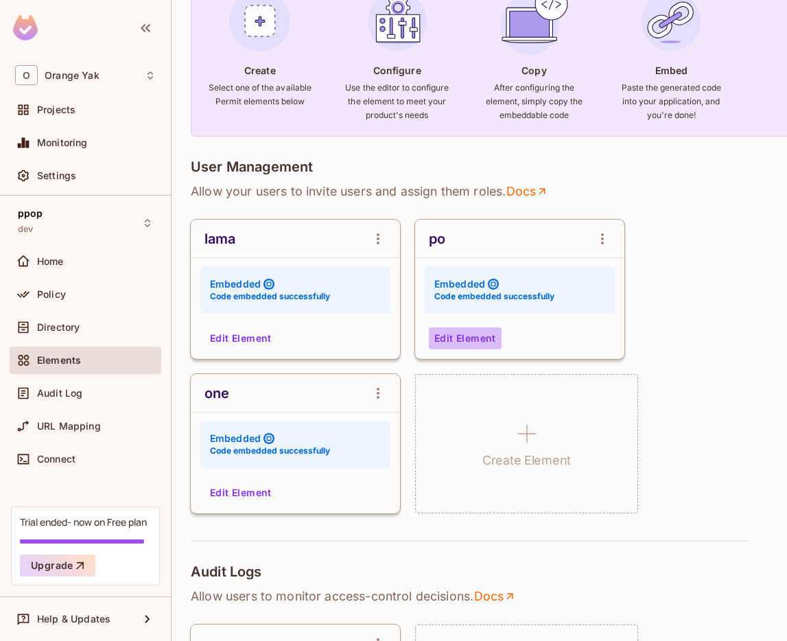
click at [466, 340] on button "Edit Element" at bounding box center [465, 338] width 73 height 22
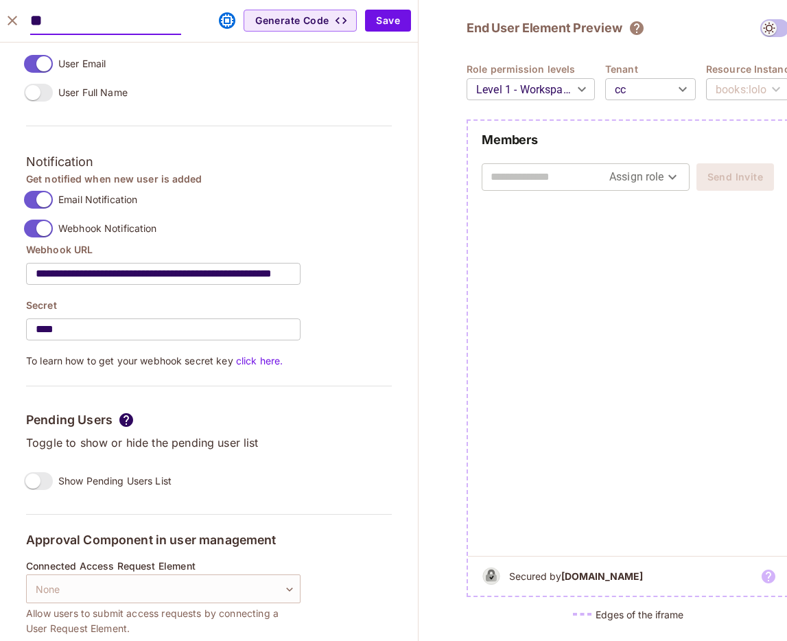
scroll to position [1187, 0]
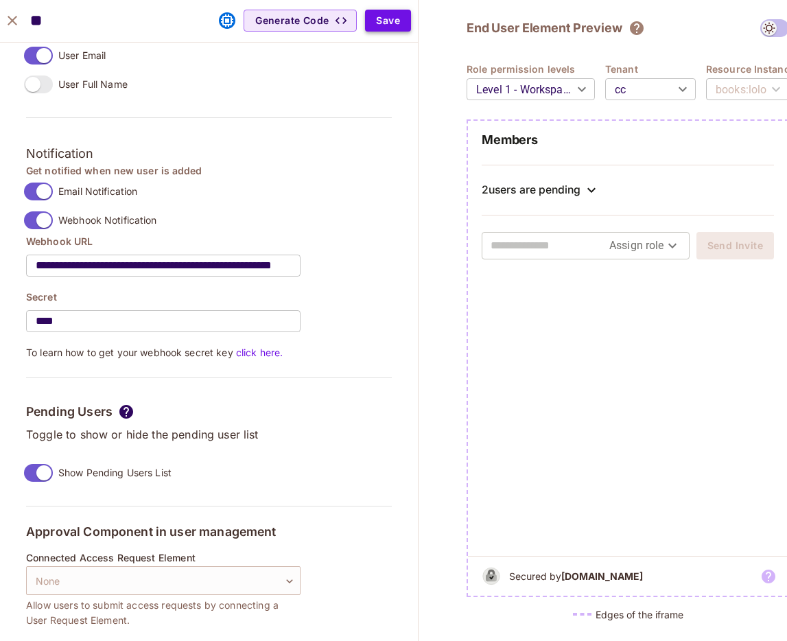
click at [389, 21] on button "Save" at bounding box center [388, 21] width 46 height 22
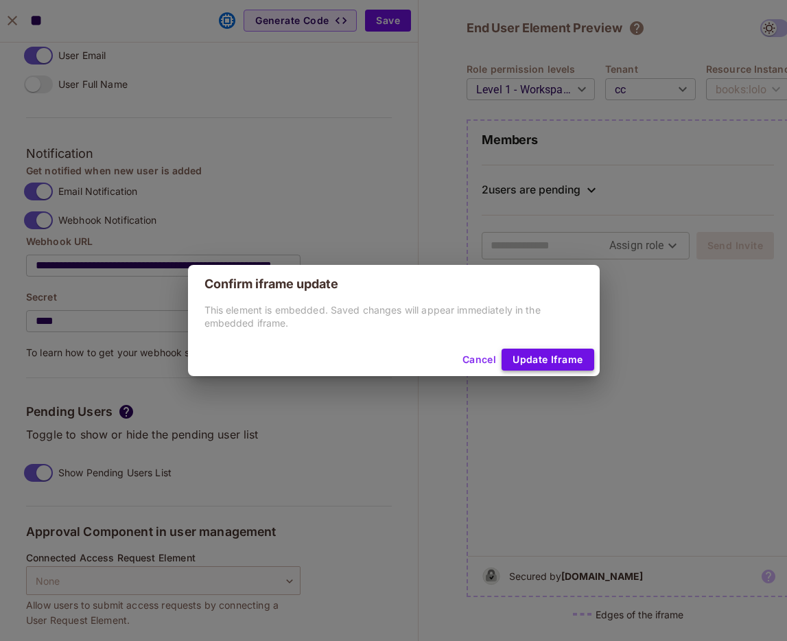
click at [533, 351] on button "Update Iframe" at bounding box center [548, 360] width 92 height 22
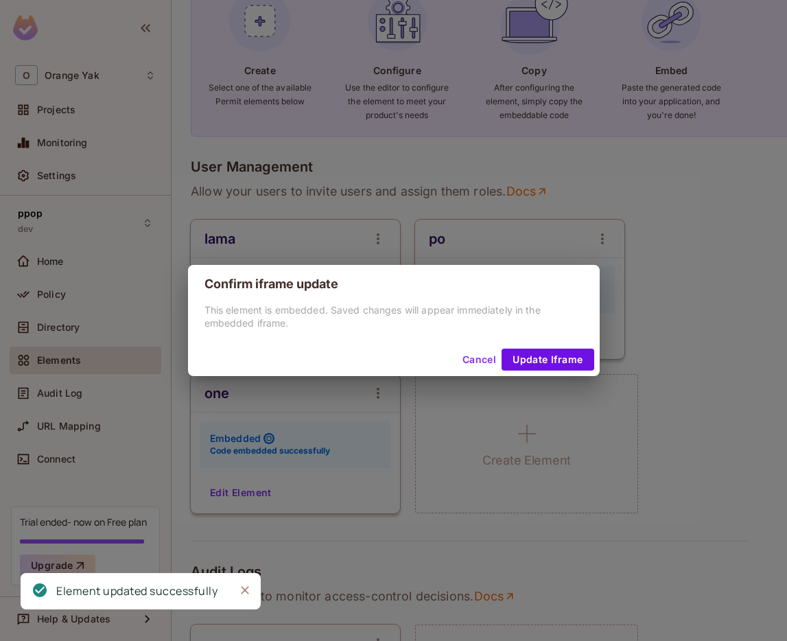
scroll to position [1071, 0]
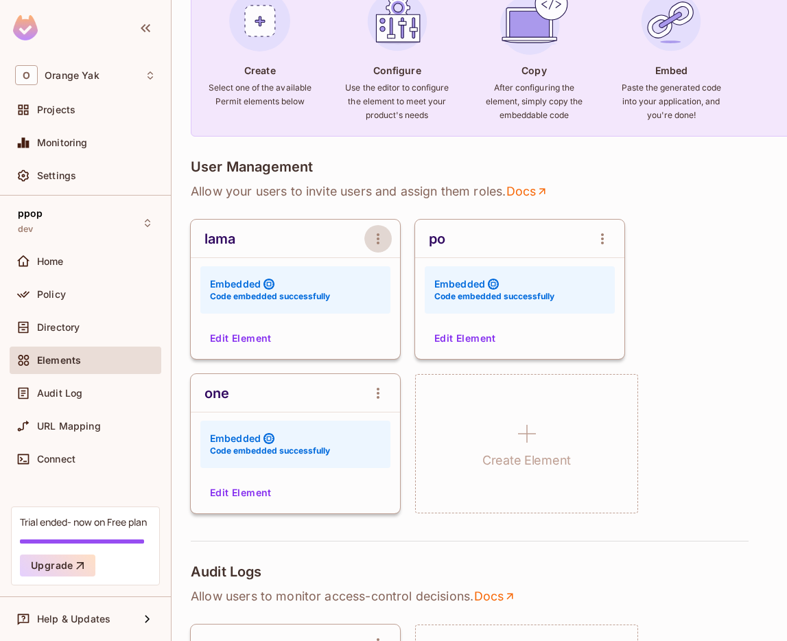
click at [375, 245] on icon "open Menu" at bounding box center [378, 239] width 16 height 16
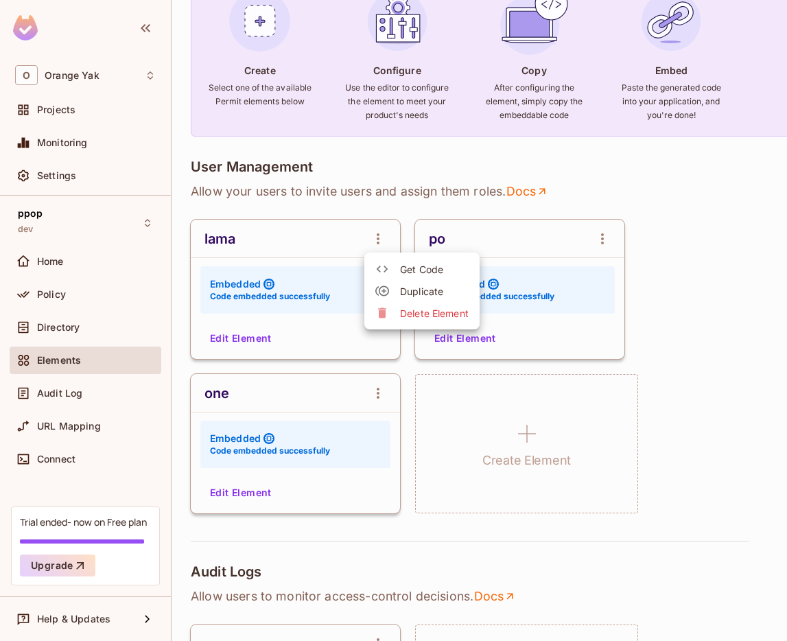
click at [399, 273] on div at bounding box center [387, 269] width 25 height 14
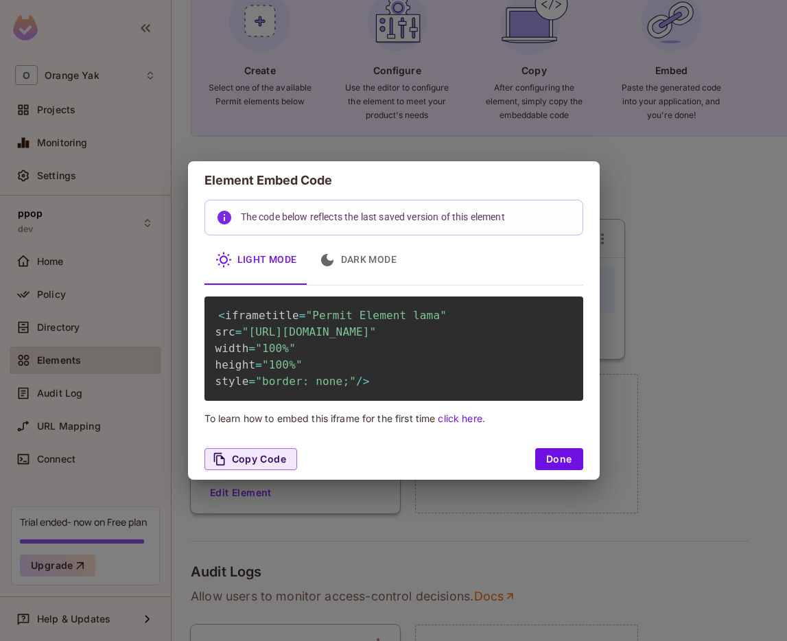
scroll to position [0, 5]
drag, startPoint x: 250, startPoint y: 334, endPoint x: 572, endPoint y: 350, distance: 322.3
click at [574, 350] on div "< iframe title = "Permit Element lama" src = "[URL][DOMAIN_NAME]" width = "100%…" at bounding box center [394, 348] width 379 height 104
copy span "[URL][DOMAIN_NAME]""
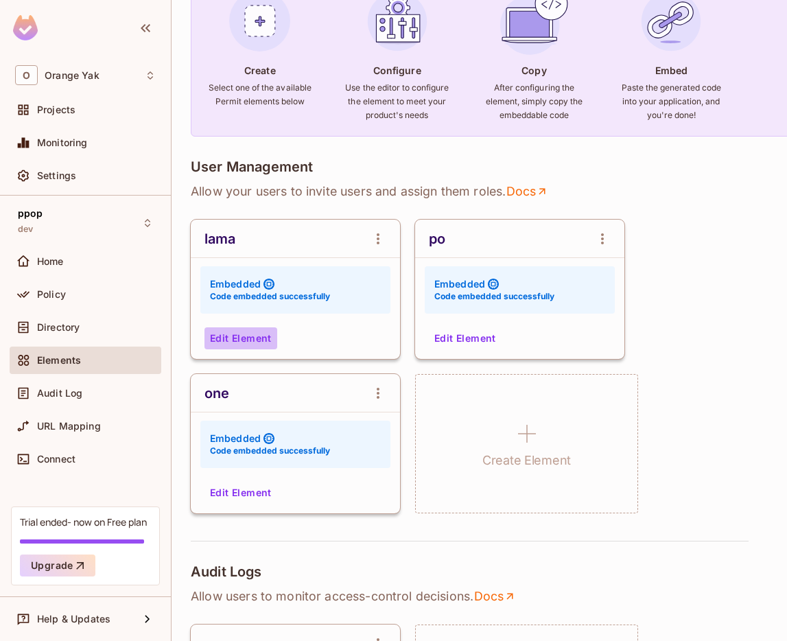
click at [244, 342] on button "Edit Element" at bounding box center [241, 338] width 73 height 22
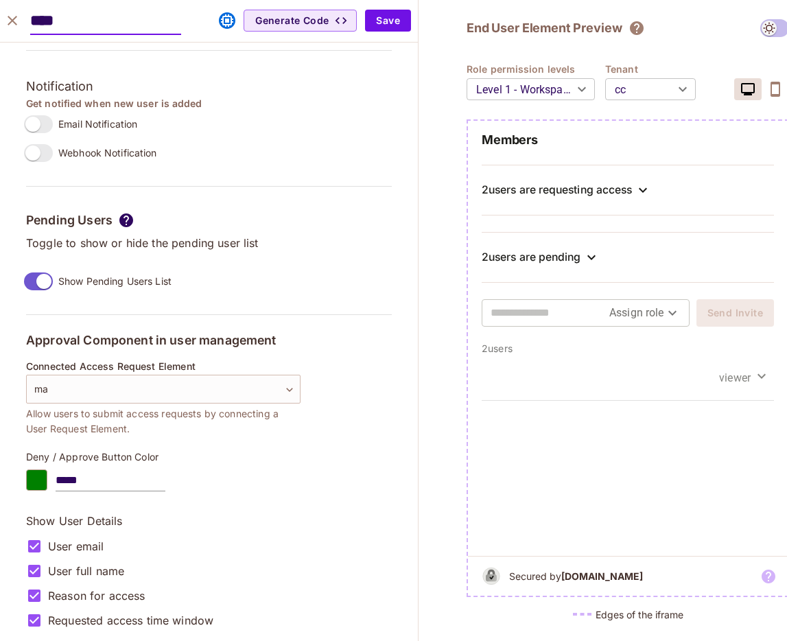
scroll to position [1217, 0]
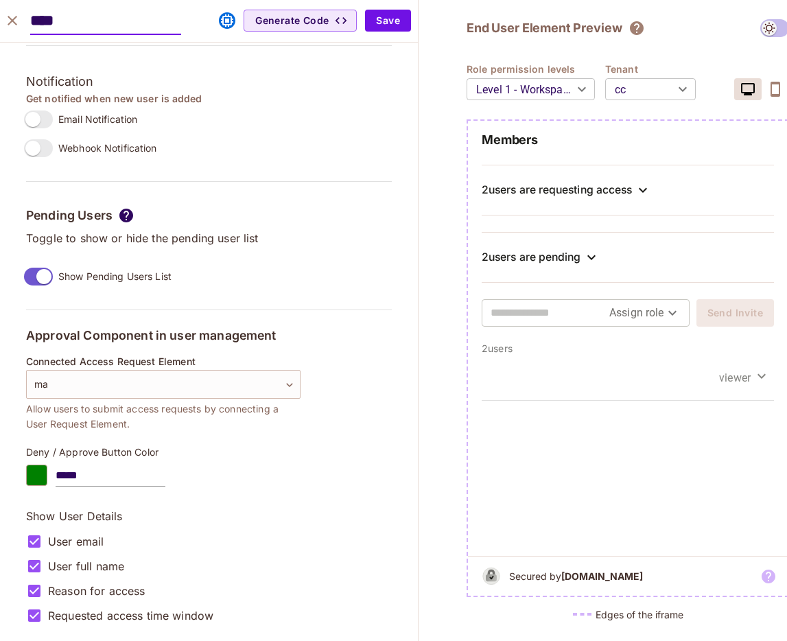
click at [10, 25] on icon "close" at bounding box center [12, 20] width 16 height 16
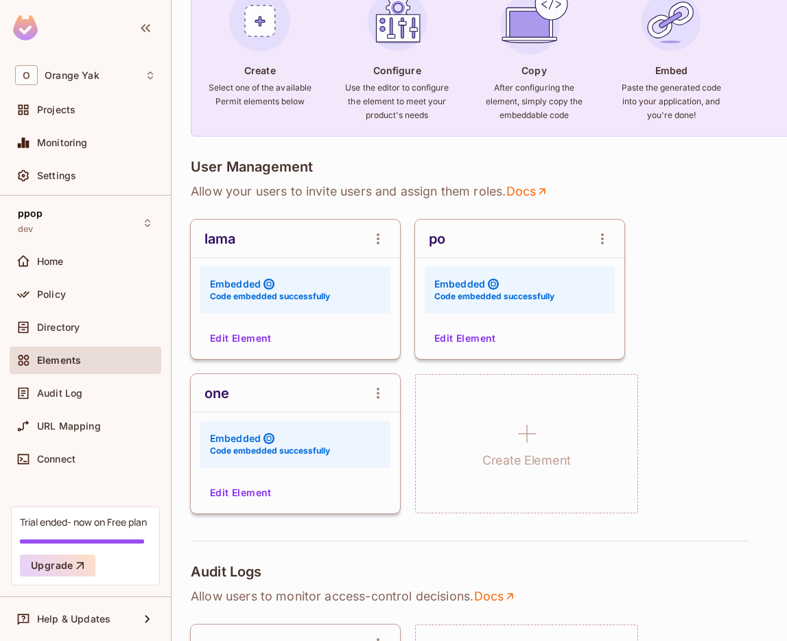
scroll to position [1071, 0]
click at [228, 335] on button "Edit Element" at bounding box center [241, 338] width 73 height 22
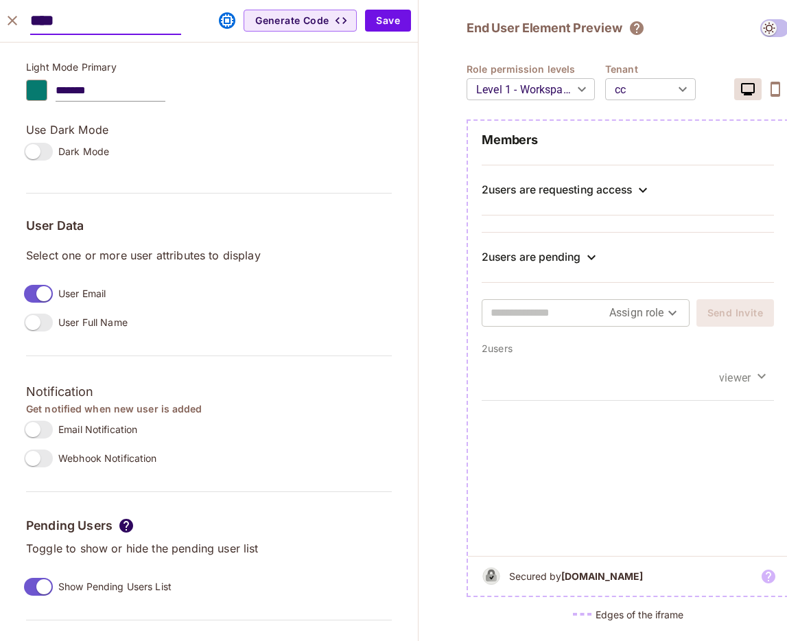
scroll to position [1038, 0]
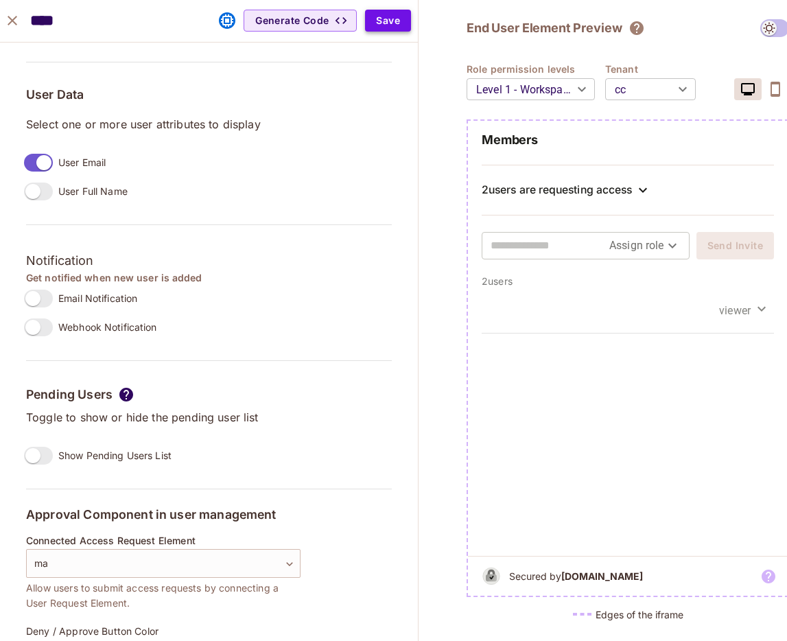
click at [382, 24] on button "Save" at bounding box center [388, 21] width 46 height 22
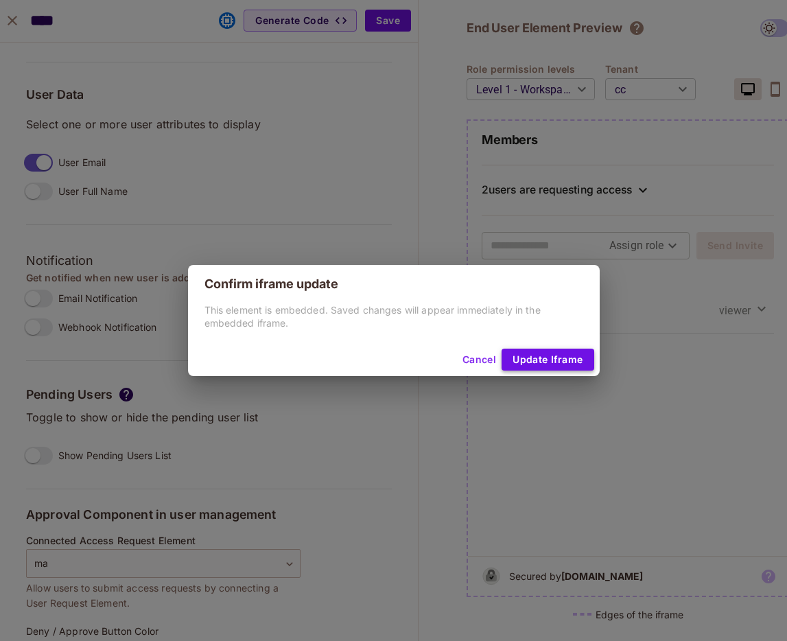
click at [560, 351] on button "Update Iframe" at bounding box center [548, 360] width 92 height 22
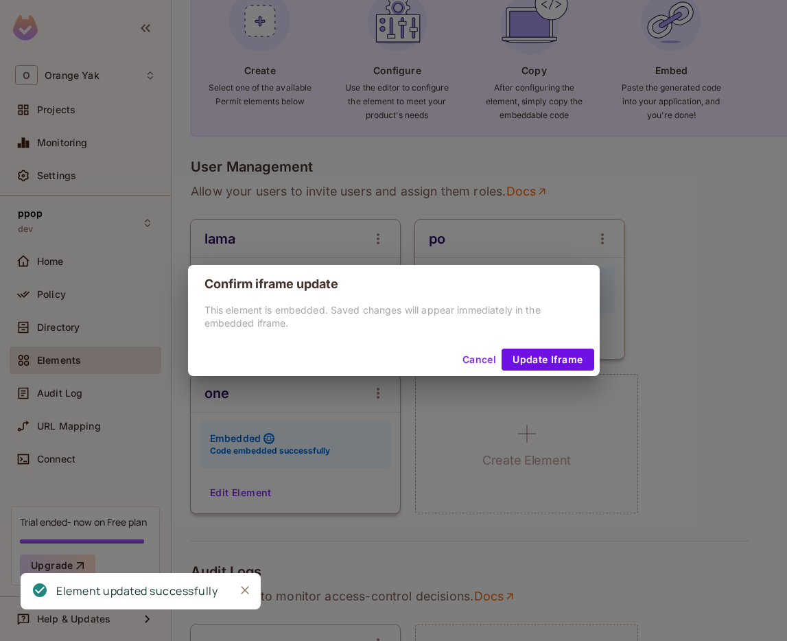
scroll to position [1071, 0]
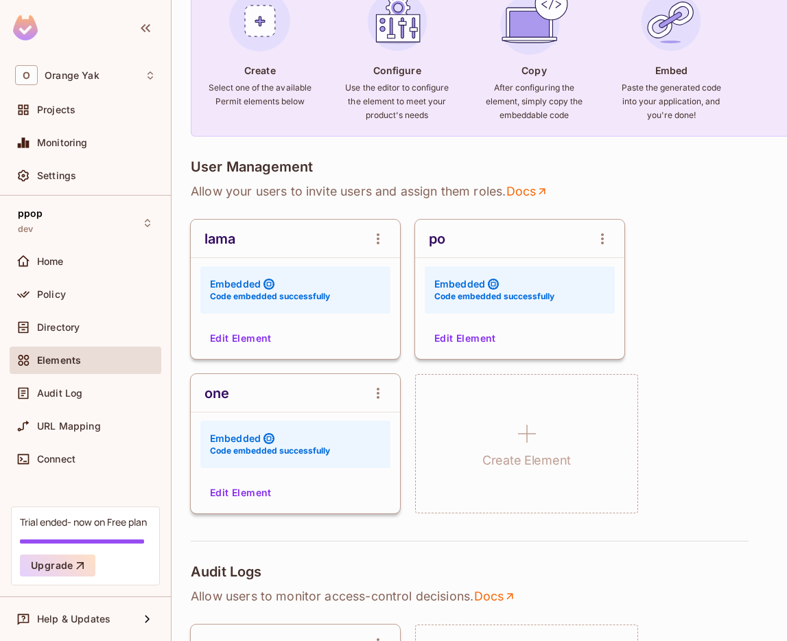
click at [241, 331] on button "Edit Element" at bounding box center [241, 338] width 73 height 22
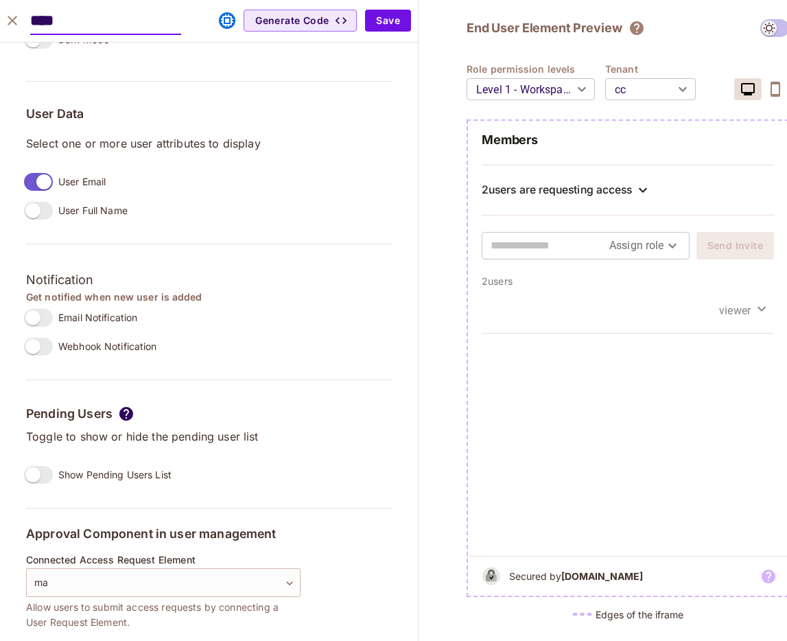
scroll to position [1095, 0]
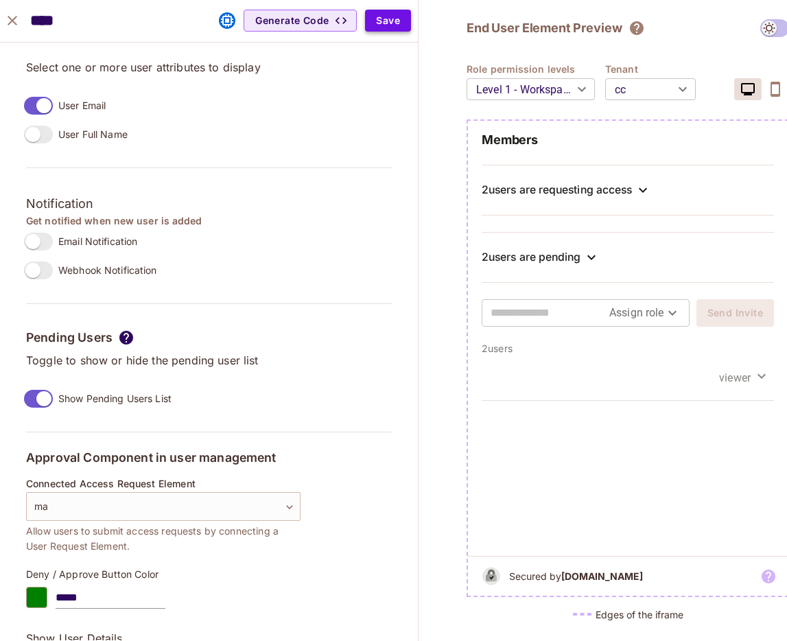
click at [382, 16] on button "Save" at bounding box center [388, 21] width 46 height 22
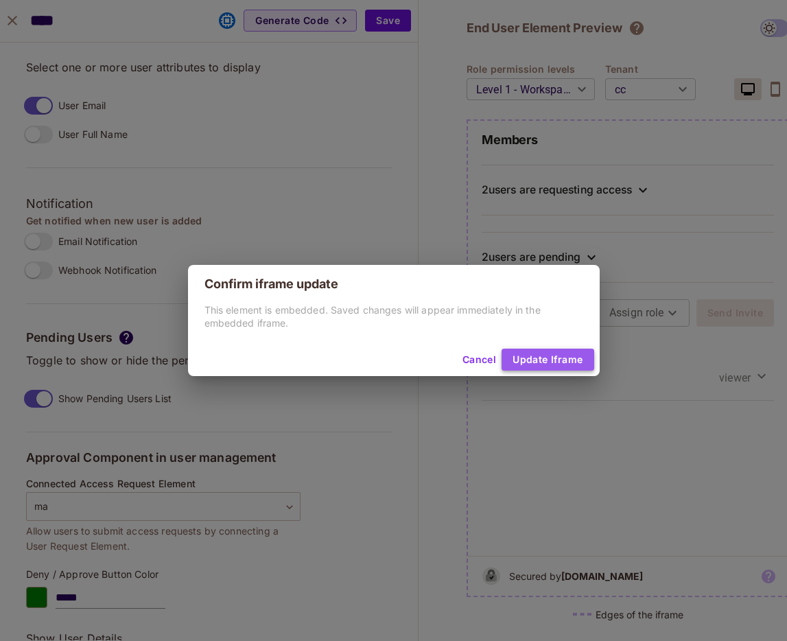
click at [557, 353] on button "Update Iframe" at bounding box center [548, 360] width 92 height 22
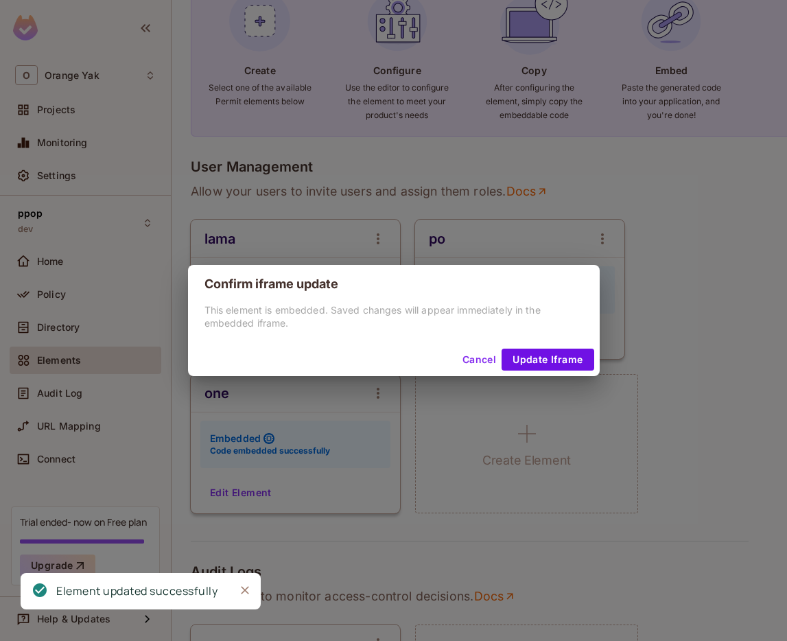
scroll to position [1071, 0]
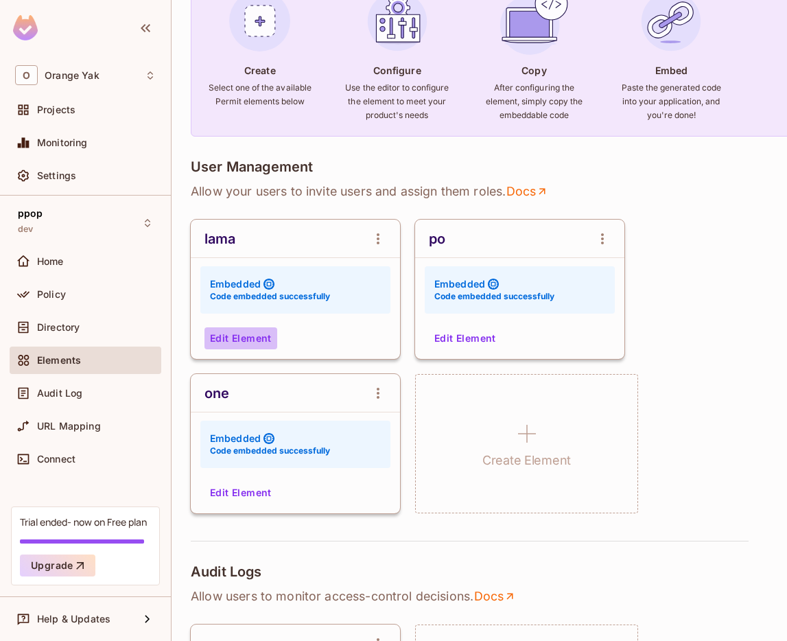
click at [255, 329] on button "Edit Element" at bounding box center [241, 338] width 73 height 22
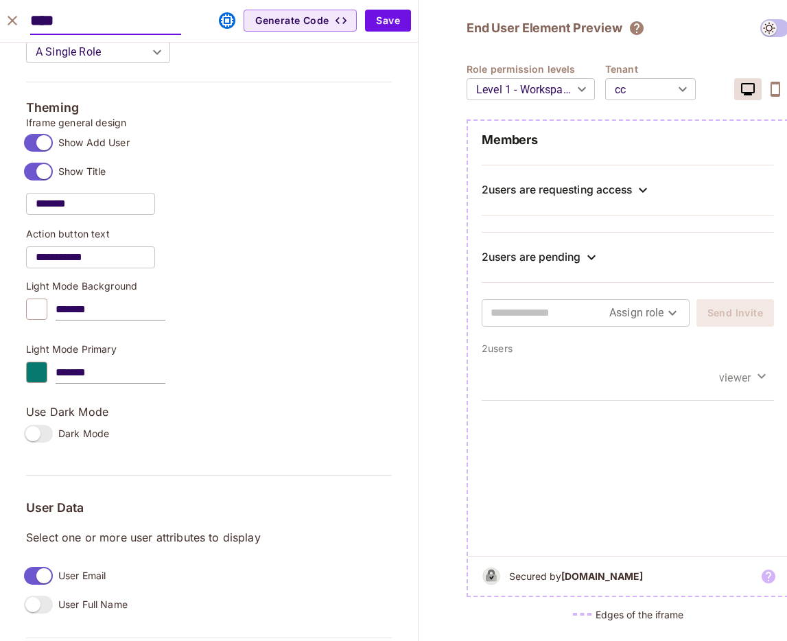
scroll to position [1096, 0]
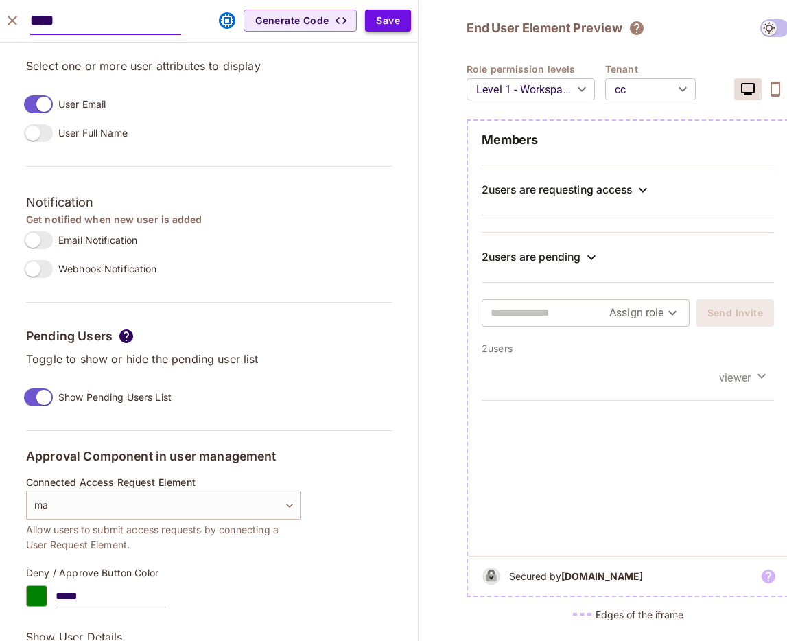
click at [402, 29] on button "Save" at bounding box center [388, 21] width 46 height 22
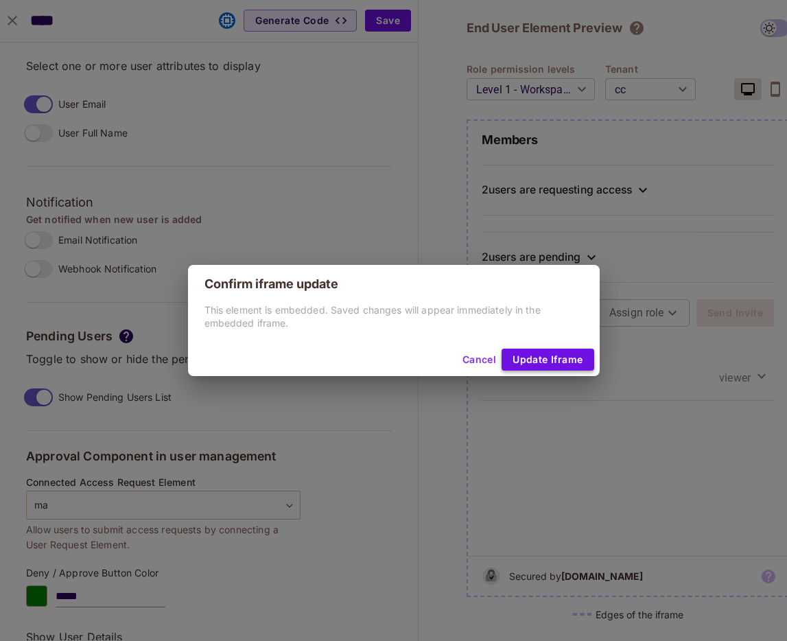
click at [559, 361] on button "Update Iframe" at bounding box center [548, 360] width 92 height 22
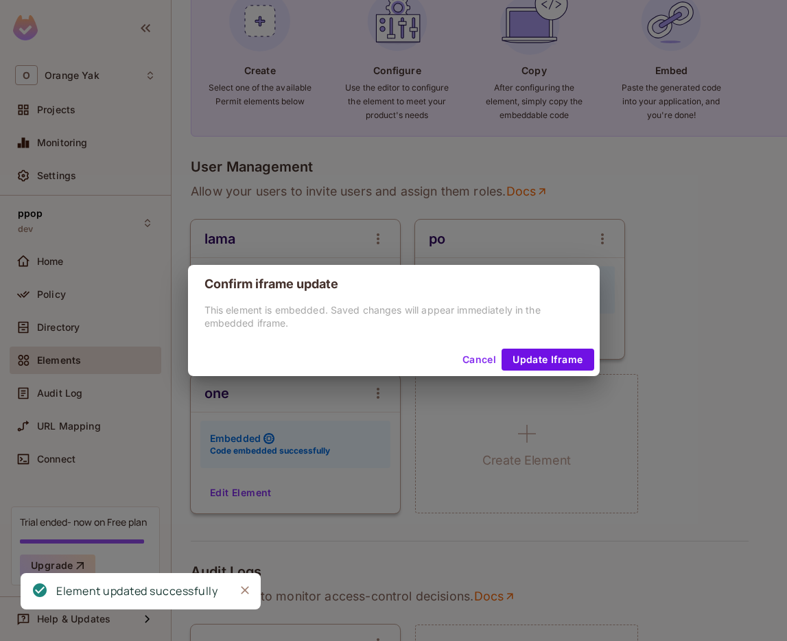
scroll to position [1071, 0]
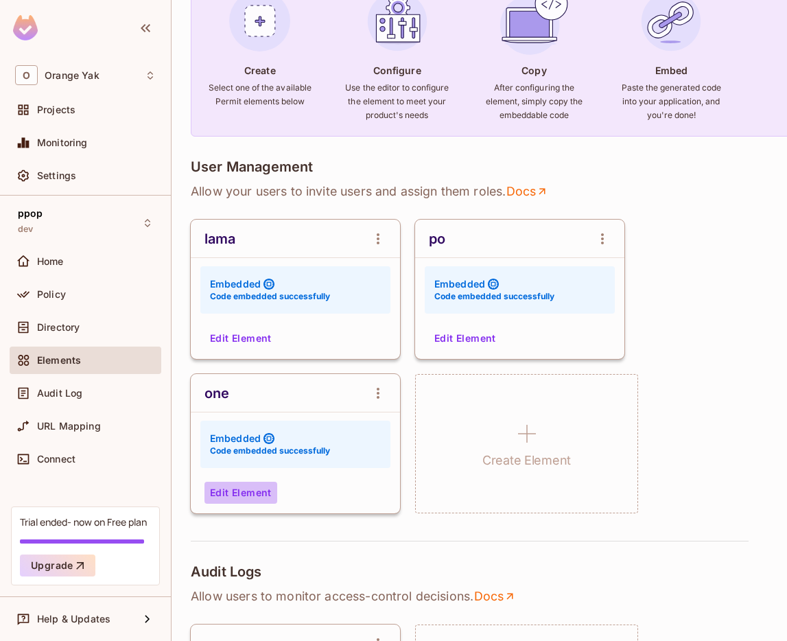
click at [245, 493] on button "Edit Element" at bounding box center [241, 493] width 73 height 22
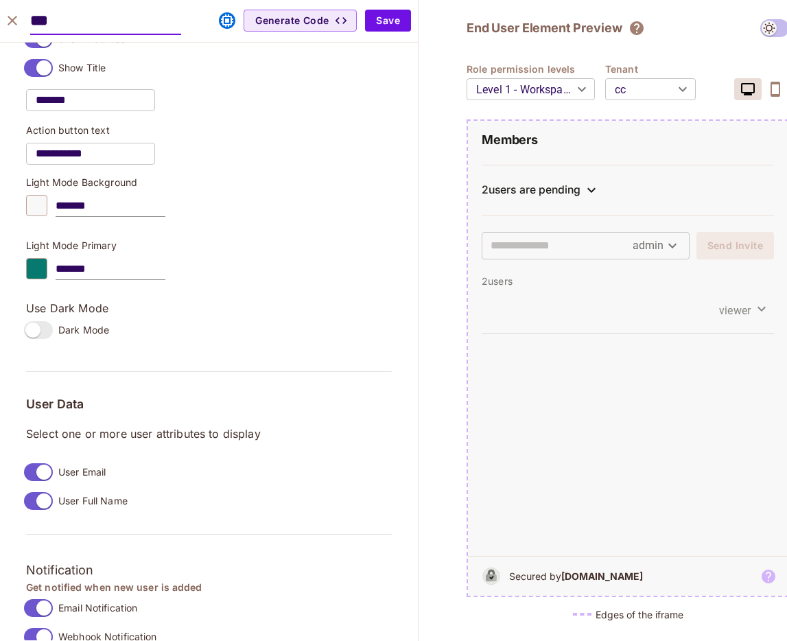
scroll to position [730, 0]
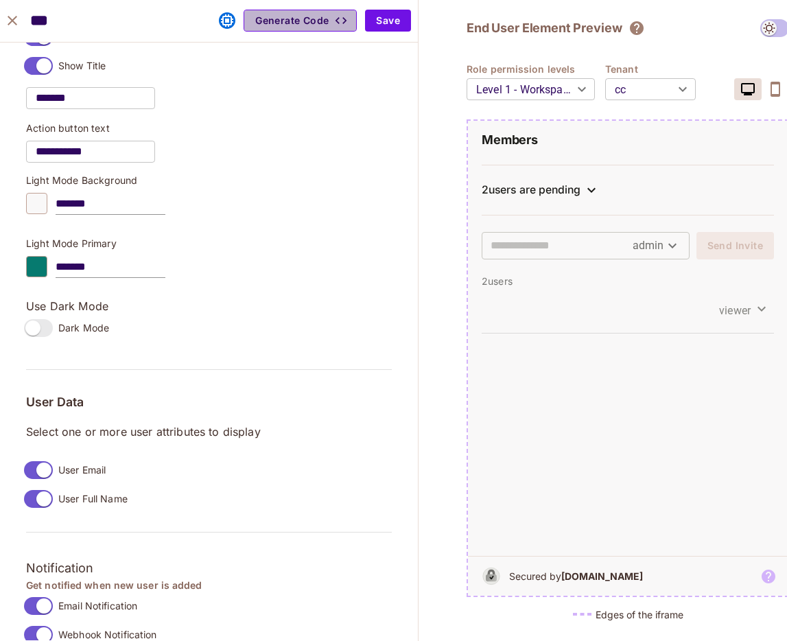
click at [307, 19] on button "Generate Code" at bounding box center [300, 21] width 113 height 22
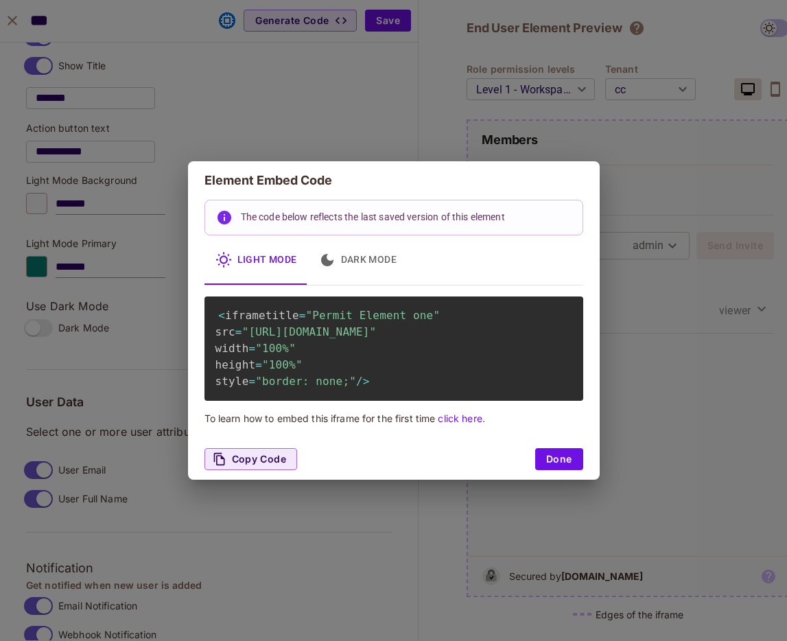
scroll to position [0, 5]
drag, startPoint x: 250, startPoint y: 331, endPoint x: 574, endPoint y: 347, distance: 324.3
click at [574, 347] on div "< iframe title = "Permit Element one" src = "[URL][DOMAIN_NAME]" width = "100%"…" at bounding box center [394, 348] width 379 height 104
copy span "[URL][DOMAIN_NAME]""
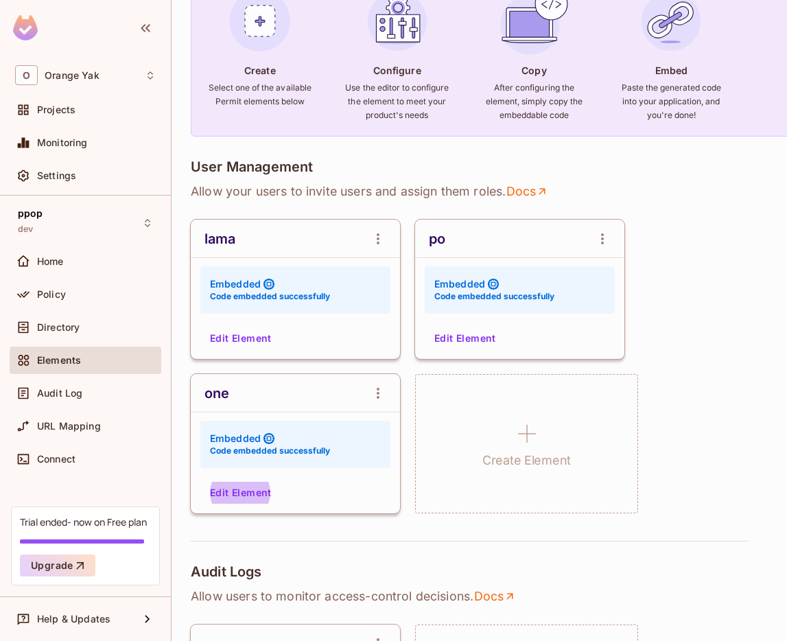
scroll to position [149, 0]
click at [240, 493] on button "Edit Element" at bounding box center [241, 493] width 73 height 22
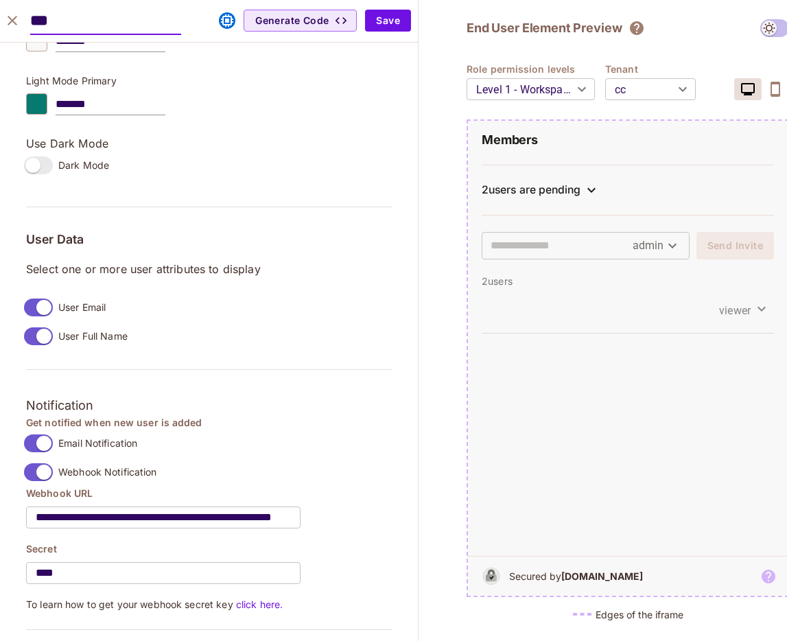
scroll to position [1145, 0]
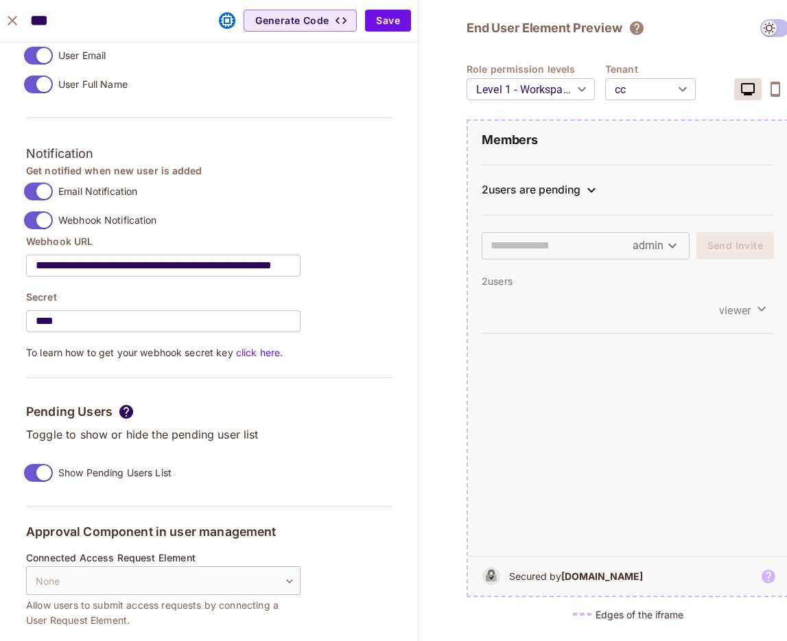
click at [40, 481] on span at bounding box center [38, 473] width 29 height 18
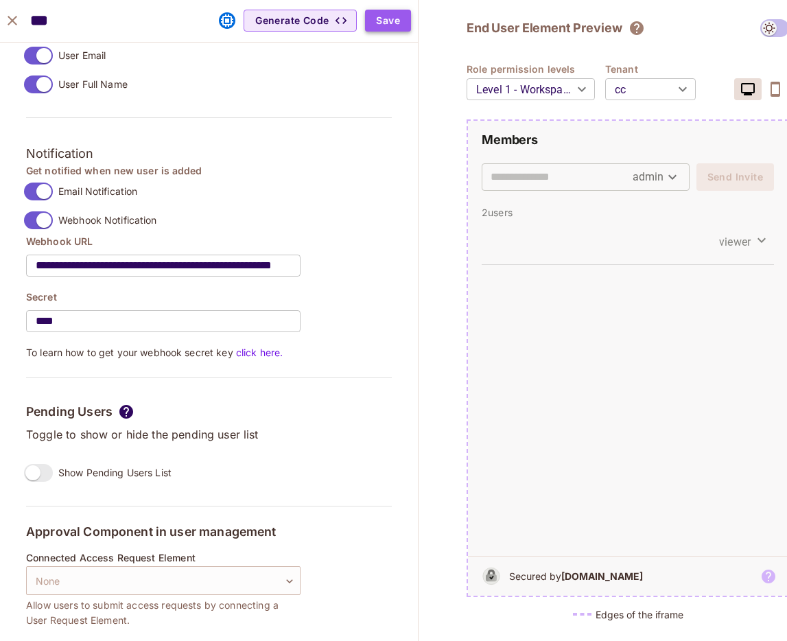
click at [378, 31] on button "Save" at bounding box center [388, 21] width 46 height 22
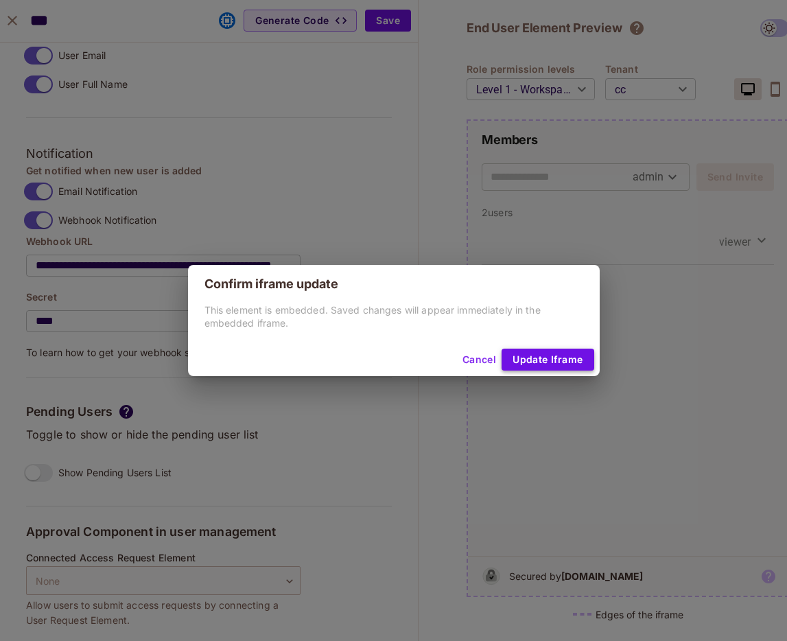
click at [564, 362] on button "Update Iframe" at bounding box center [548, 360] width 92 height 22
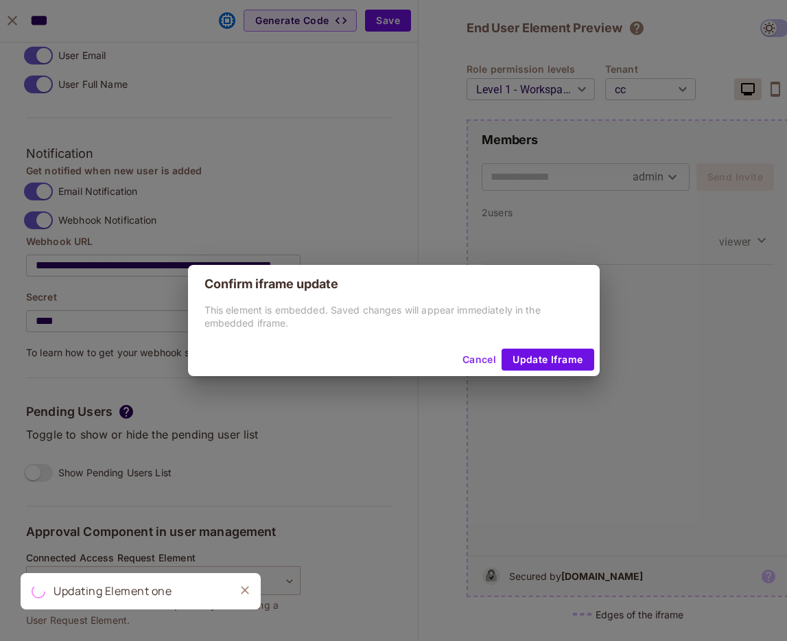
type input "*******"
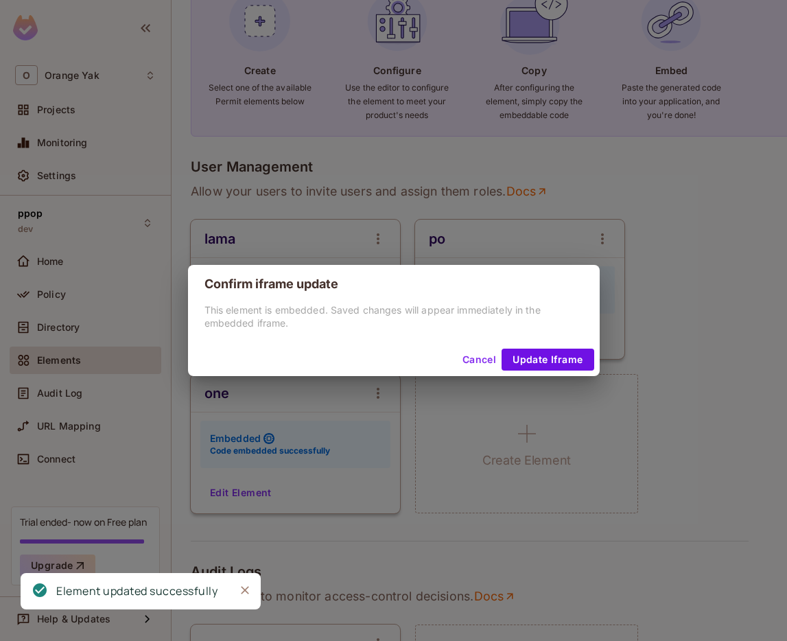
scroll to position [1071, 0]
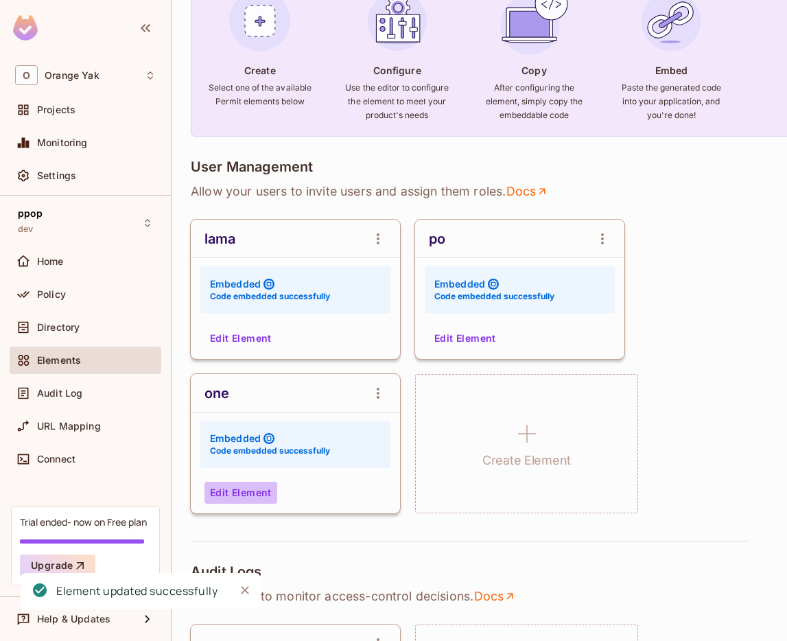
click at [237, 498] on button "Edit Element" at bounding box center [241, 493] width 73 height 22
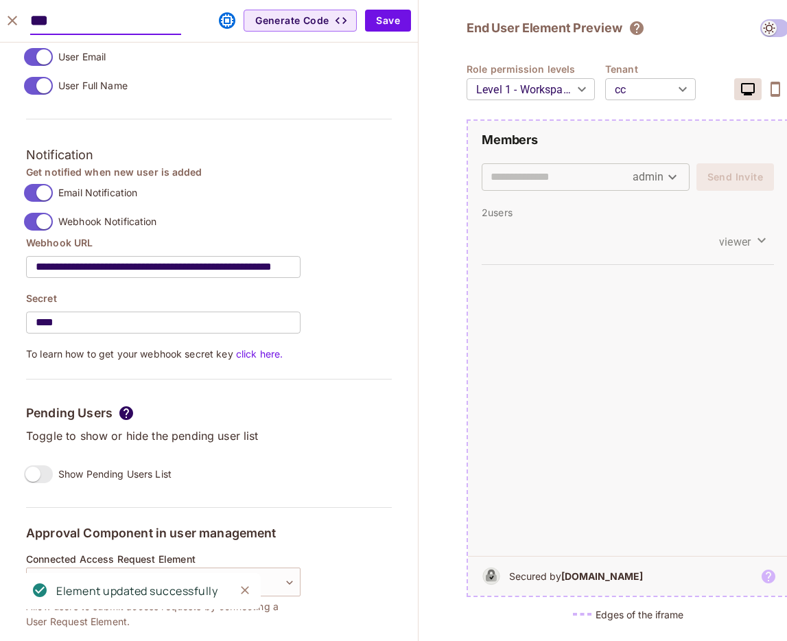
scroll to position [1145, 0]
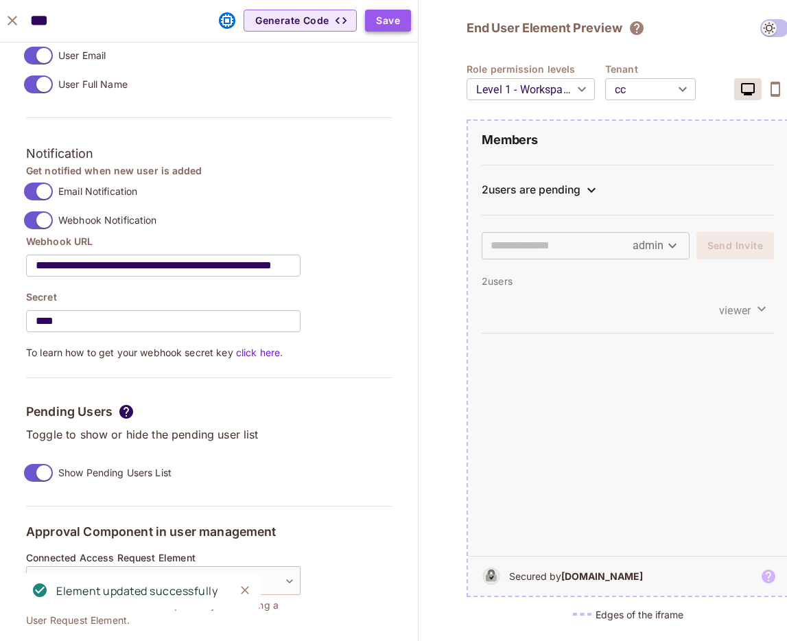
click at [388, 15] on button "Save" at bounding box center [388, 21] width 46 height 22
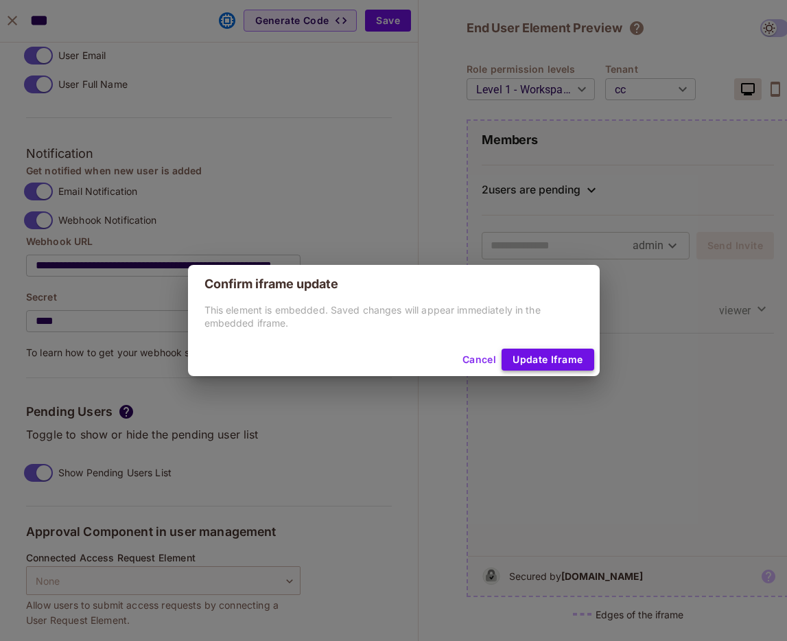
click at [561, 351] on button "Update Iframe" at bounding box center [548, 360] width 92 height 22
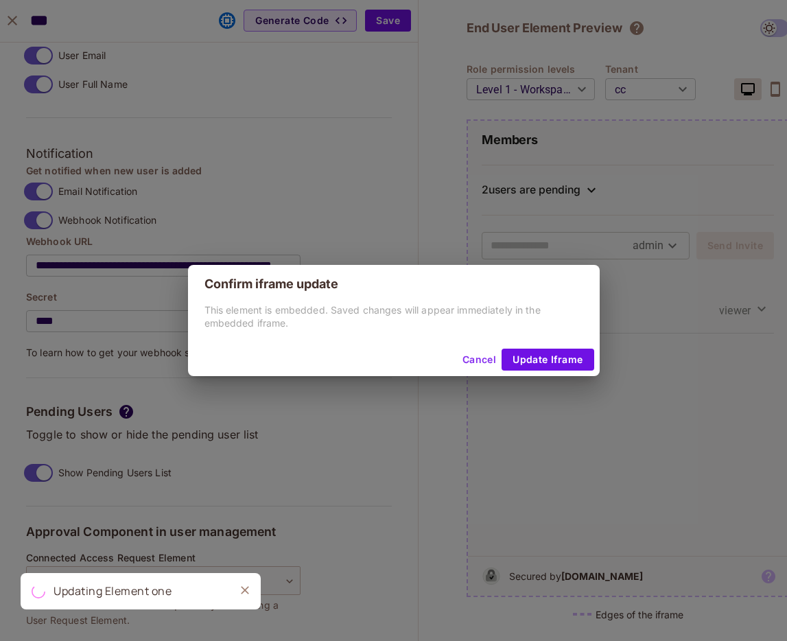
type input "*******"
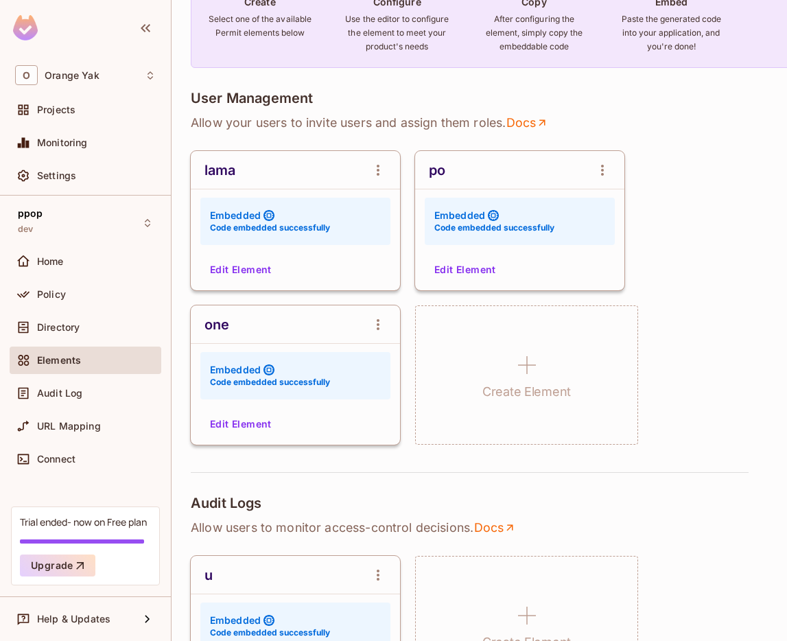
scroll to position [231, 0]
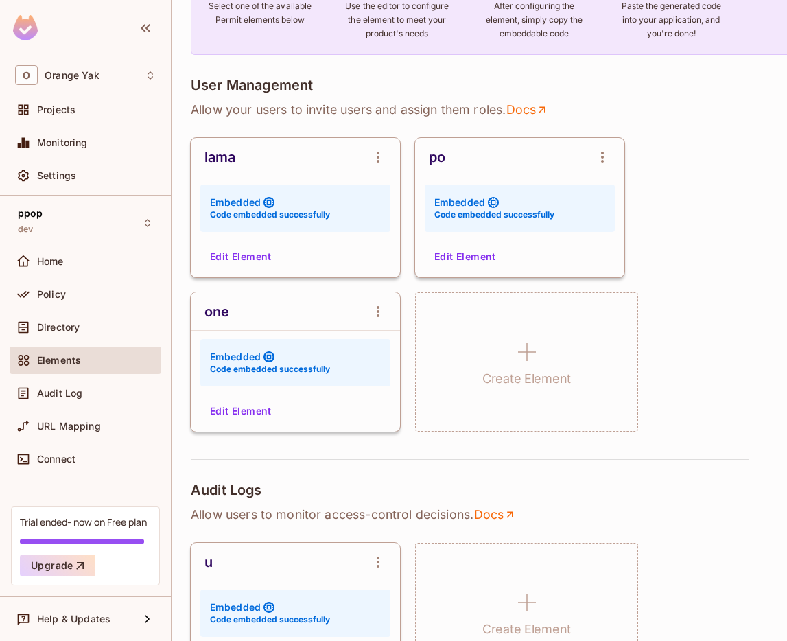
click at [245, 419] on button "Edit Element" at bounding box center [241, 411] width 73 height 22
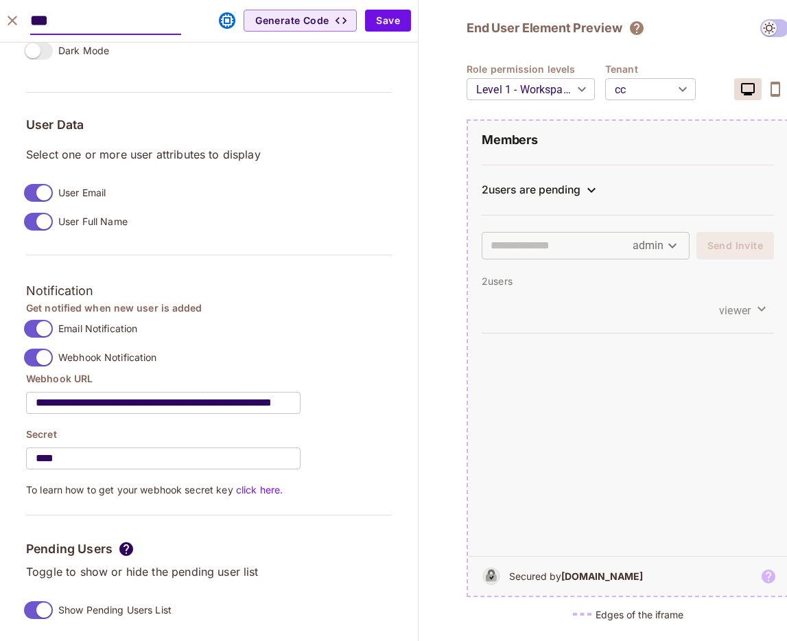
scroll to position [1145, 0]
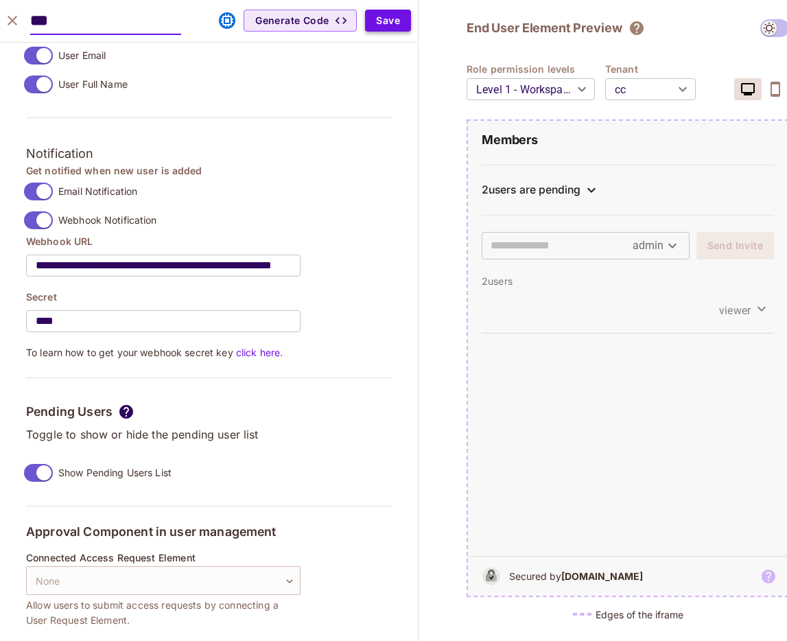
click at [386, 21] on button "Save" at bounding box center [388, 21] width 46 height 22
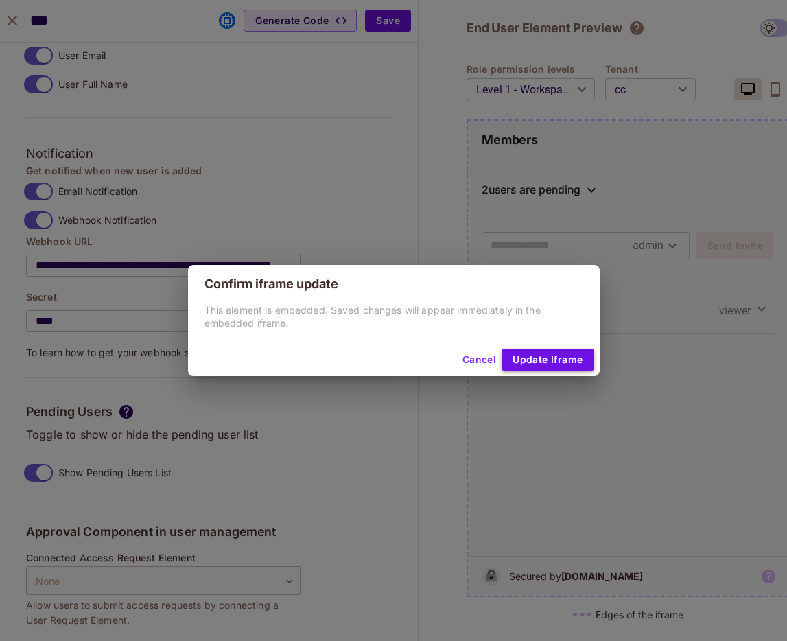
click at [542, 360] on button "Update Iframe" at bounding box center [548, 360] width 92 height 22
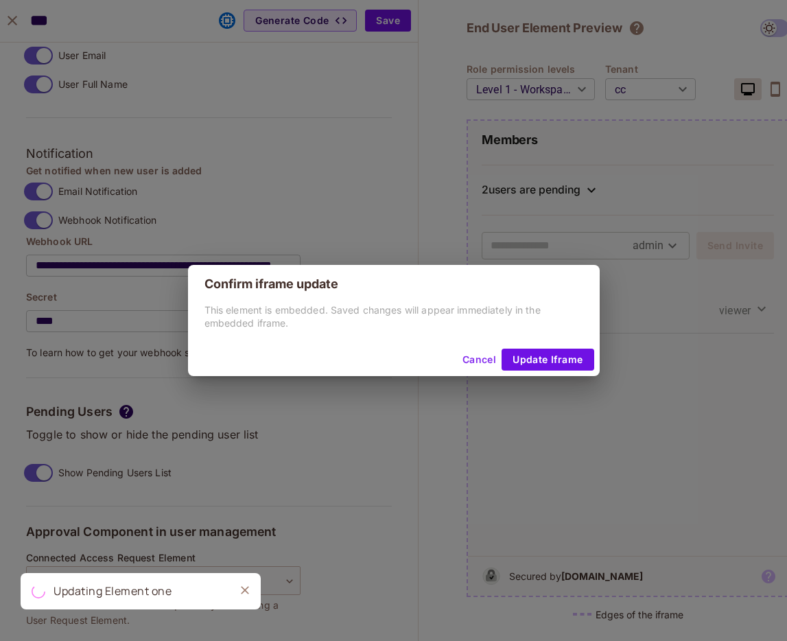
type input "*******"
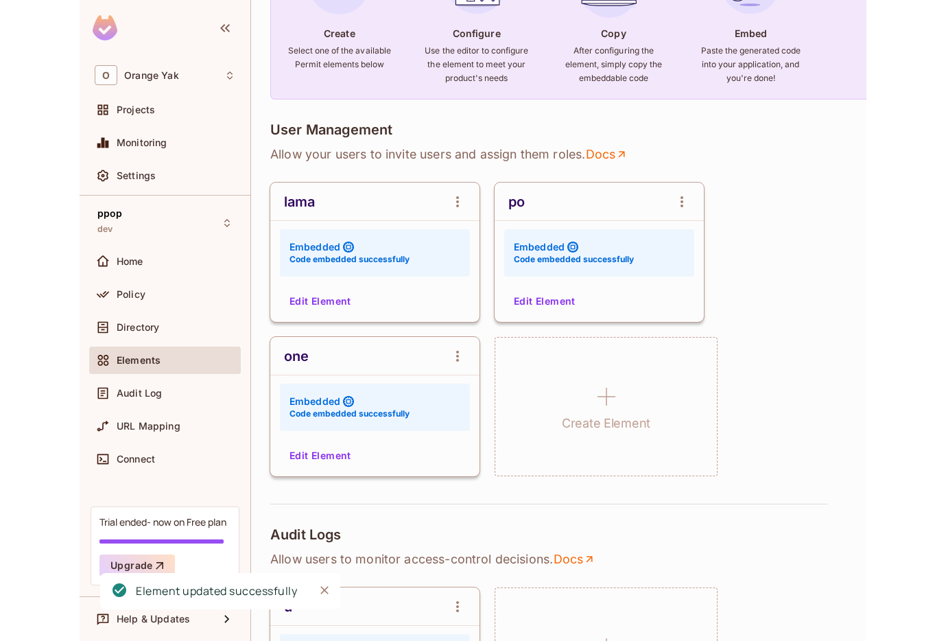
scroll to position [126, 0]
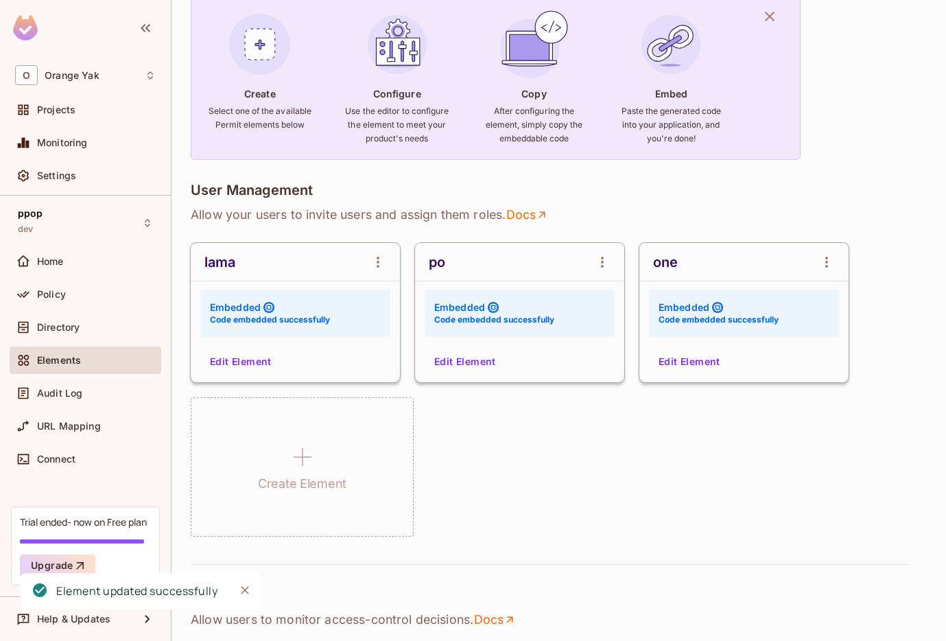
click at [787, 334] on div "Orange Yak / ppop : dev / Permit Elements Permit Elements Settings Create Creat…" at bounding box center [559, 320] width 775 height 641
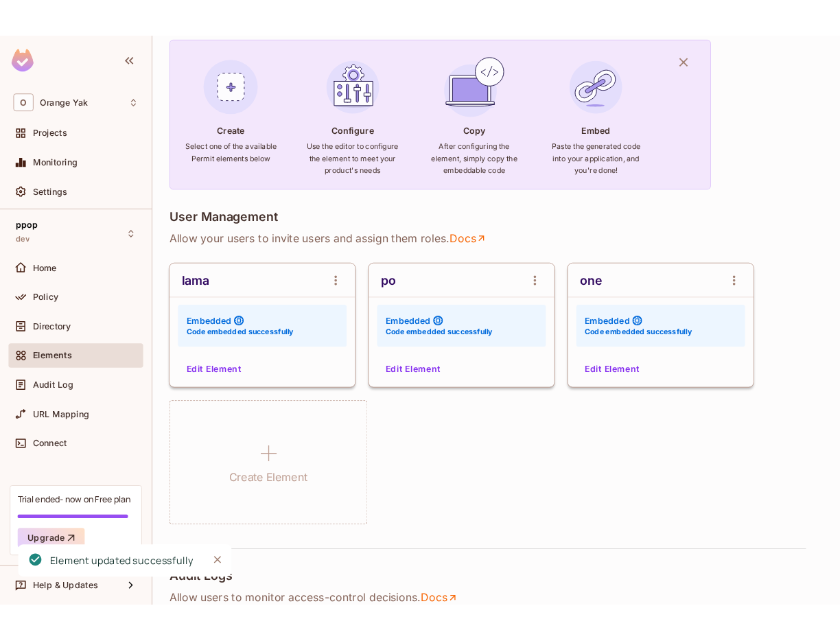
scroll to position [110, 0]
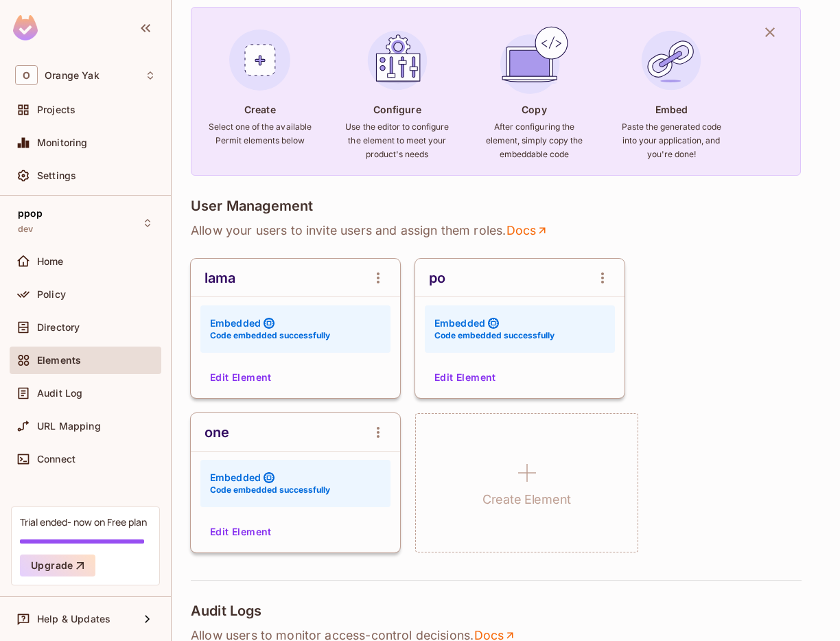
click at [491, 377] on button "Edit Element" at bounding box center [465, 377] width 73 height 22
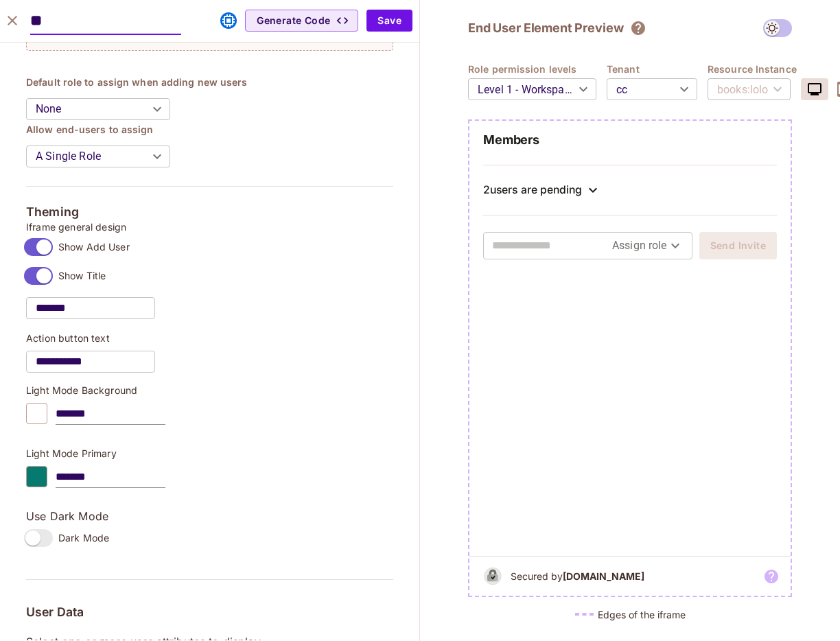
scroll to position [491, 0]
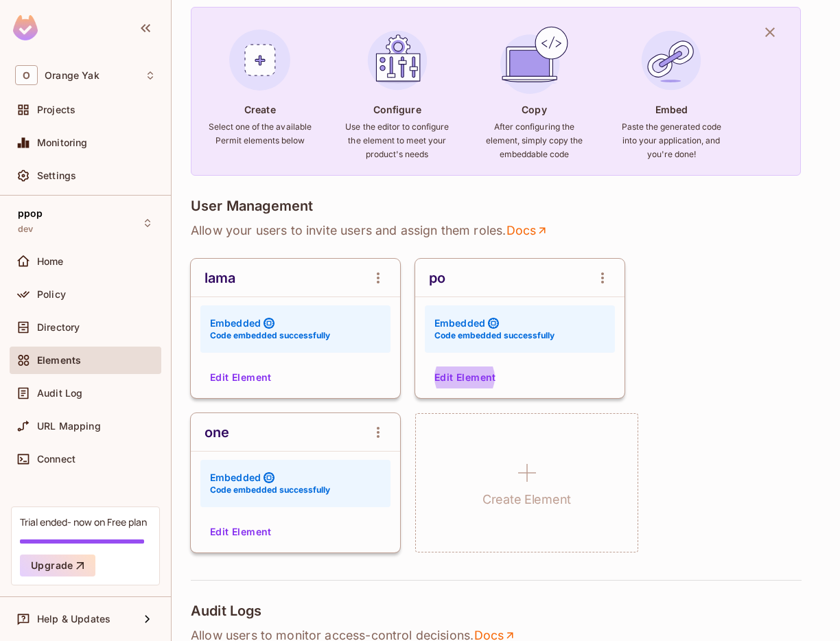
click at [211, 522] on button "Edit Element" at bounding box center [241, 532] width 73 height 22
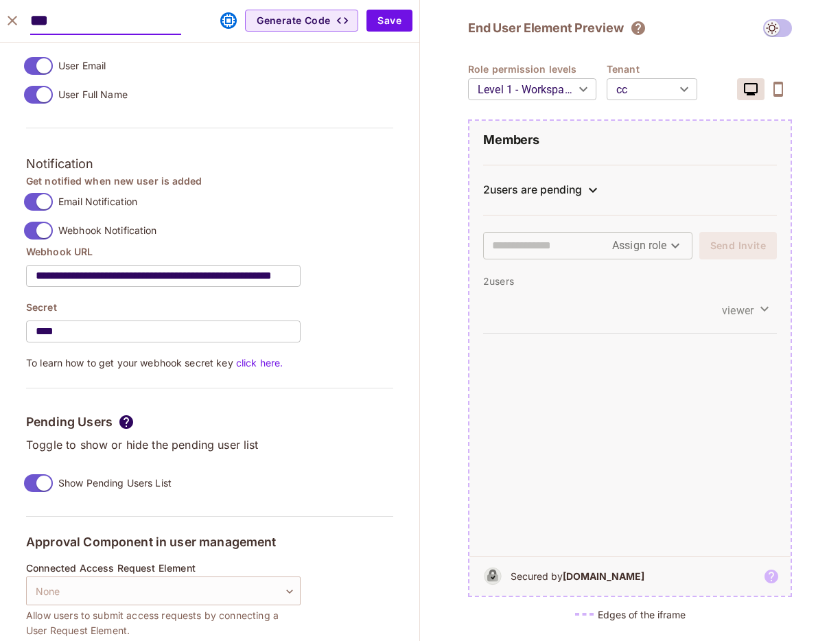
scroll to position [1143, 0]
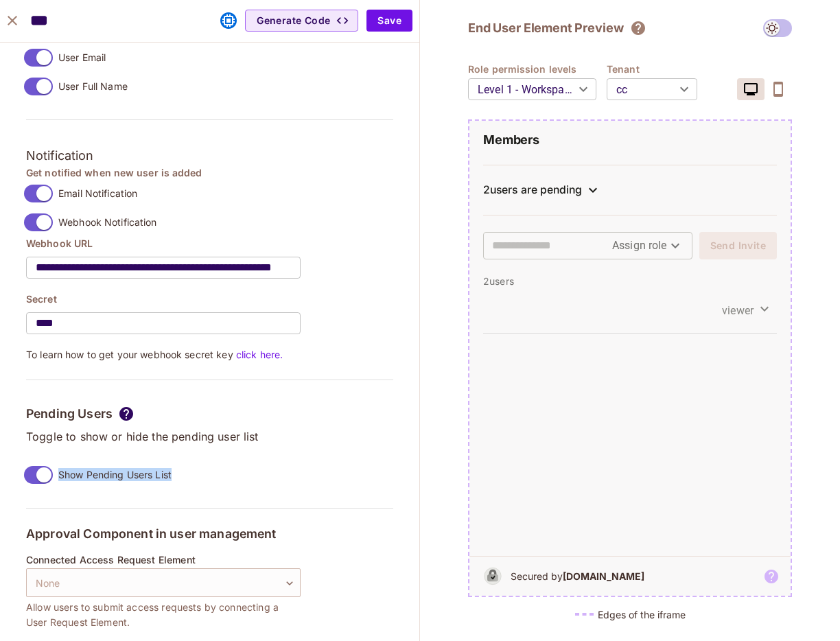
drag, startPoint x: 58, startPoint y: 478, endPoint x: 175, endPoint y: 481, distance: 116.7
click at [175, 480] on div "Pending Users Toggle to show or hide the pending user list Show Pending Users L…" at bounding box center [209, 448] width 367 height 84
click at [224, 476] on div "Pending Users Toggle to show or hide the pending user list Show Pending Users L…" at bounding box center [209, 448] width 367 height 84
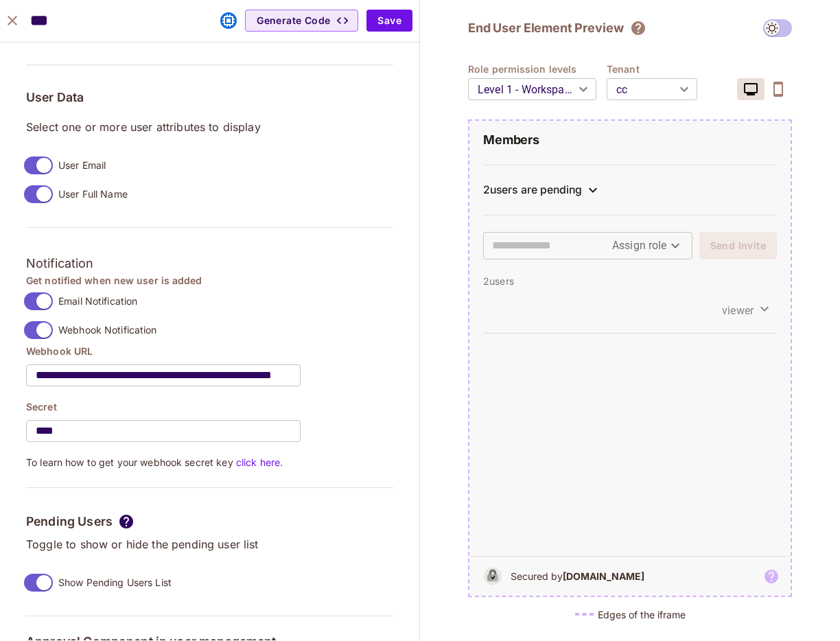
scroll to position [992, 0]
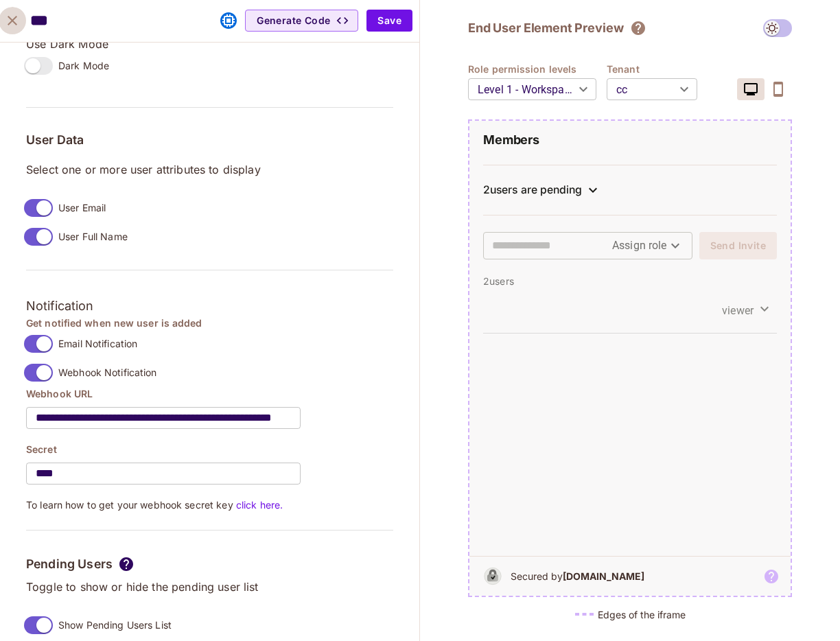
click at [14, 13] on icon "close" at bounding box center [12, 20] width 16 height 16
type input "*******"
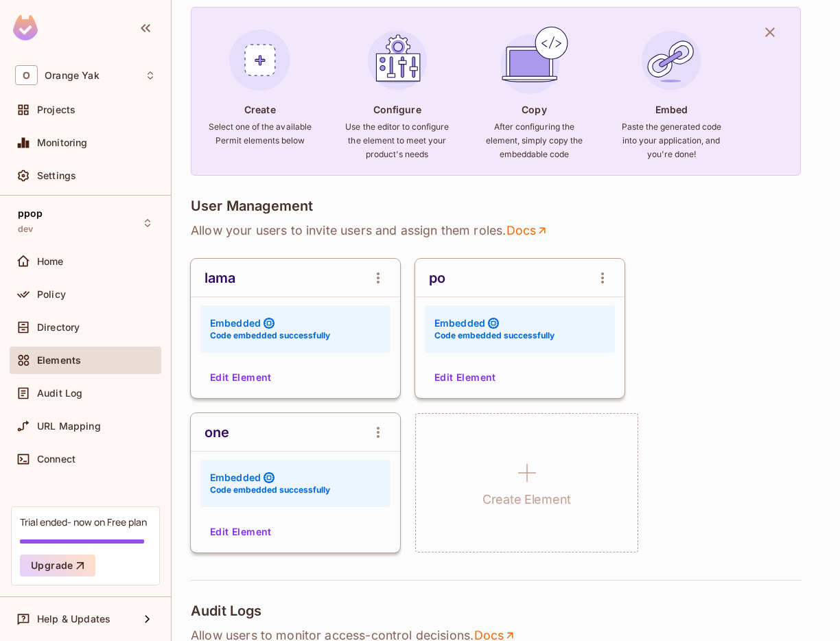
click at [445, 377] on button "Edit Element" at bounding box center [465, 377] width 73 height 22
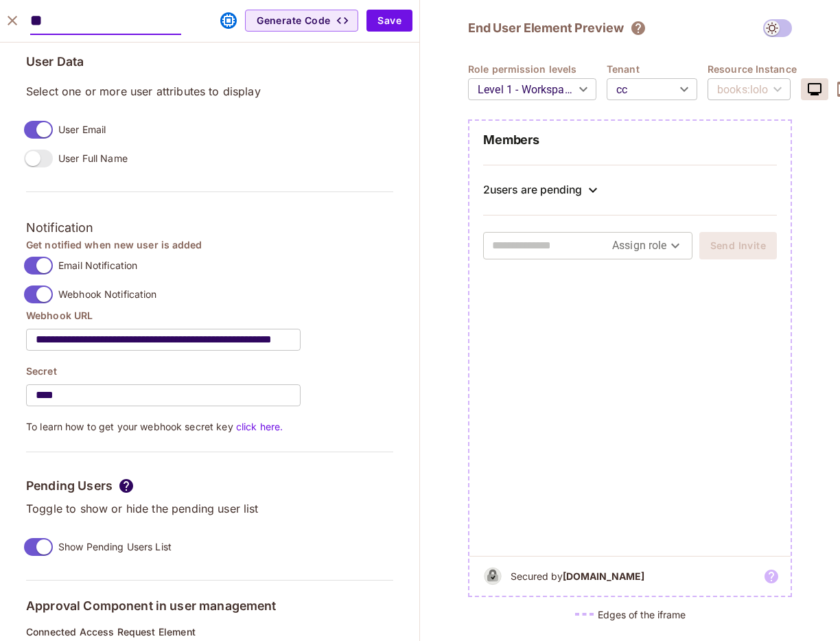
scroll to position [1137, 0]
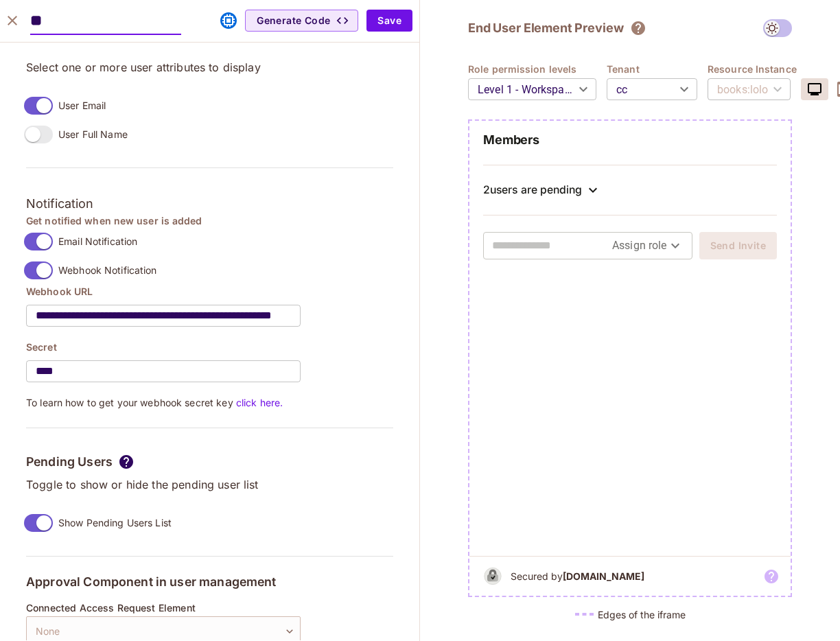
click at [38, 514] on span at bounding box center [38, 523] width 29 height 18
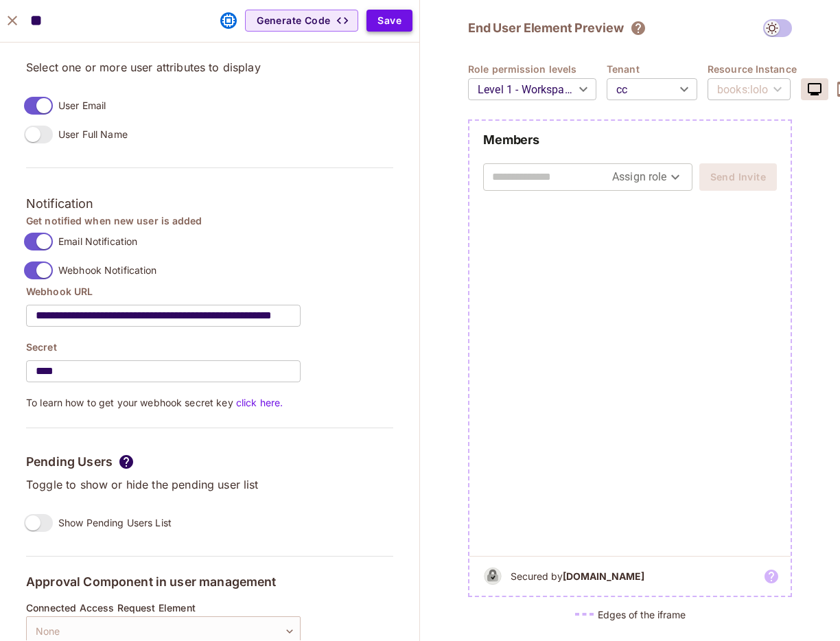
click at [395, 25] on button "Save" at bounding box center [389, 21] width 46 height 22
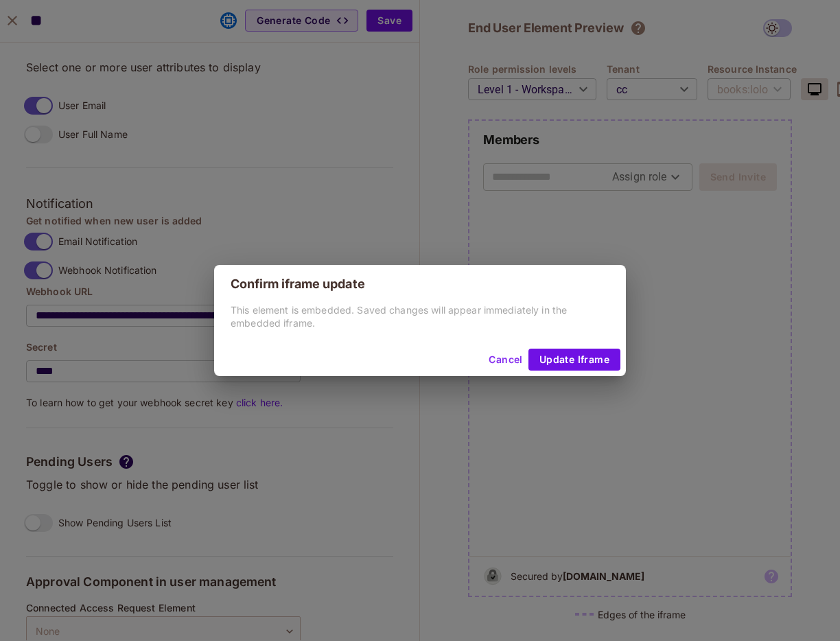
click at [586, 373] on div "Cancel Update Iframe" at bounding box center [420, 359] width 412 height 33
click at [585, 360] on button "Update Iframe" at bounding box center [574, 360] width 92 height 22
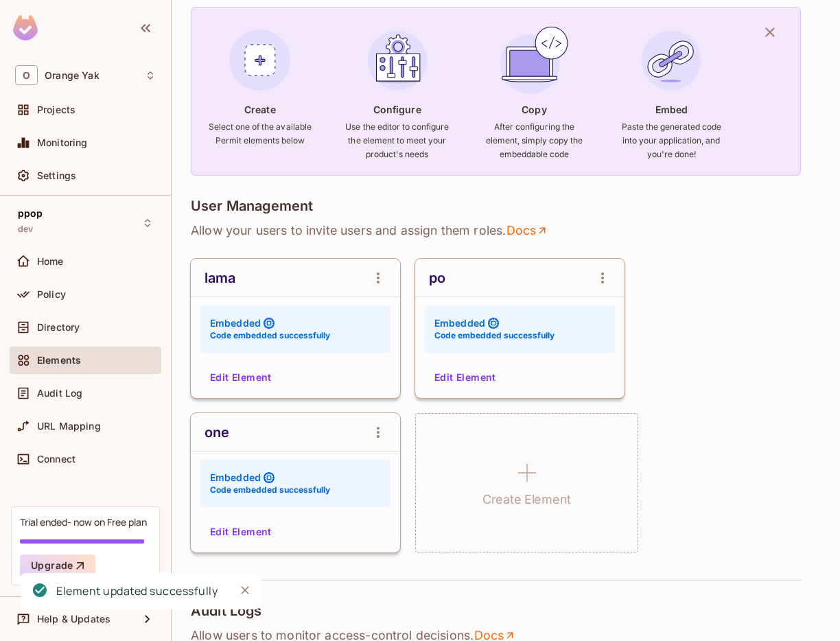
click at [237, 546] on div "one Embedded Code embedded successfully Edit Element" at bounding box center [295, 482] width 209 height 139
click at [239, 532] on button "Edit Element" at bounding box center [241, 532] width 73 height 22
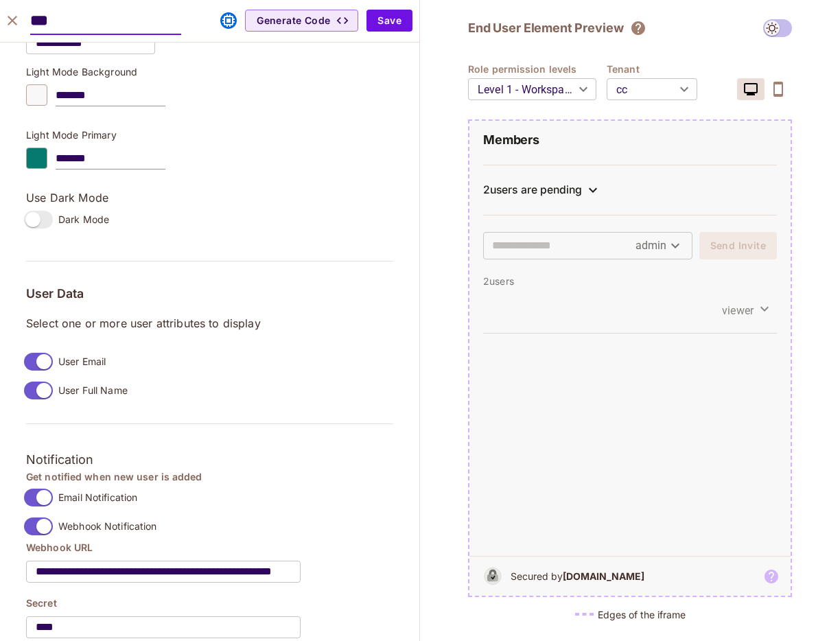
scroll to position [1145, 0]
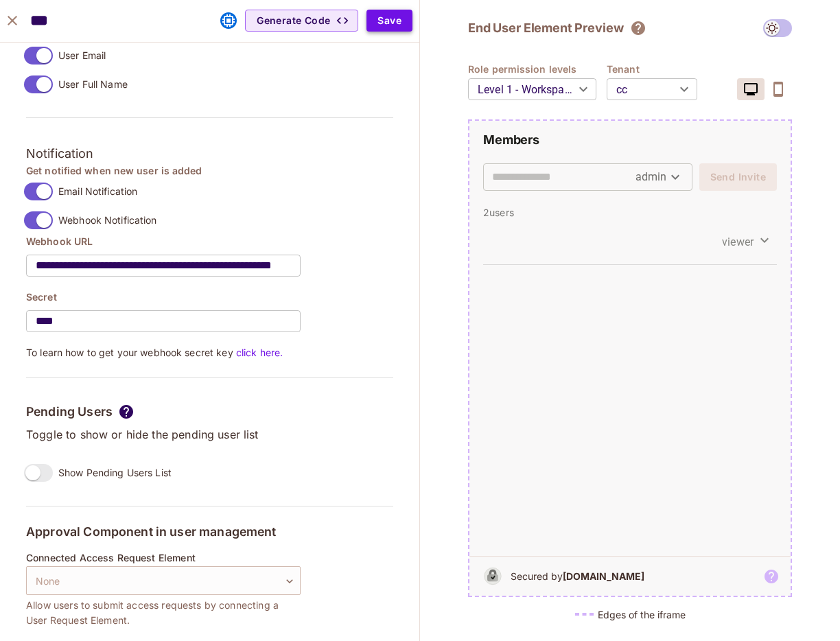
click at [397, 30] on button "Save" at bounding box center [389, 21] width 46 height 22
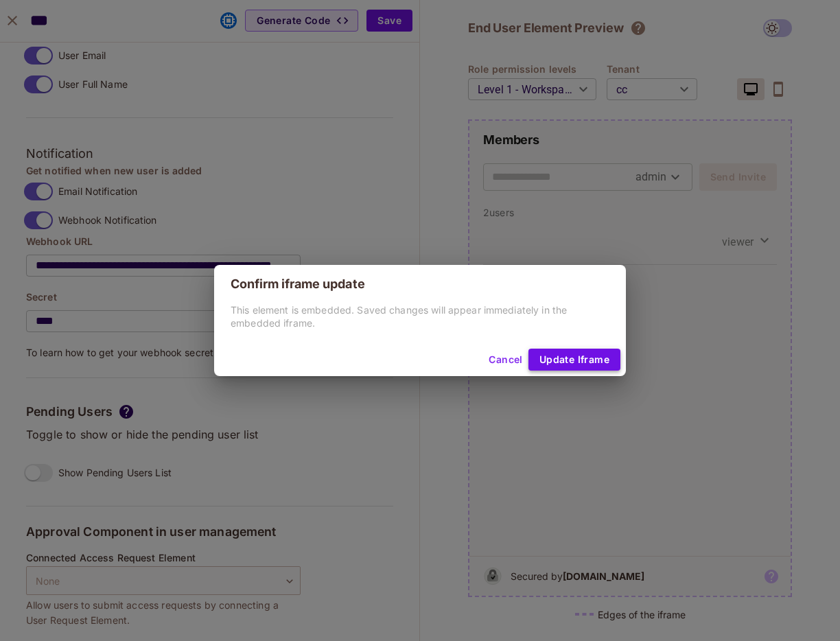
click at [566, 356] on button "Update Iframe" at bounding box center [574, 360] width 92 height 22
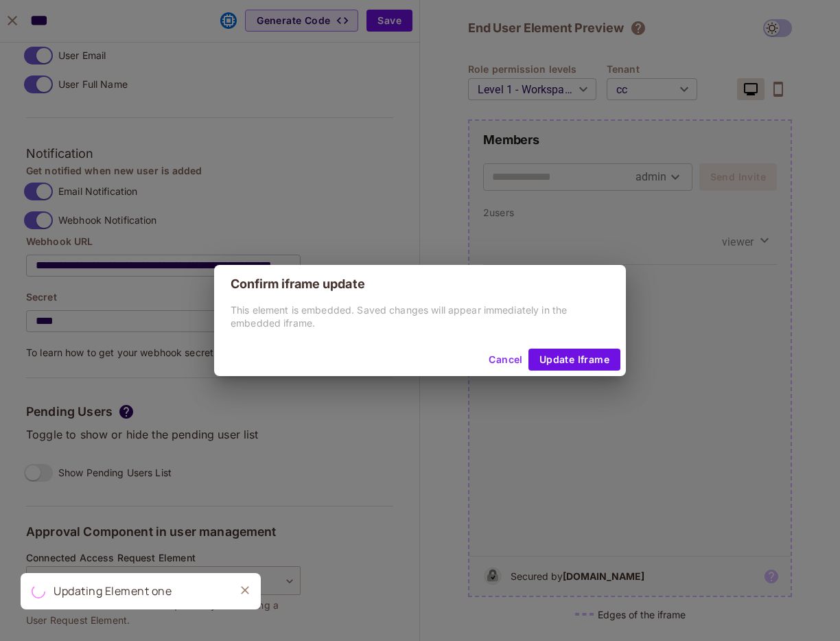
type input "*******"
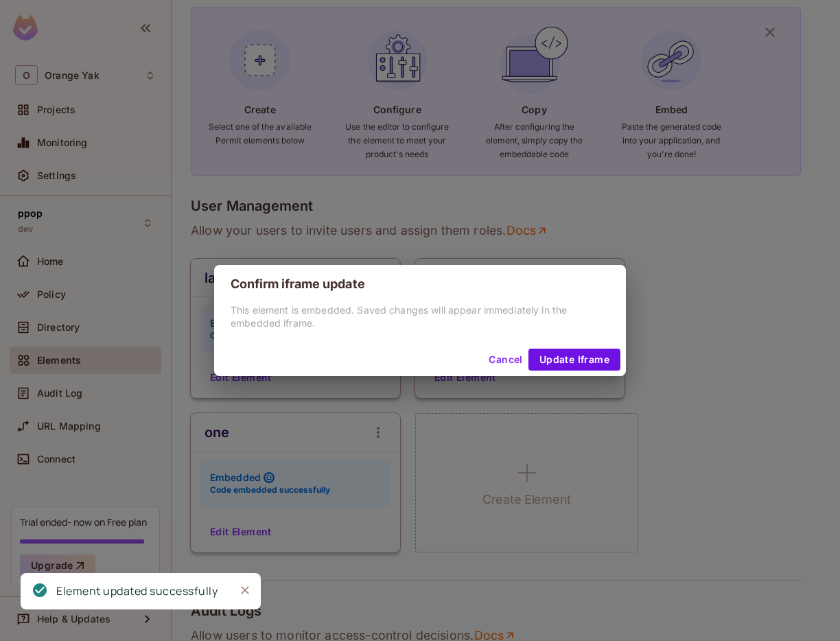
scroll to position [1071, 0]
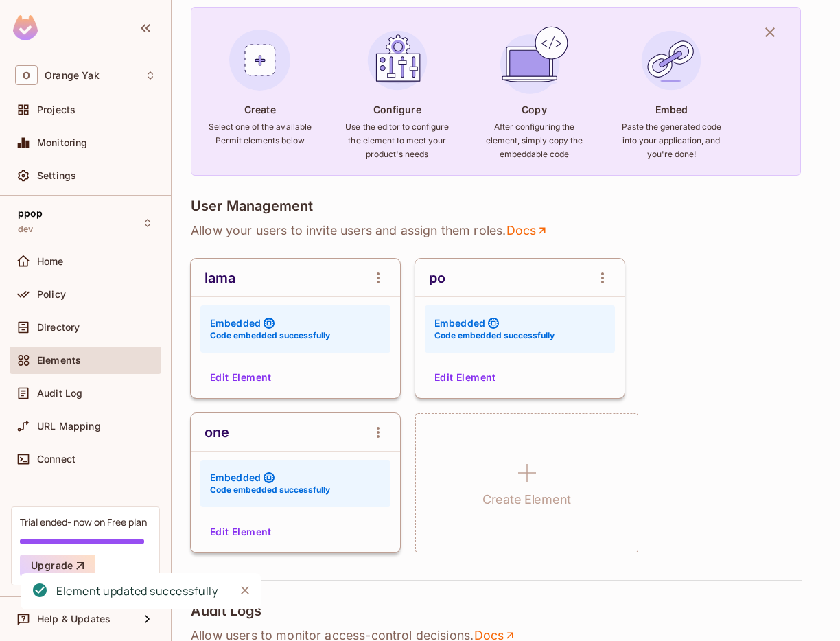
click at [254, 547] on div "one Embedded Code embedded successfully Edit Element" at bounding box center [295, 482] width 209 height 139
click at [252, 542] on button "Edit Element" at bounding box center [241, 532] width 73 height 22
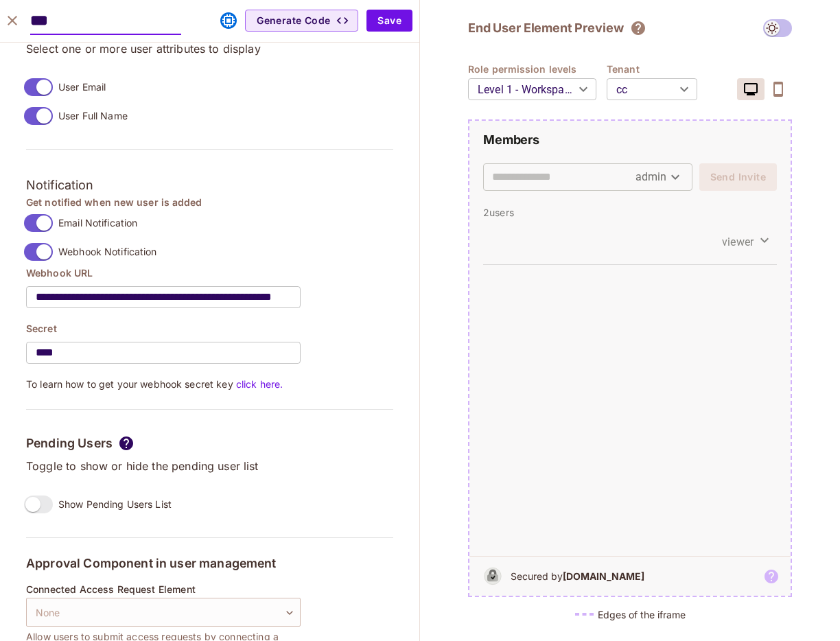
scroll to position [1145, 0]
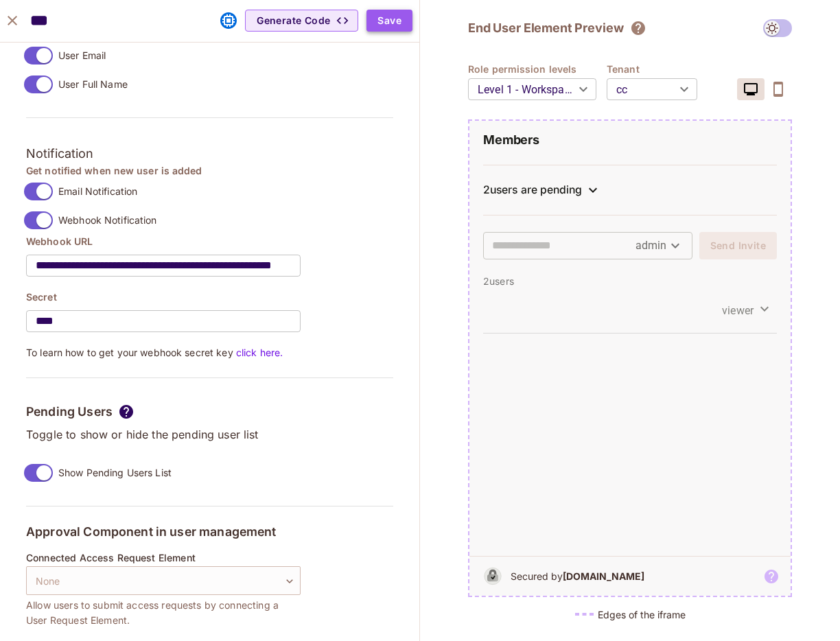
click at [406, 15] on button "Save" at bounding box center [389, 21] width 46 height 22
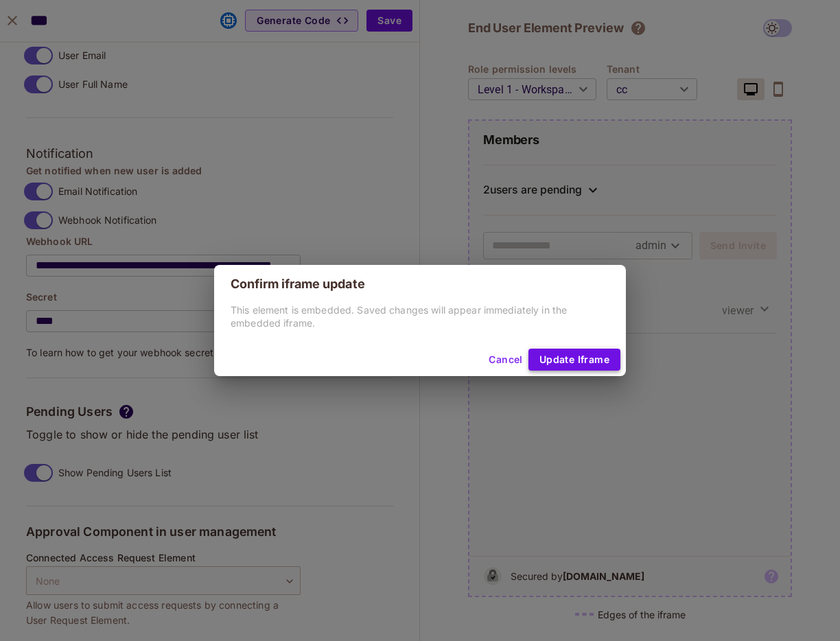
click at [612, 358] on button "Update Iframe" at bounding box center [574, 360] width 92 height 22
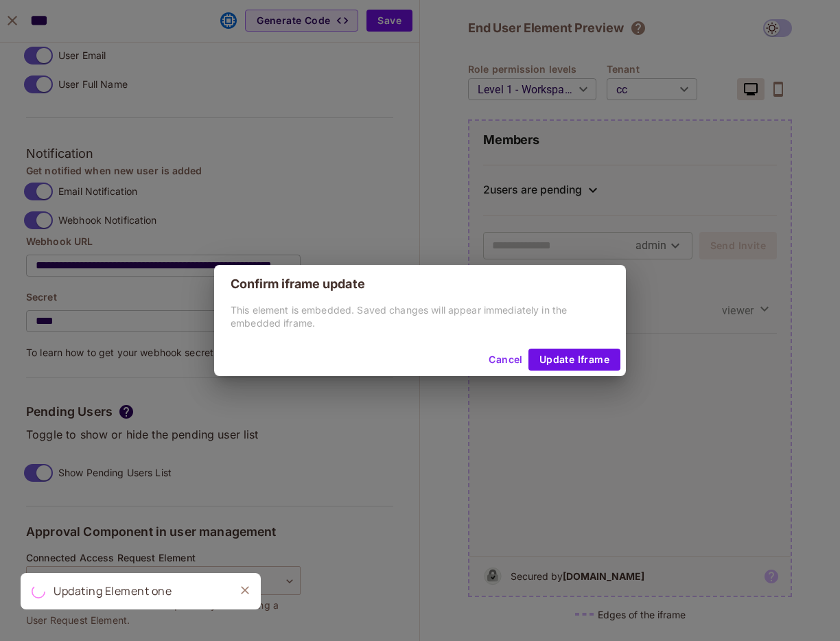
type input "*******"
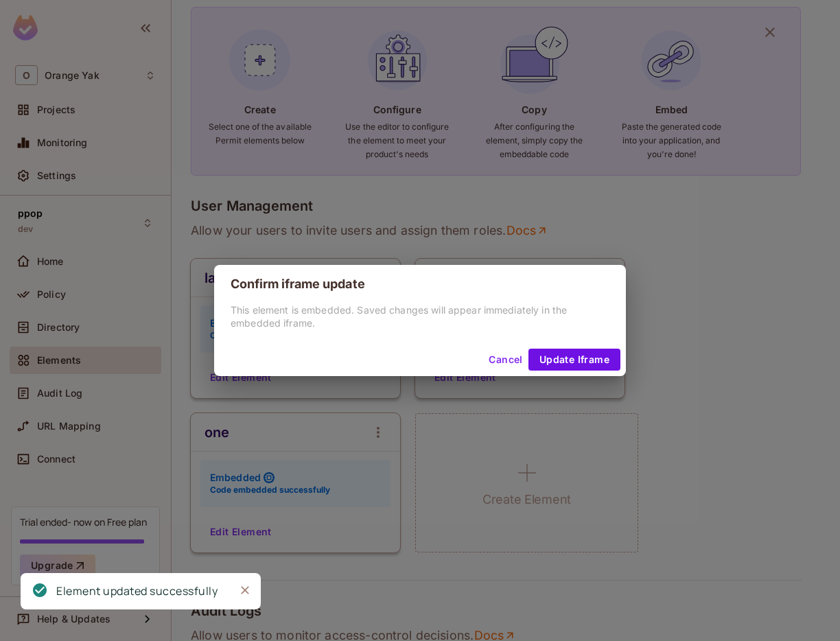
scroll to position [1071, 0]
